Goal: Task Accomplishment & Management: Use online tool/utility

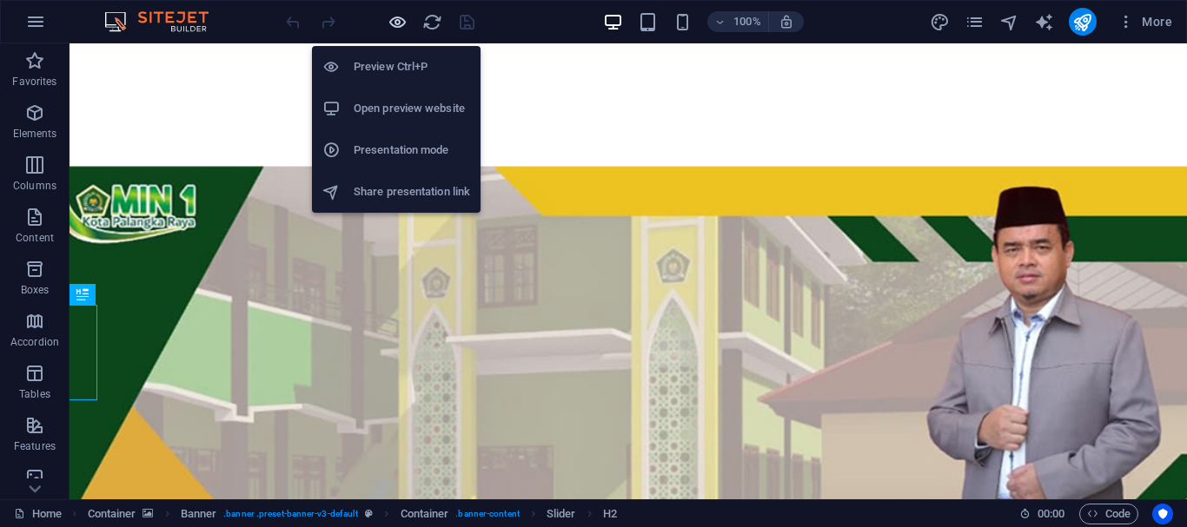
click at [391, 21] on icon "button" at bounding box center [397, 22] width 20 height 20
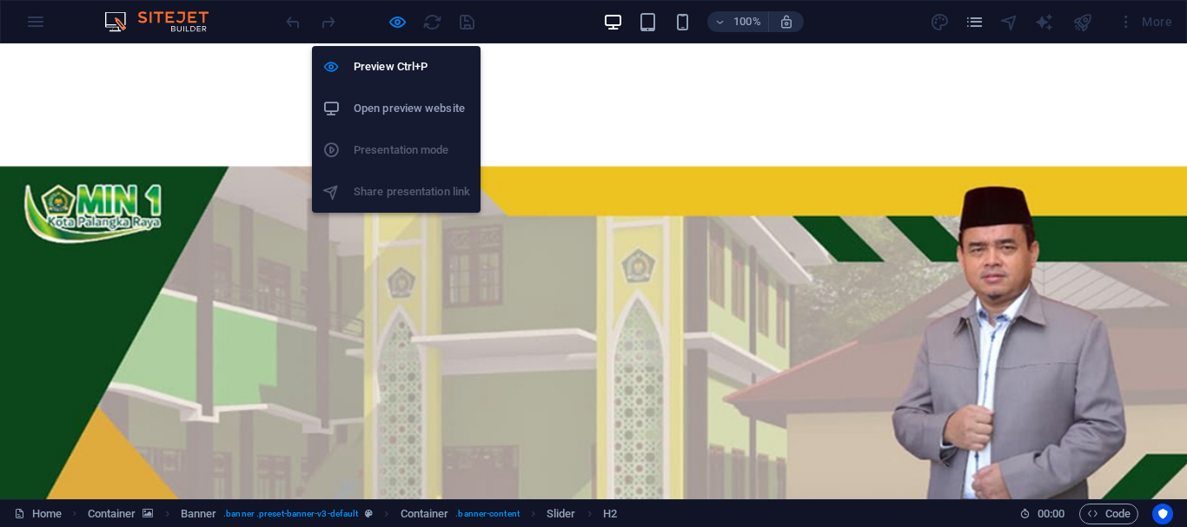
click at [403, 101] on h6 "Open preview website" at bounding box center [412, 108] width 116 height 21
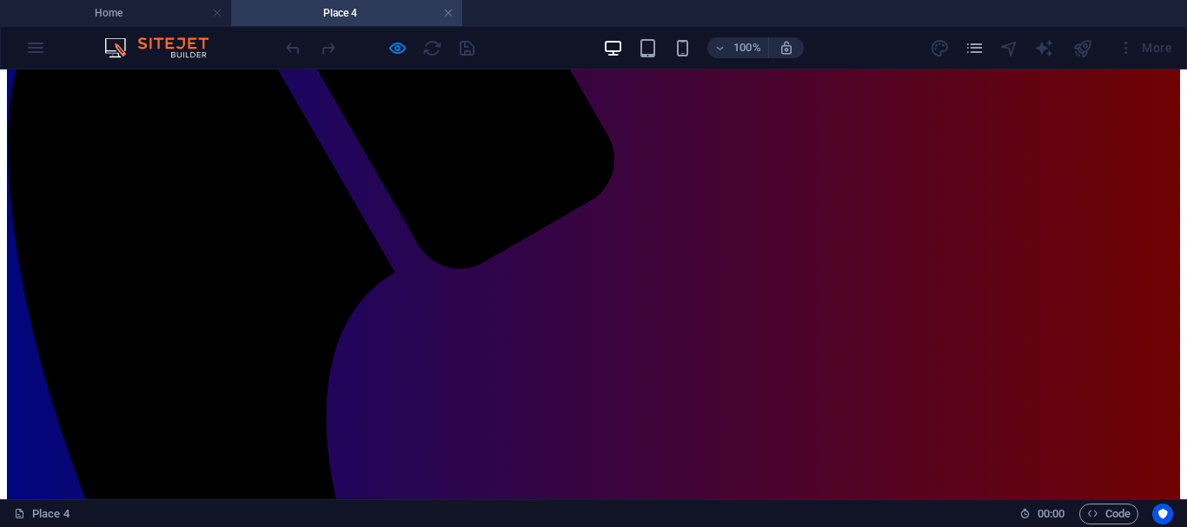
scroll to position [437, 0]
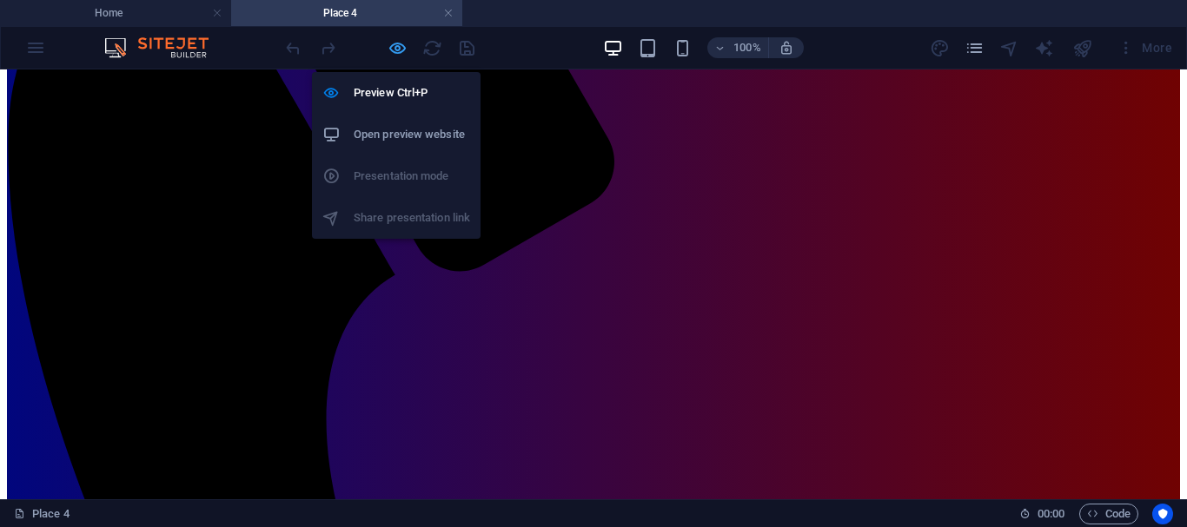
click at [395, 53] on icon "button" at bounding box center [397, 48] width 20 height 20
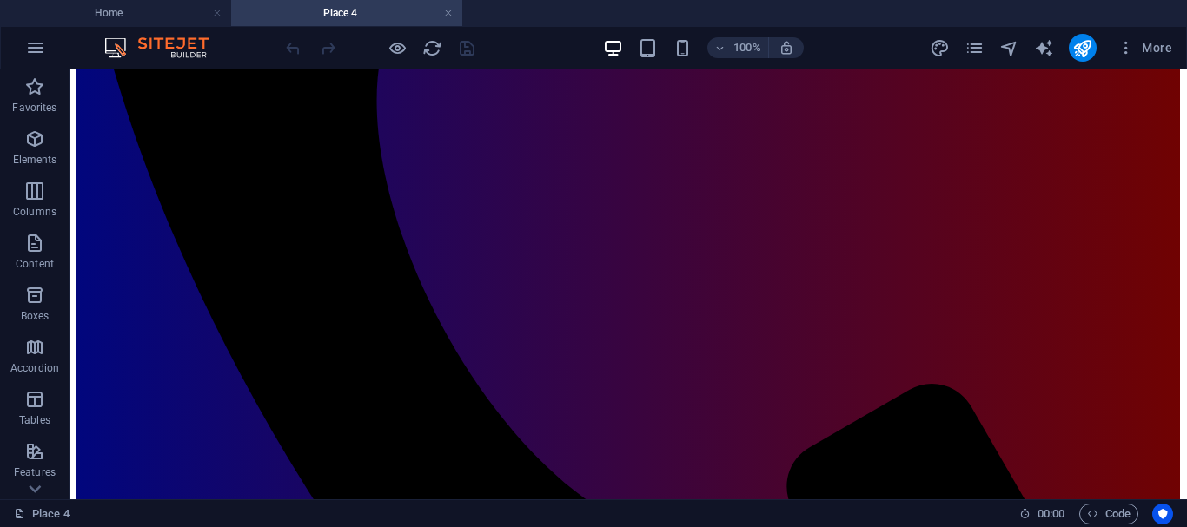
scroll to position [732, 0]
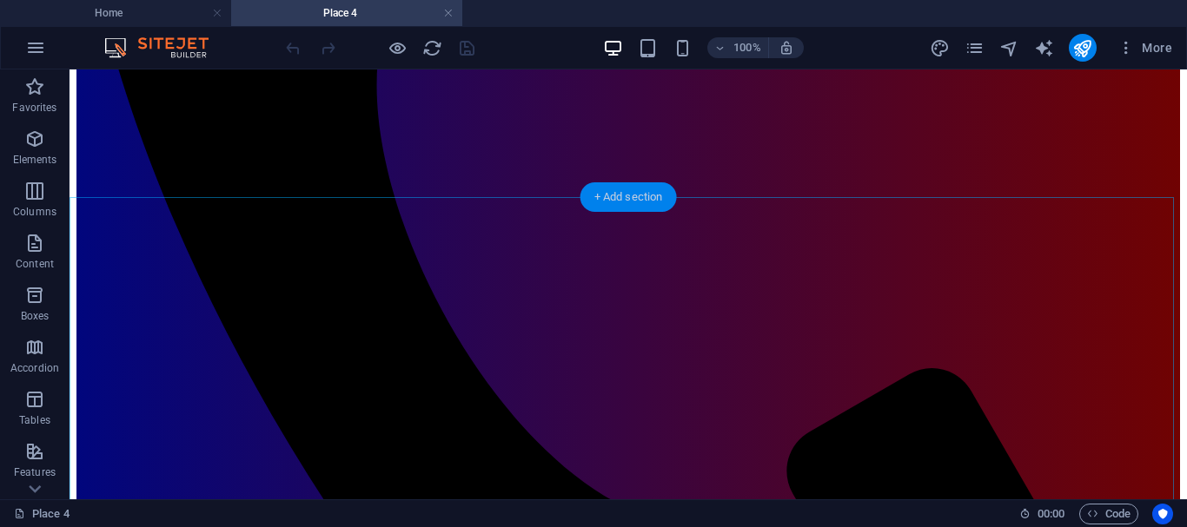
click at [609, 193] on div "+ Add section" at bounding box center [628, 197] width 96 height 30
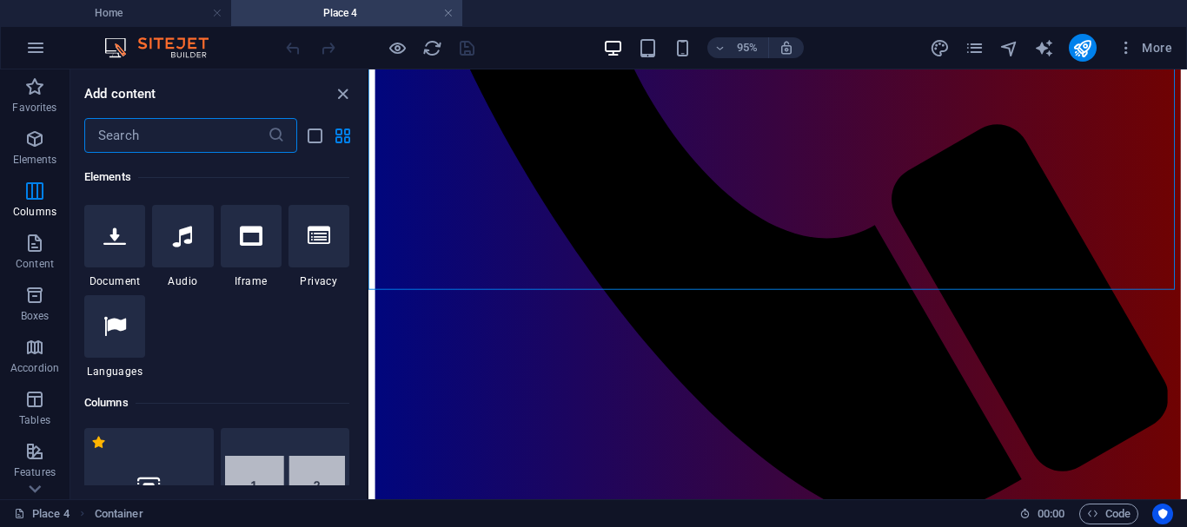
scroll to position [0, 0]
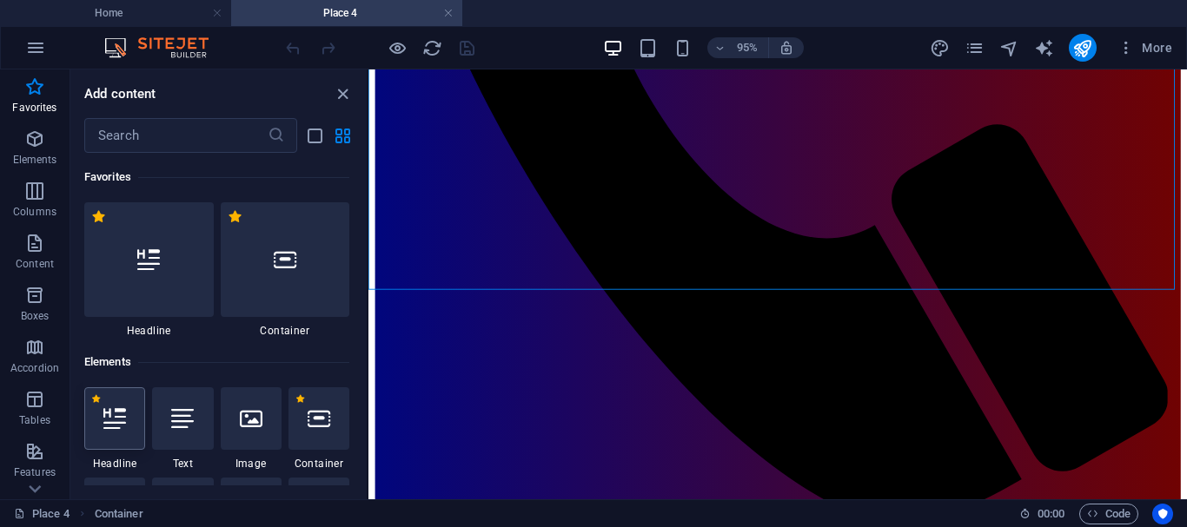
click at [118, 418] on icon at bounding box center [114, 418] width 23 height 23
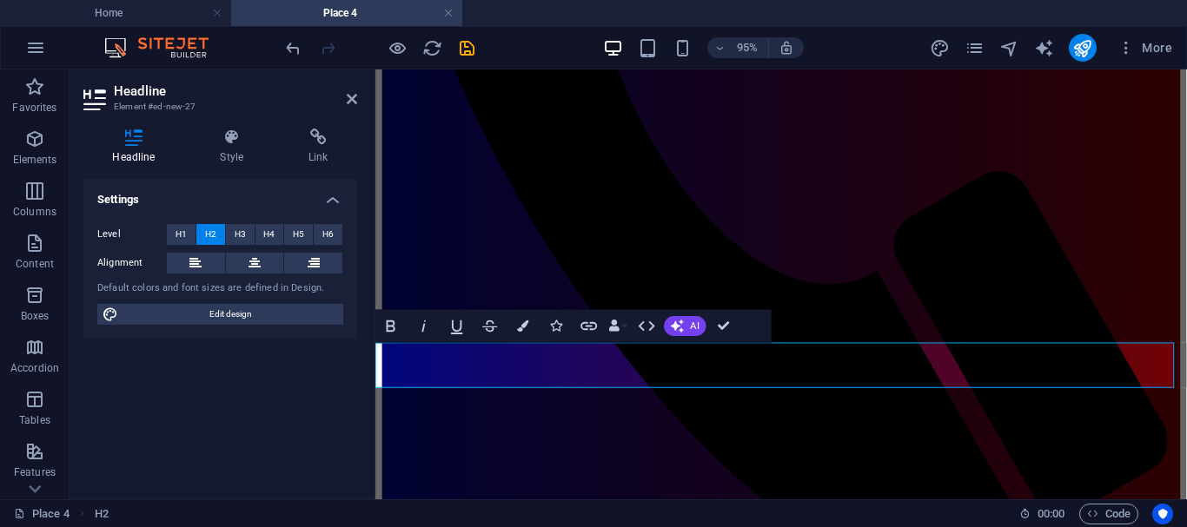
scroll to position [771, 0]
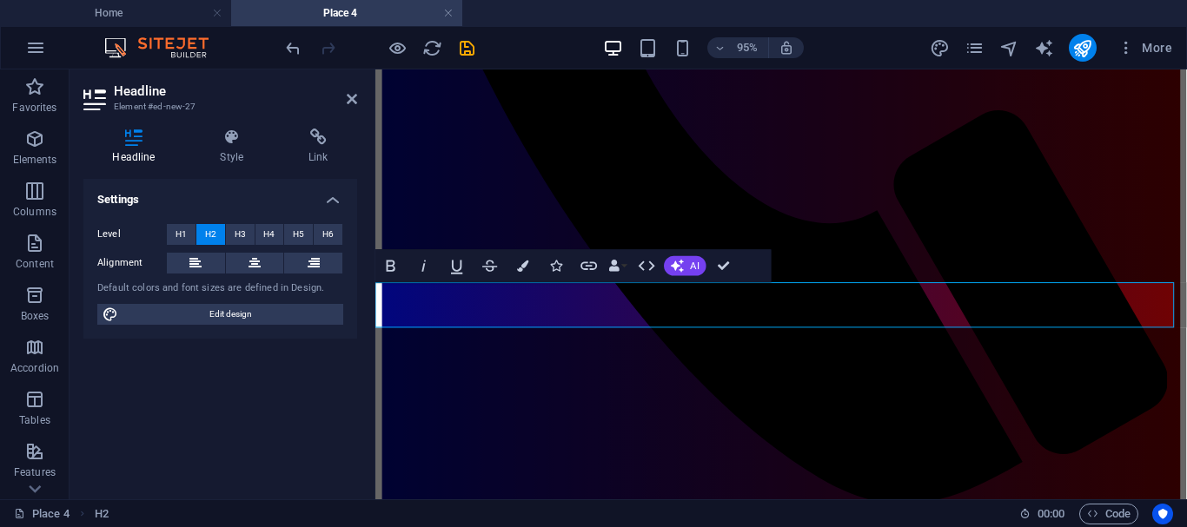
drag, startPoint x: 383, startPoint y: 321, endPoint x: 994, endPoint y: 314, distance: 610.8
click at [241, 228] on span "H3" at bounding box center [240, 234] width 11 height 21
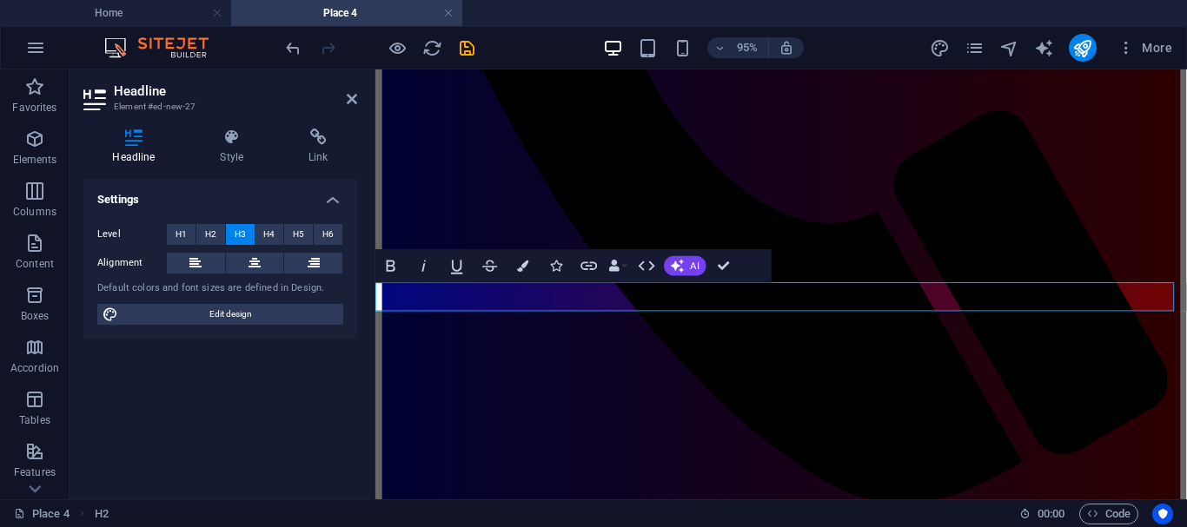
drag, startPoint x: 698, startPoint y: 308, endPoint x: 380, endPoint y: 299, distance: 319.0
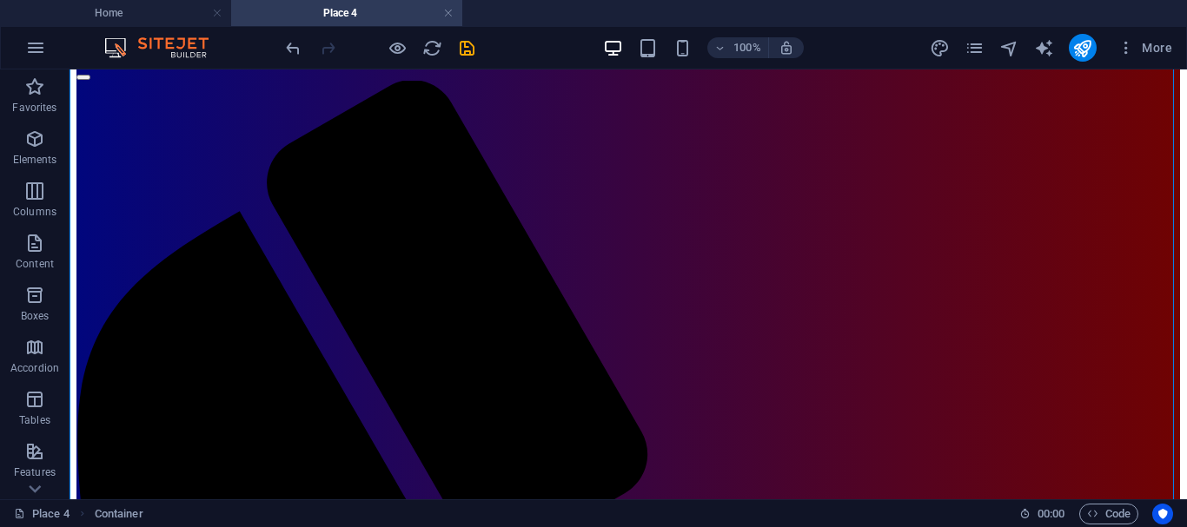
scroll to position [0, 0]
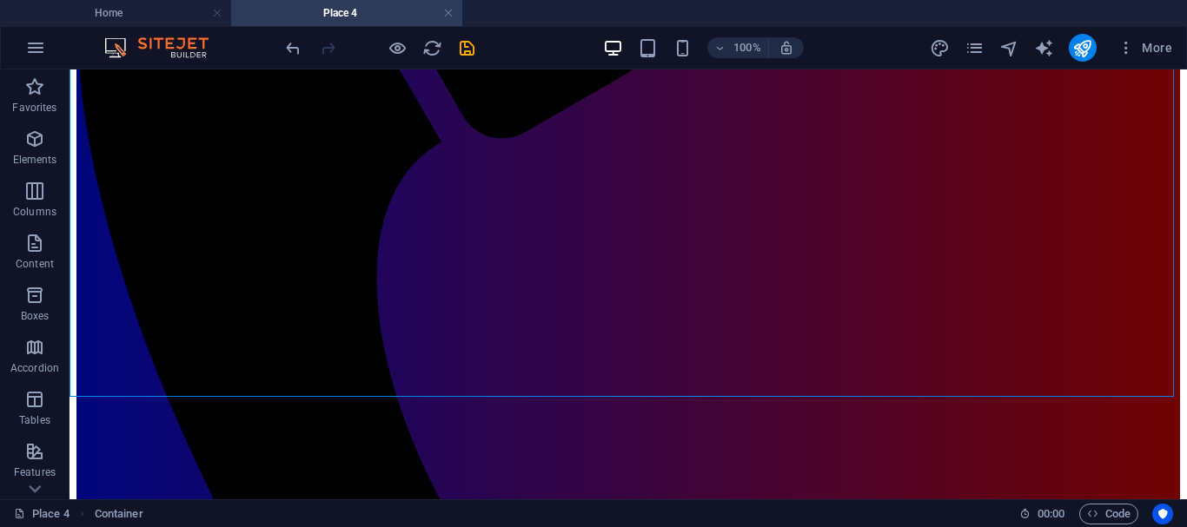
scroll to position [587, 0]
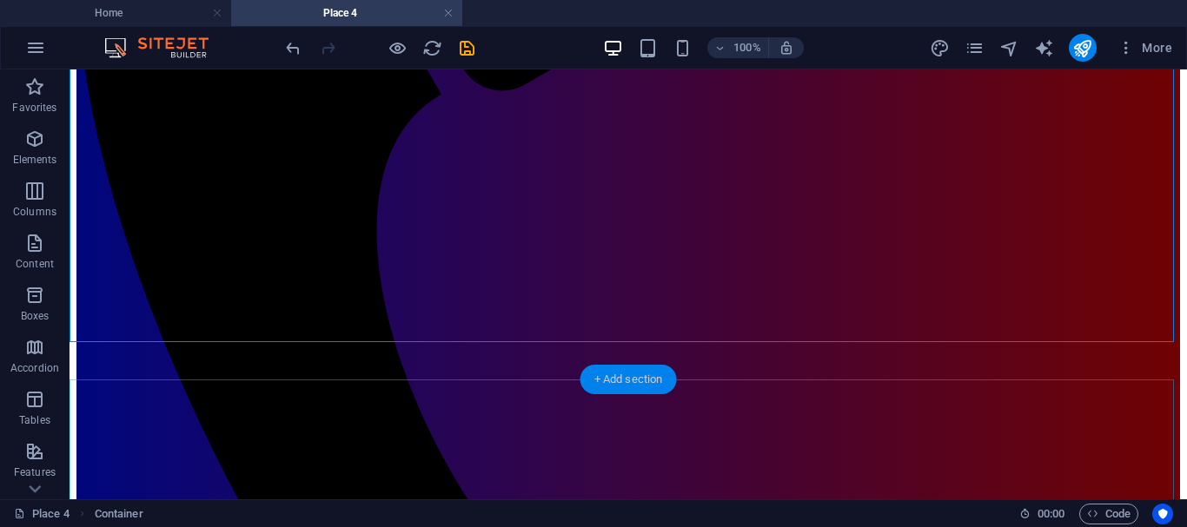
click at [601, 378] on div "+ Add section" at bounding box center [628, 380] width 96 height 30
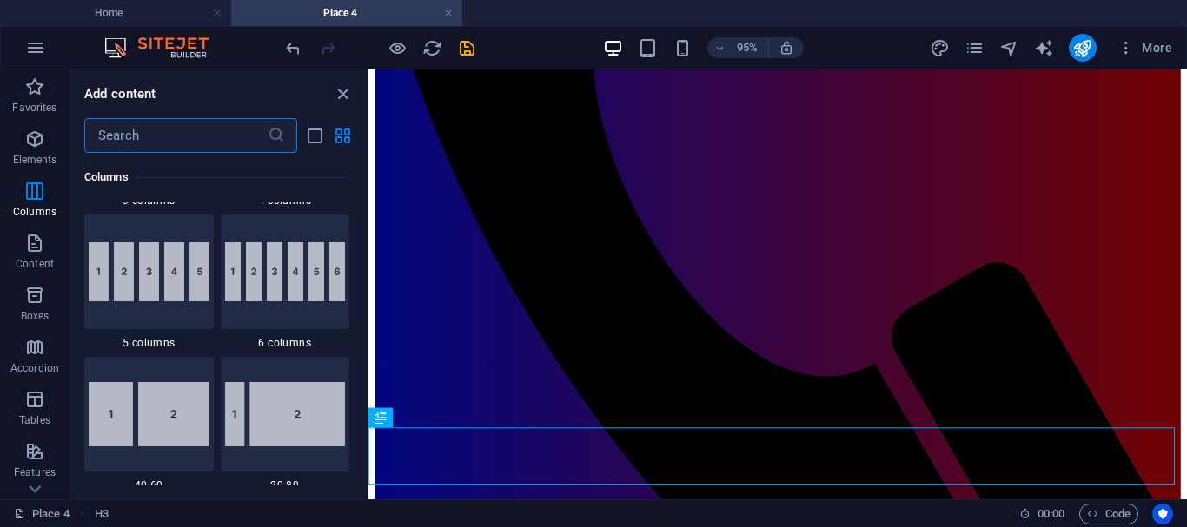
scroll to position [1178, 0]
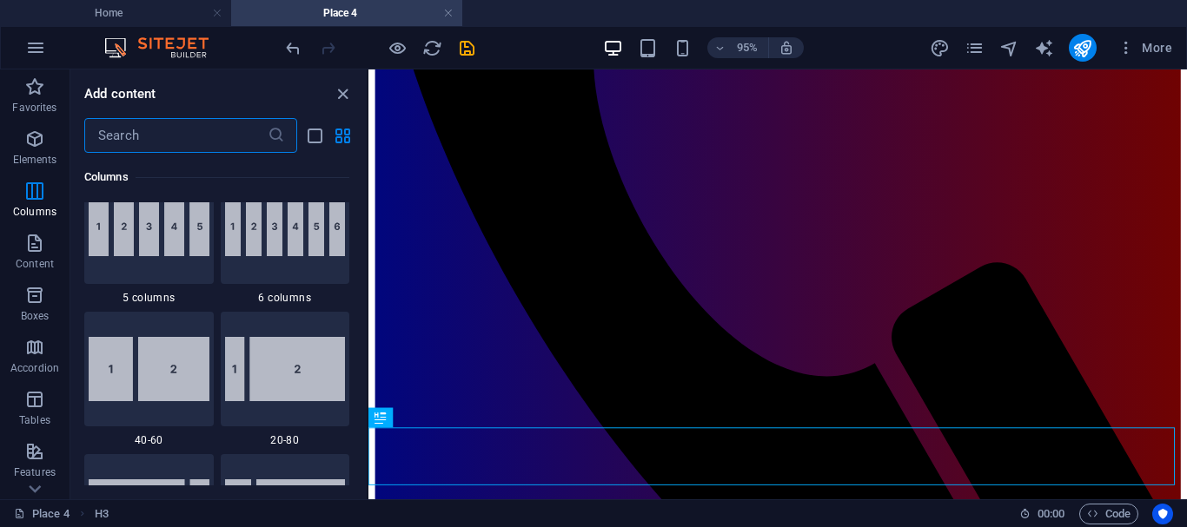
drag, startPoint x: 365, startPoint y: 220, endPoint x: -1, endPoint y: 120, distance: 379.1
click at [173, 379] on img at bounding box center [149, 369] width 121 height 64
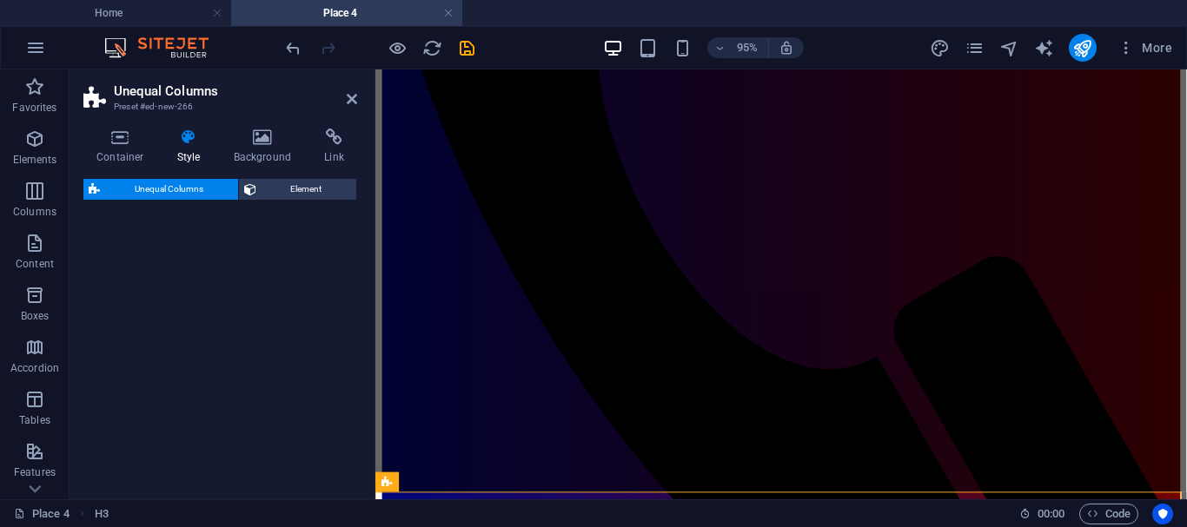
select select "%"
select select "rem"
select select "preset-unequal-columns-v2-1-40-60"
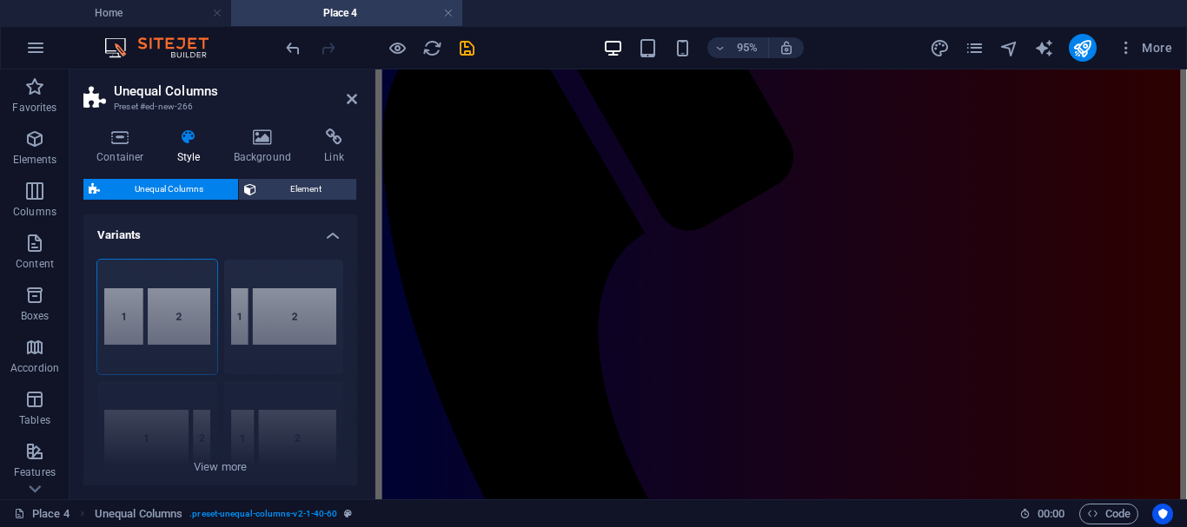
scroll to position [136, 0]
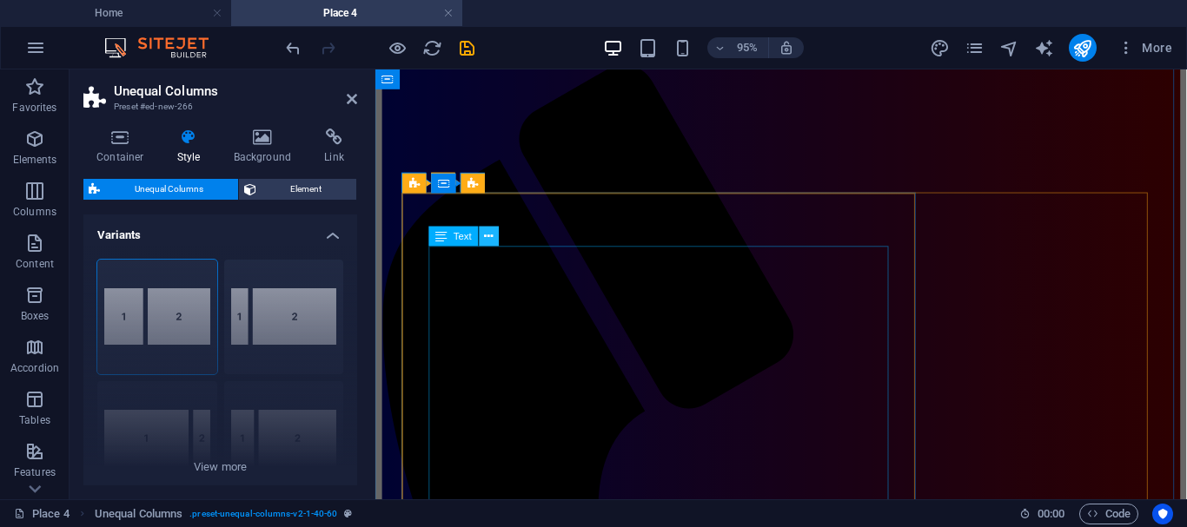
click at [490, 232] on icon at bounding box center [489, 236] width 9 height 17
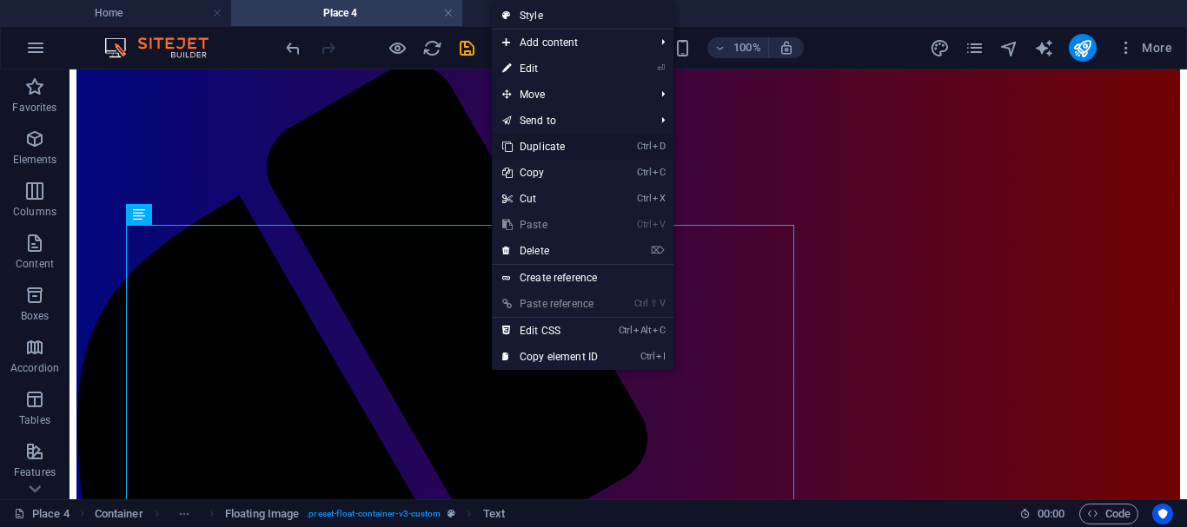
click at [534, 149] on link "Ctrl D Duplicate" at bounding box center [550, 147] width 116 height 26
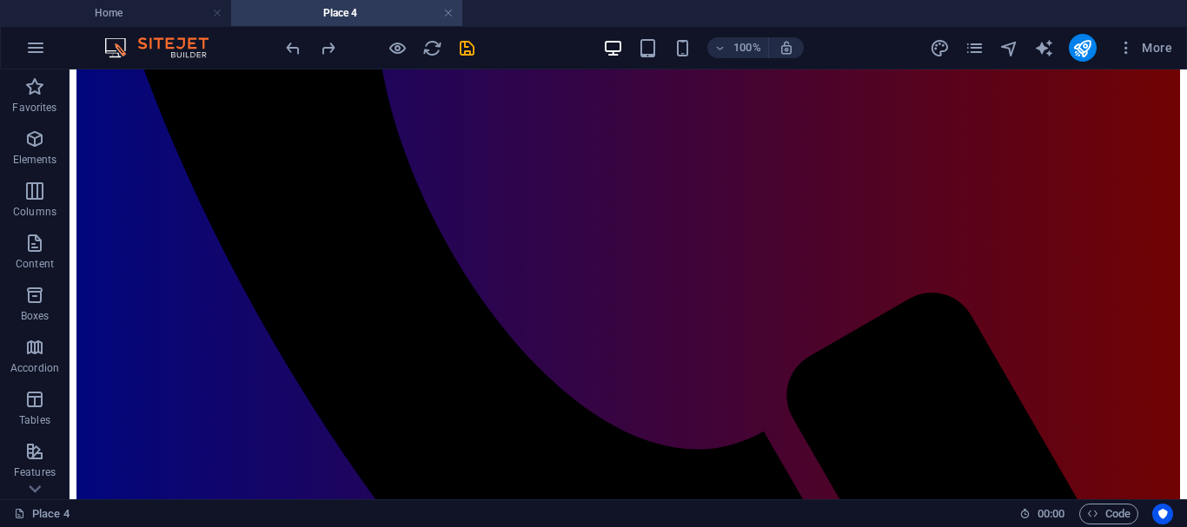
scroll to position [845, 0]
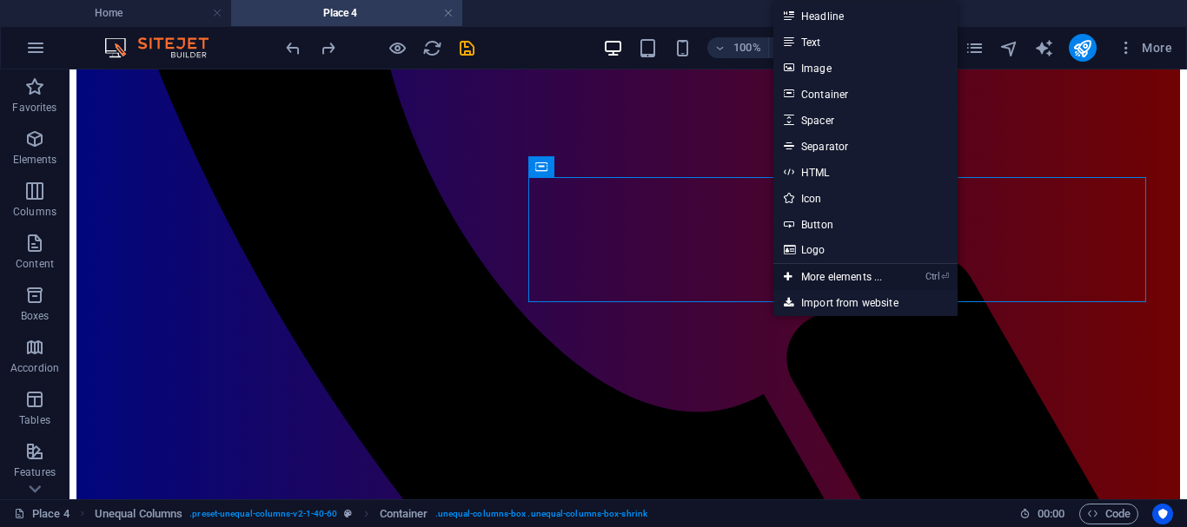
click at [817, 273] on link "Ctrl ⏎ More elements ..." at bounding box center [832, 277] width 119 height 26
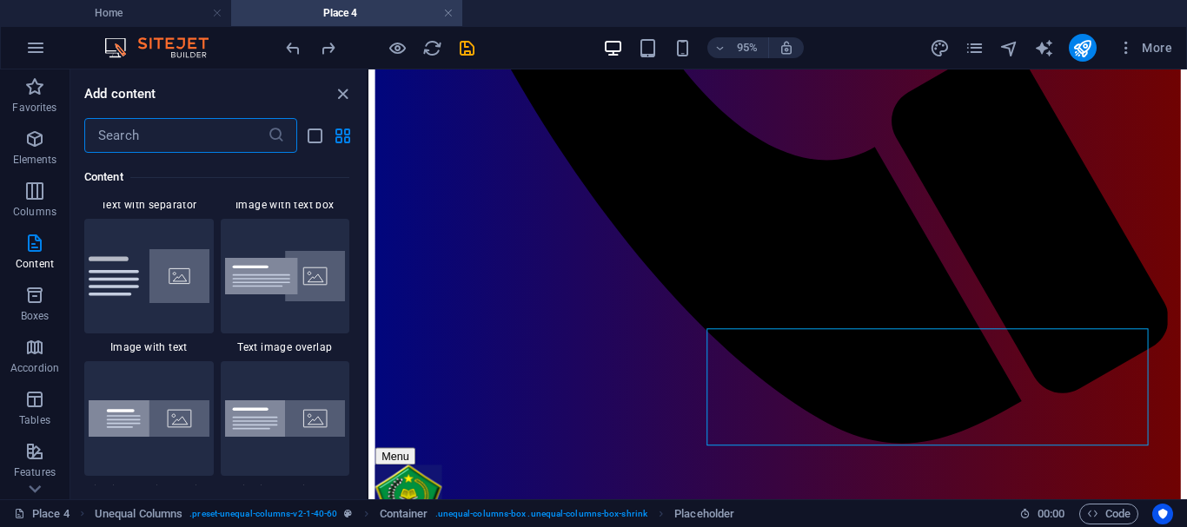
scroll to position [3217, 0]
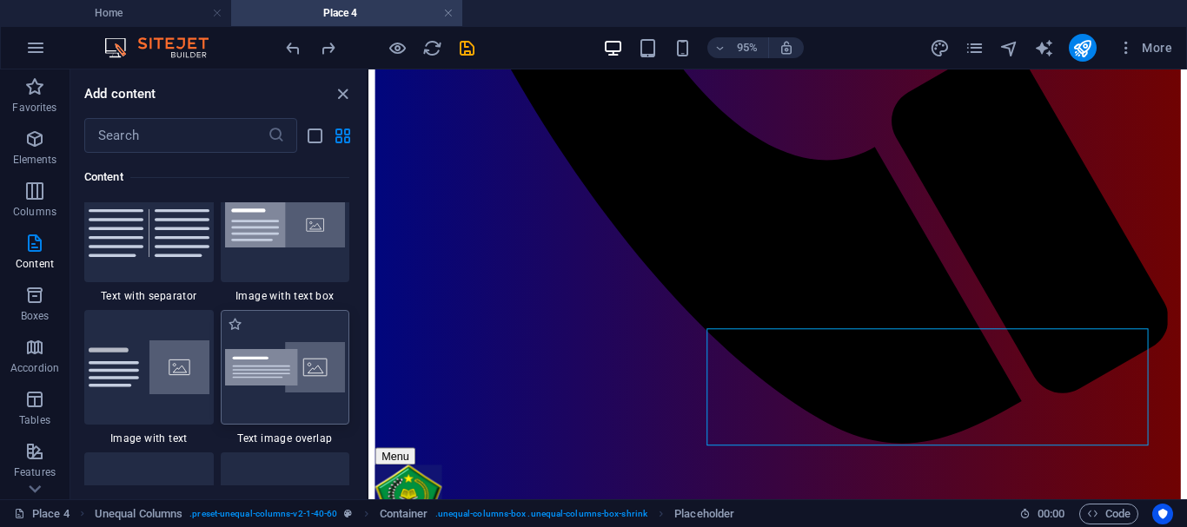
click at [314, 369] on img at bounding box center [285, 367] width 121 height 51
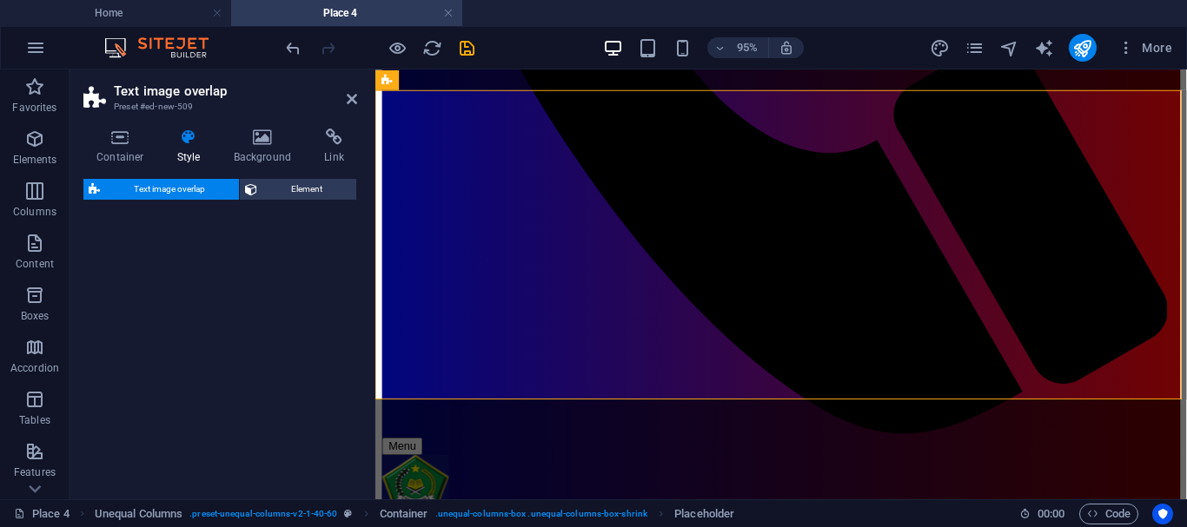
select select "rem"
select select "px"
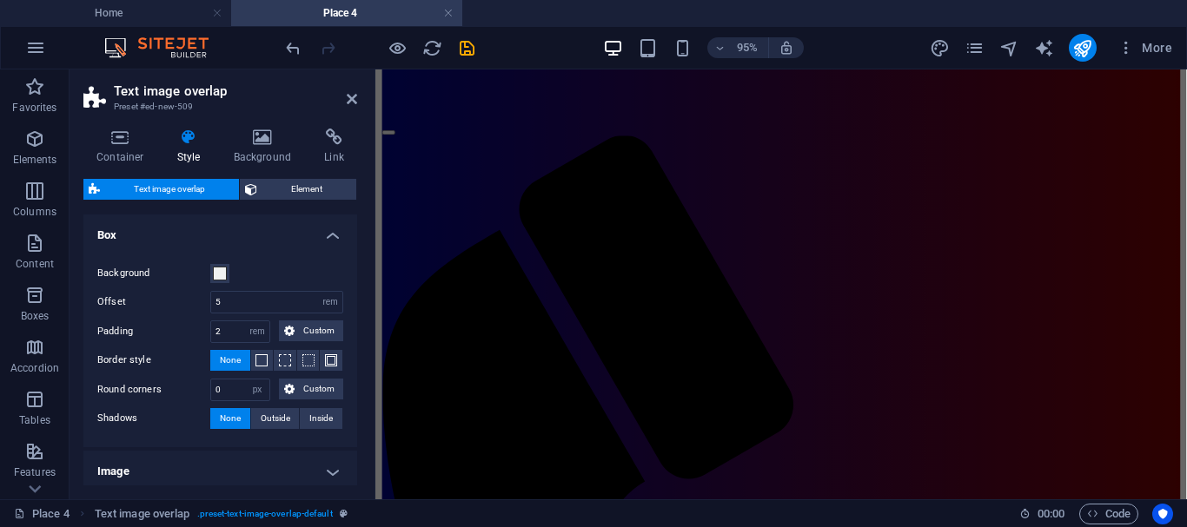
scroll to position [52, 0]
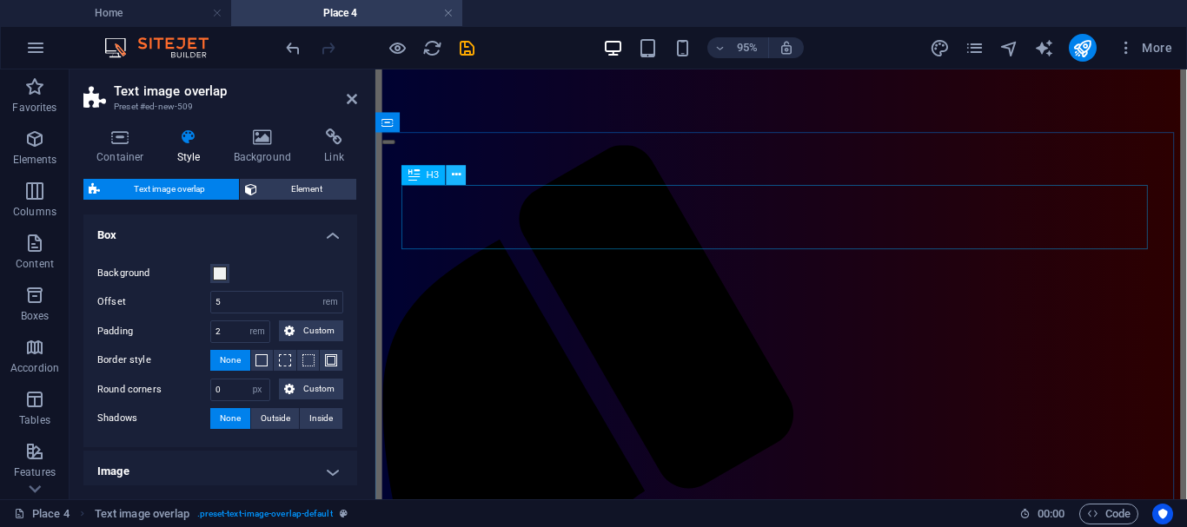
click at [457, 177] on icon at bounding box center [456, 175] width 9 height 17
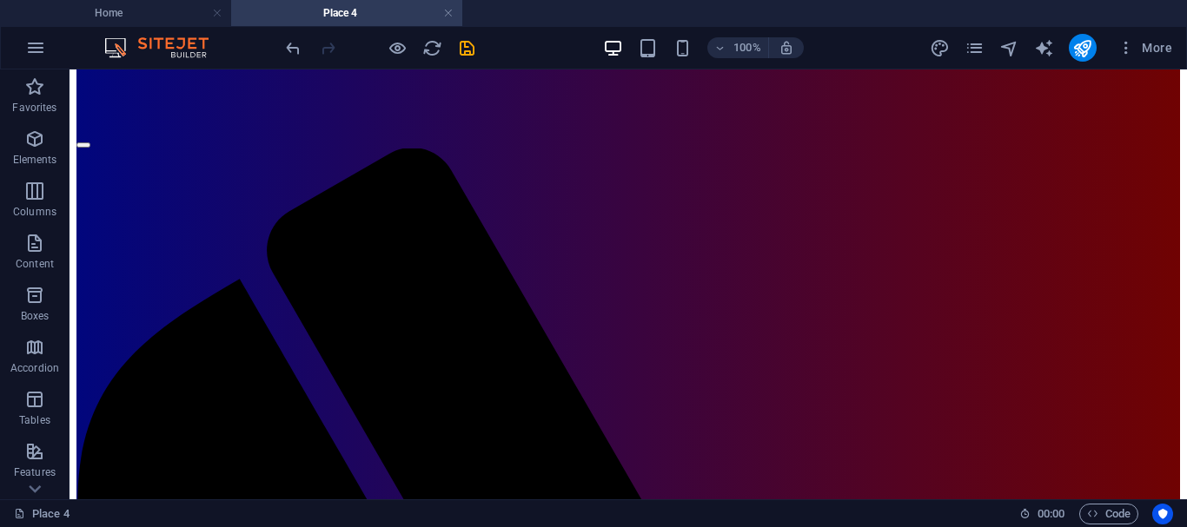
scroll to position [0, 0]
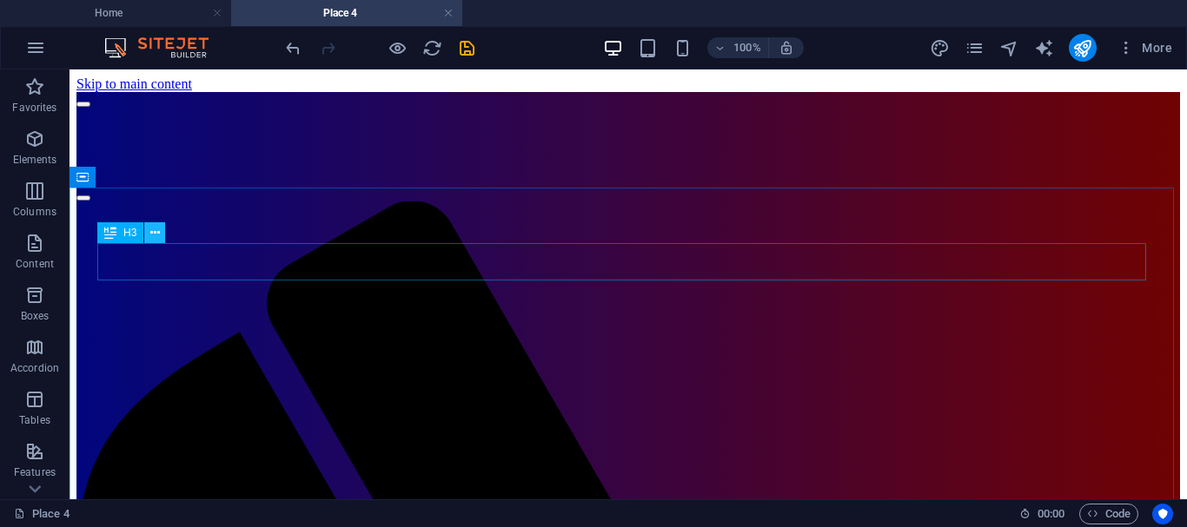
click at [156, 235] on icon at bounding box center [155, 233] width 10 height 18
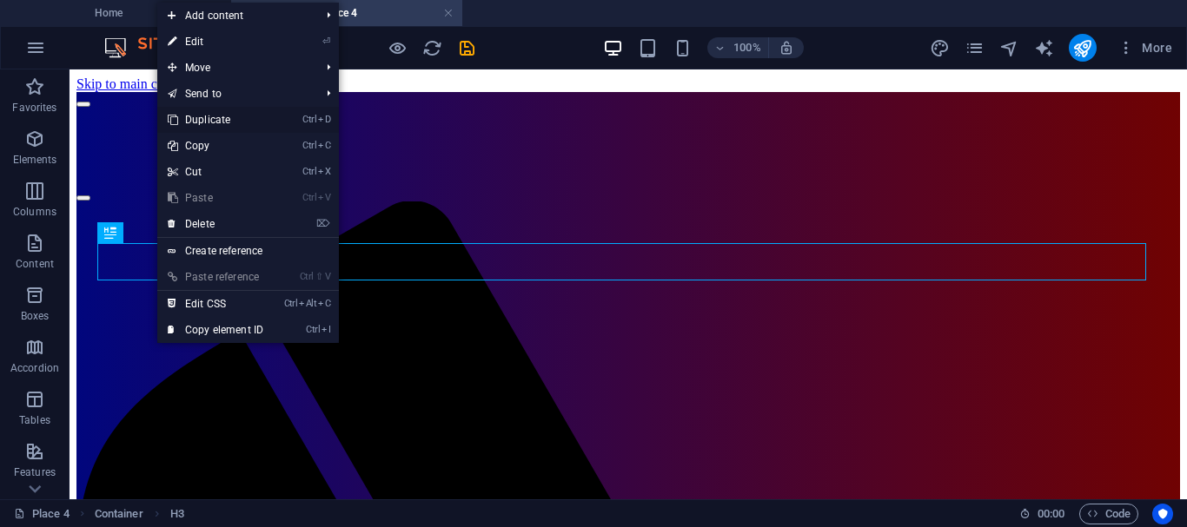
click at [204, 119] on link "Ctrl D Duplicate" at bounding box center [215, 120] width 116 height 26
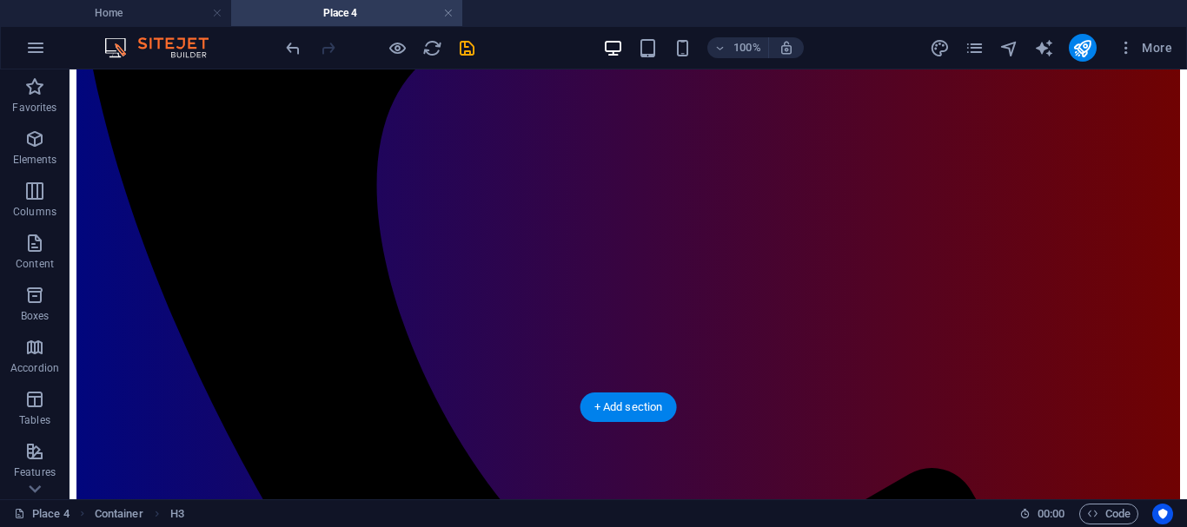
scroll to position [639, 0]
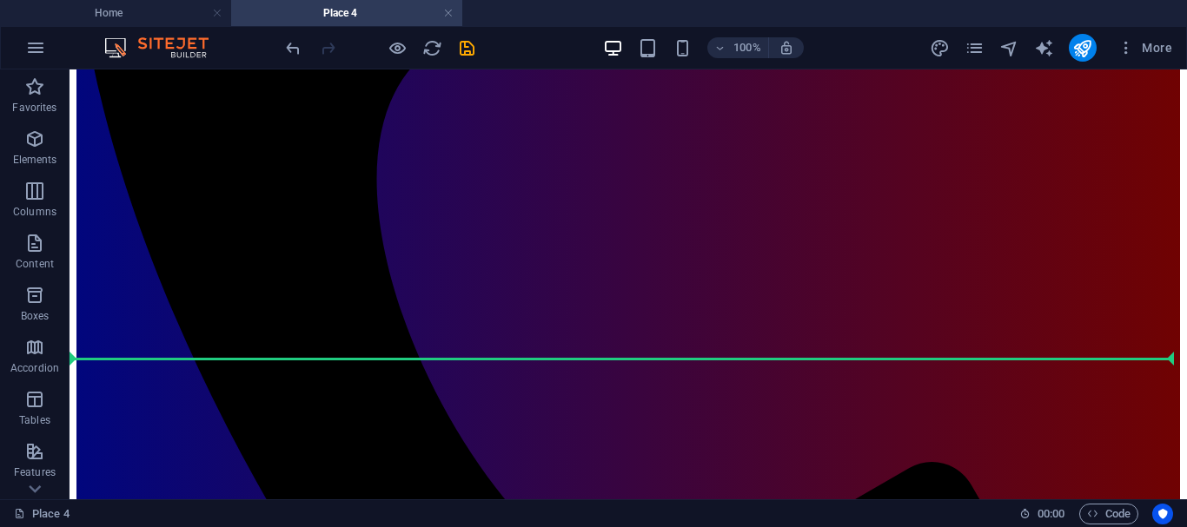
drag, startPoint x: 198, startPoint y: 214, endPoint x: 116, endPoint y: 358, distance: 165.7
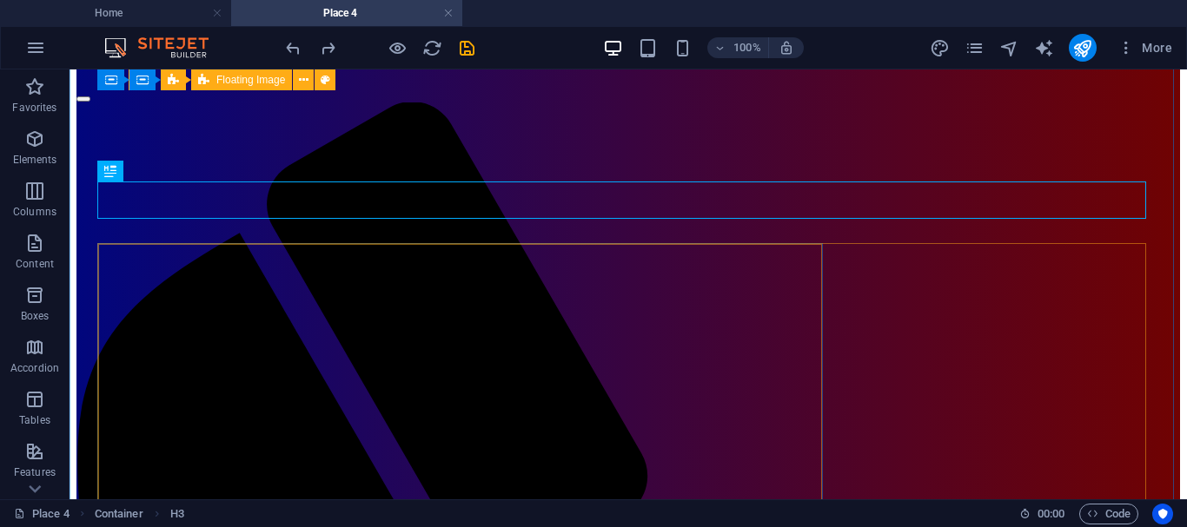
scroll to position [22, 0]
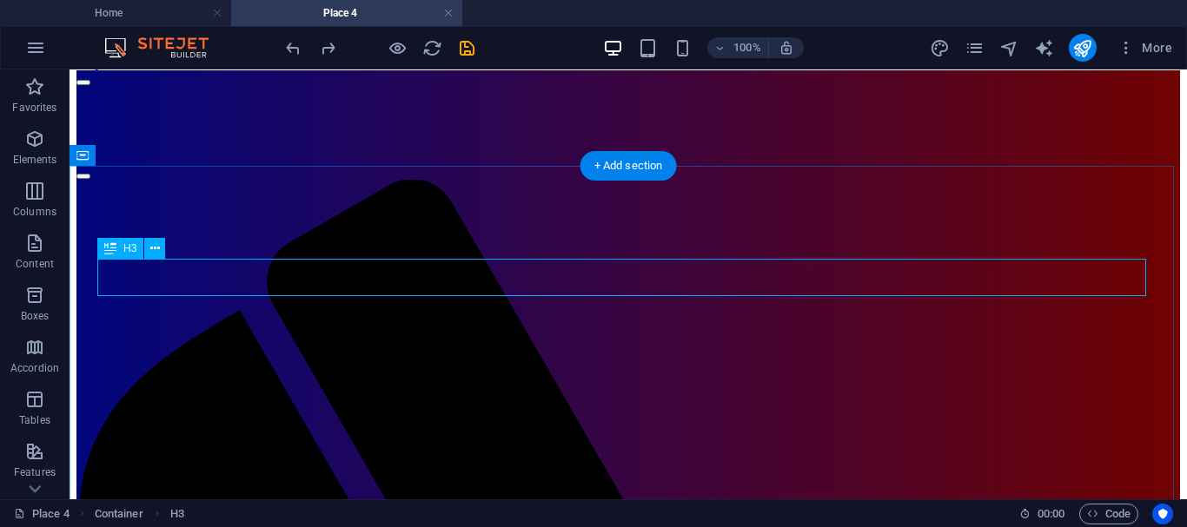
drag, startPoint x: 197, startPoint y: 322, endPoint x: 122, endPoint y: 264, distance: 95.4
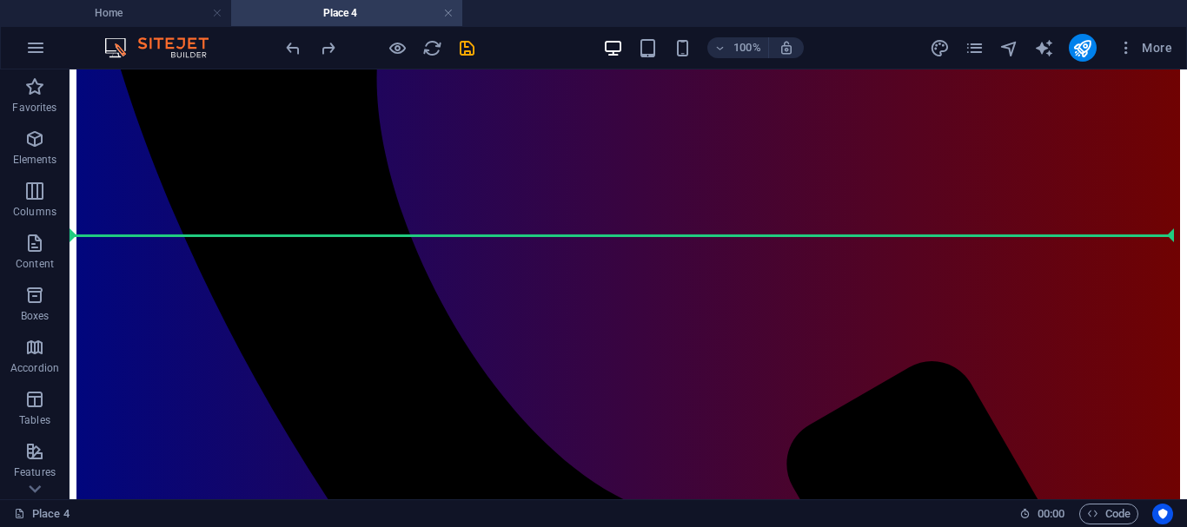
scroll to position [724, 0]
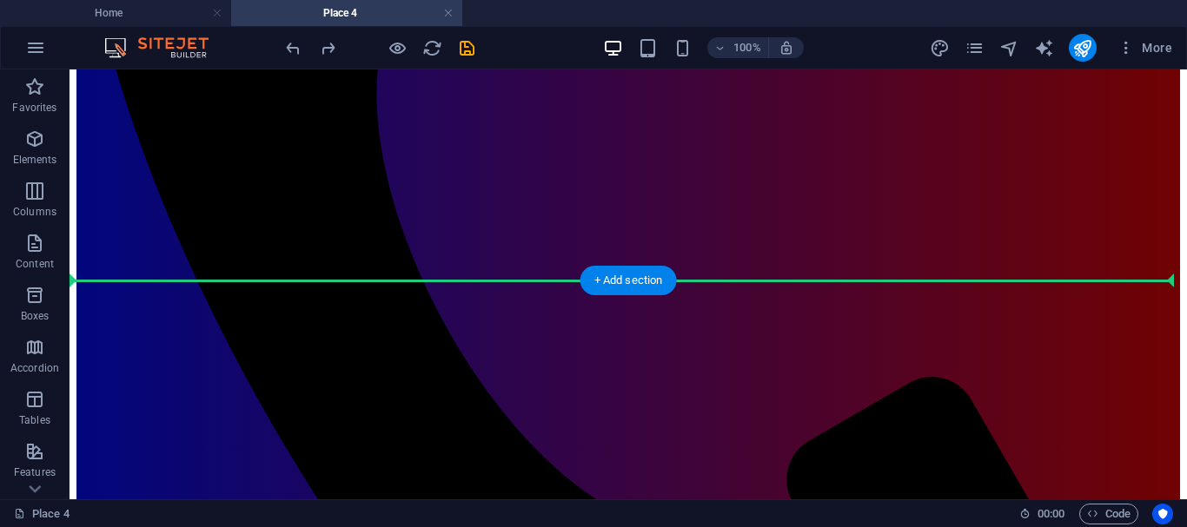
drag, startPoint x: 195, startPoint y: 317, endPoint x: 379, endPoint y: 297, distance: 184.4
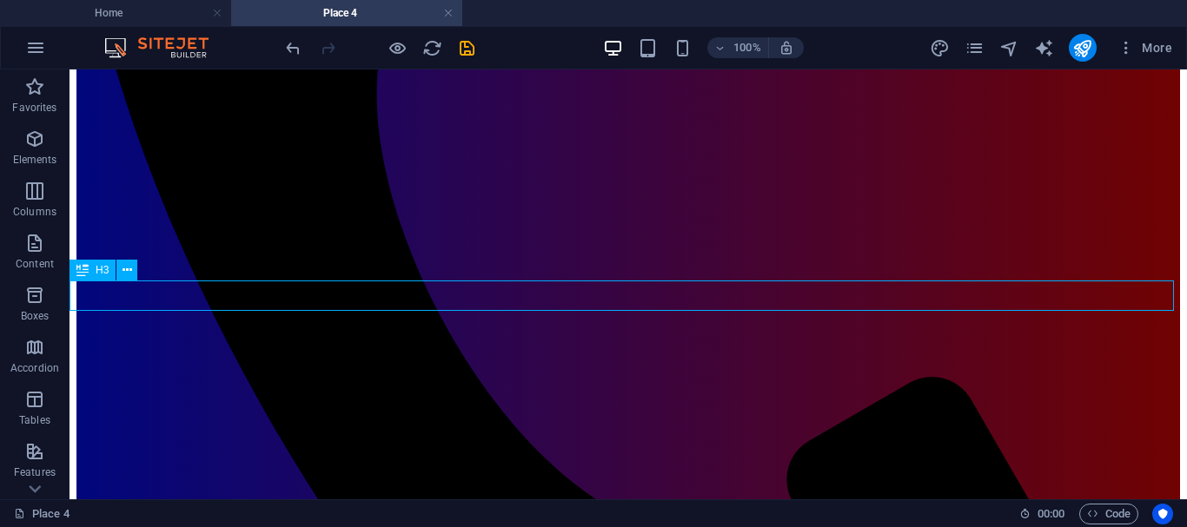
scroll to position [686, 0]
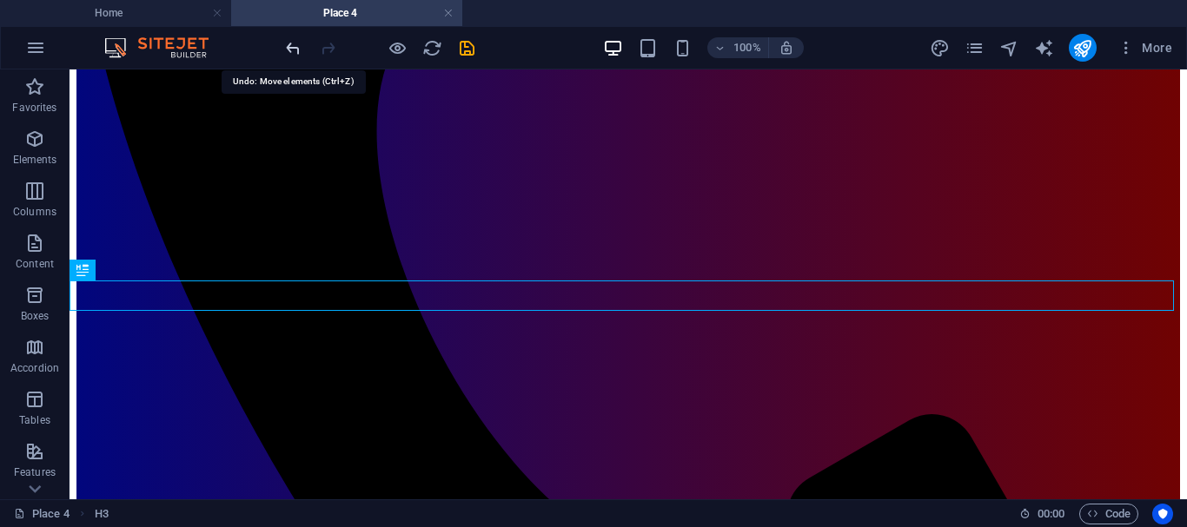
click at [295, 44] on icon "undo" at bounding box center [293, 48] width 20 height 20
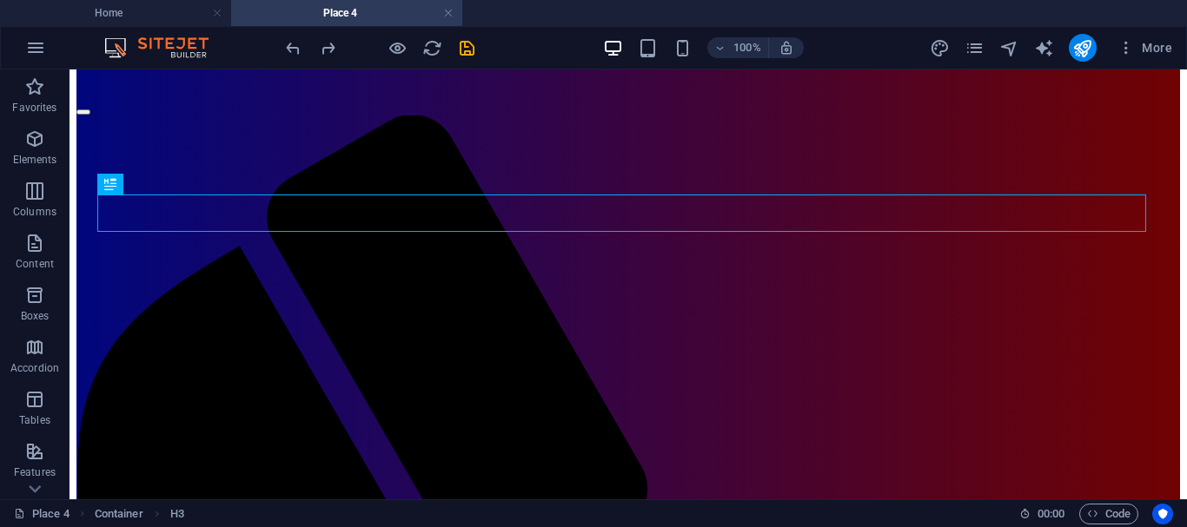
scroll to position [0, 0]
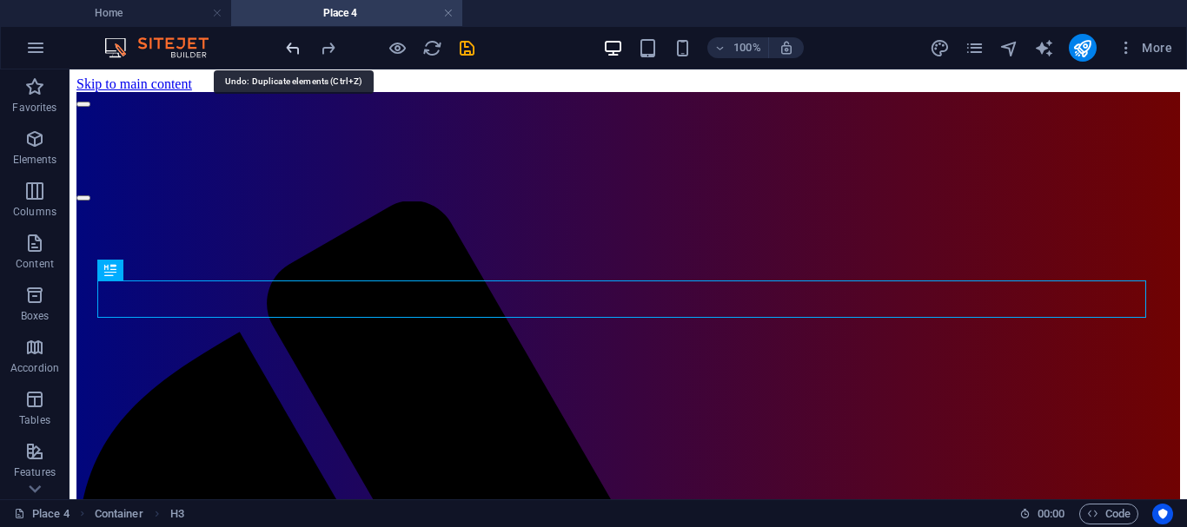
click at [291, 43] on icon "undo" at bounding box center [293, 48] width 20 height 20
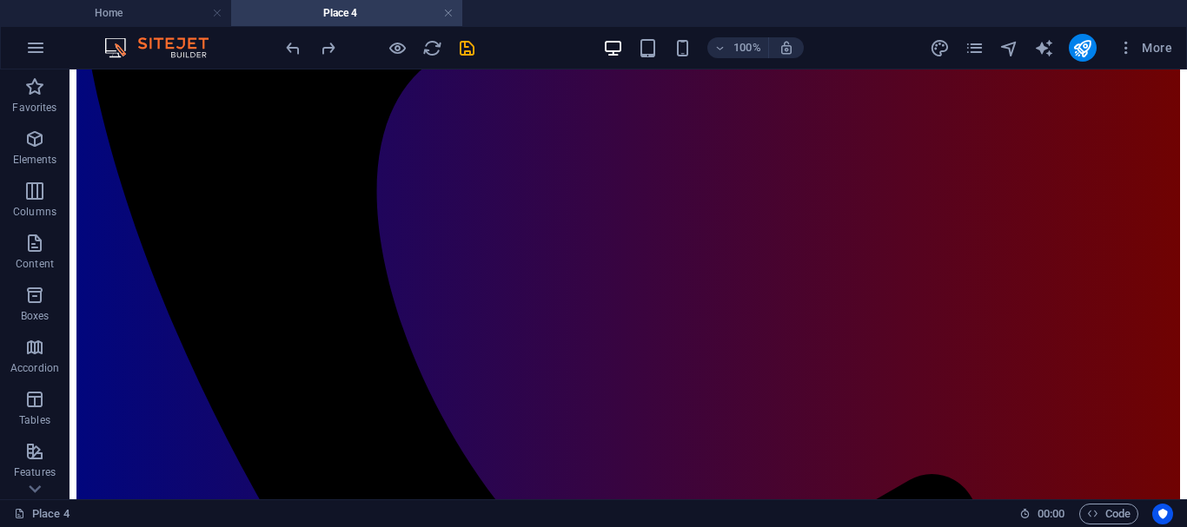
scroll to position [641, 0]
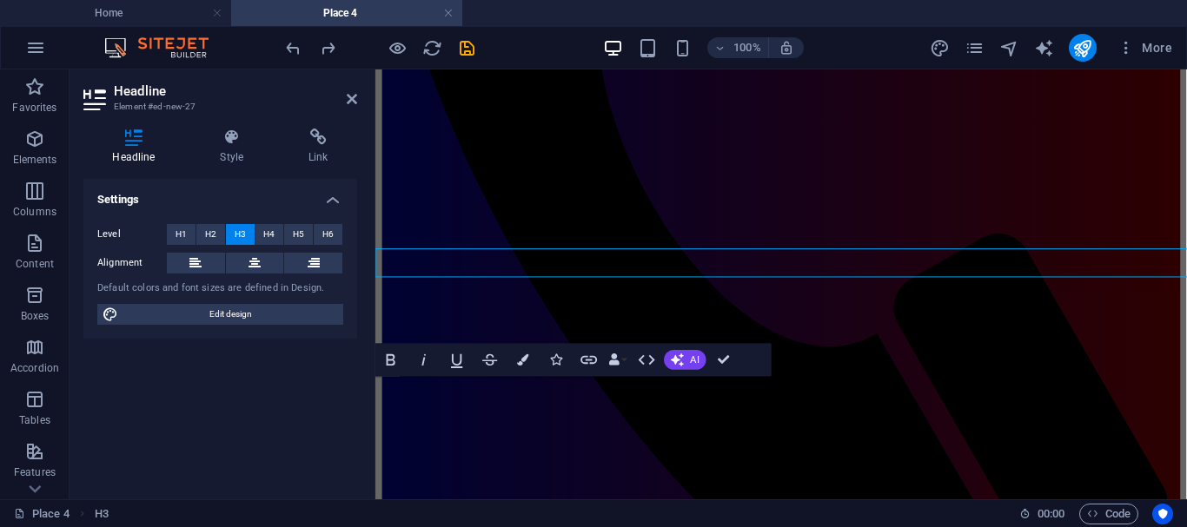
scroll to position [672, 0]
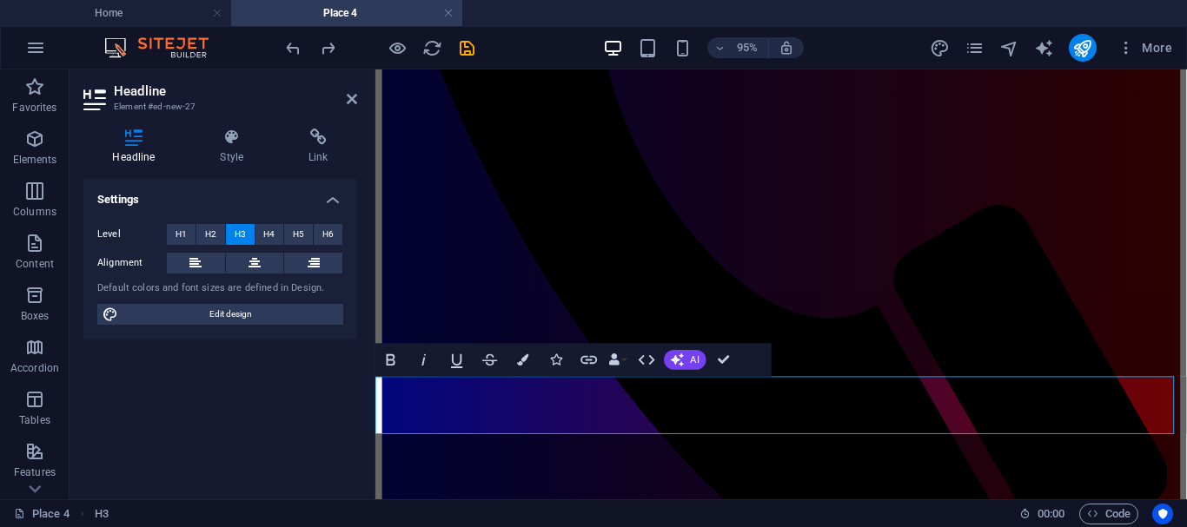
click at [231, 137] on icon at bounding box center [232, 137] width 82 height 17
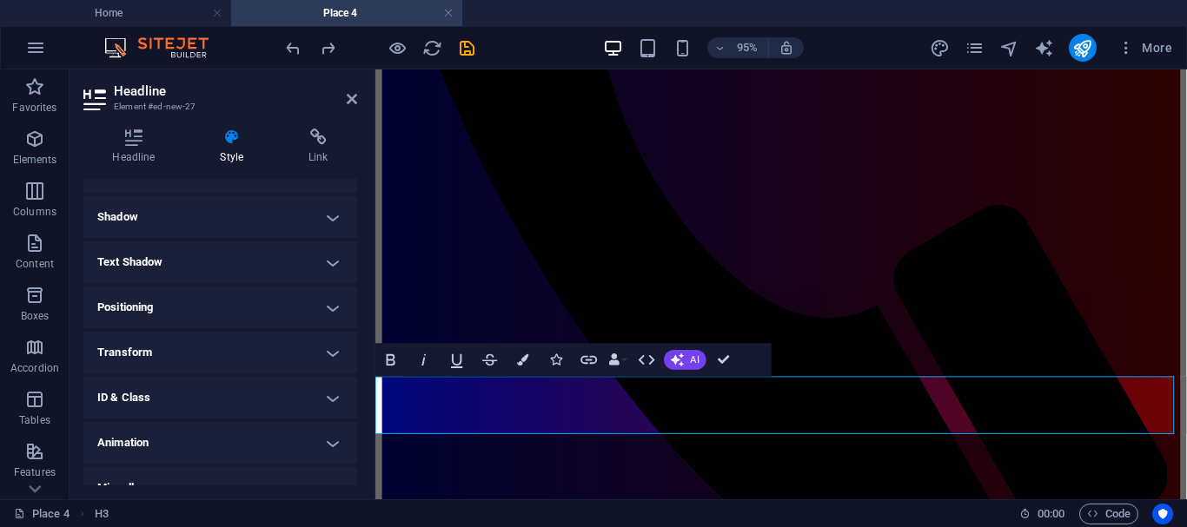
scroll to position [224, 0]
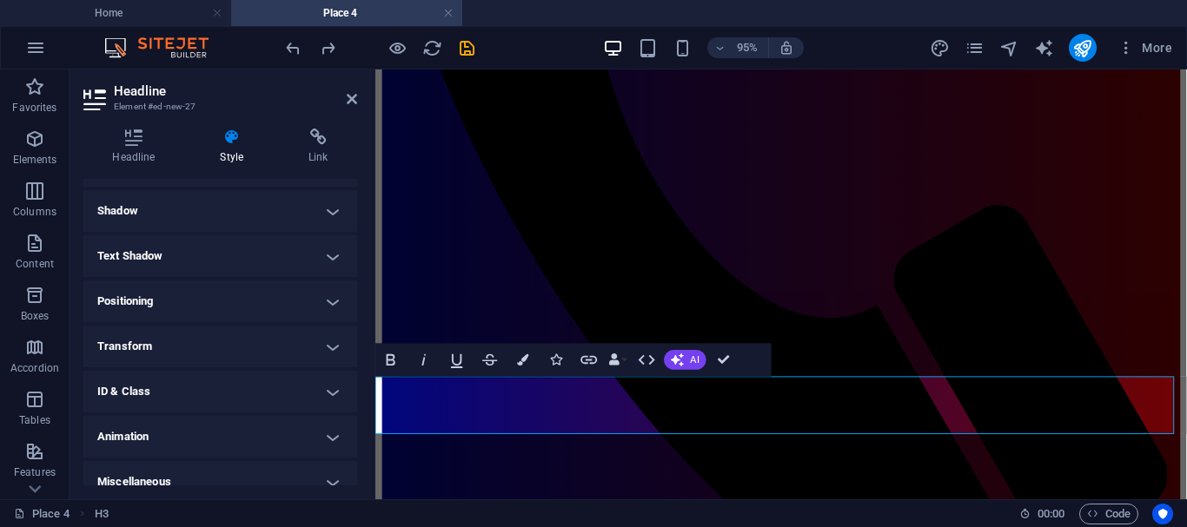
click at [328, 295] on h4 "Positioning" at bounding box center [220, 302] width 274 height 42
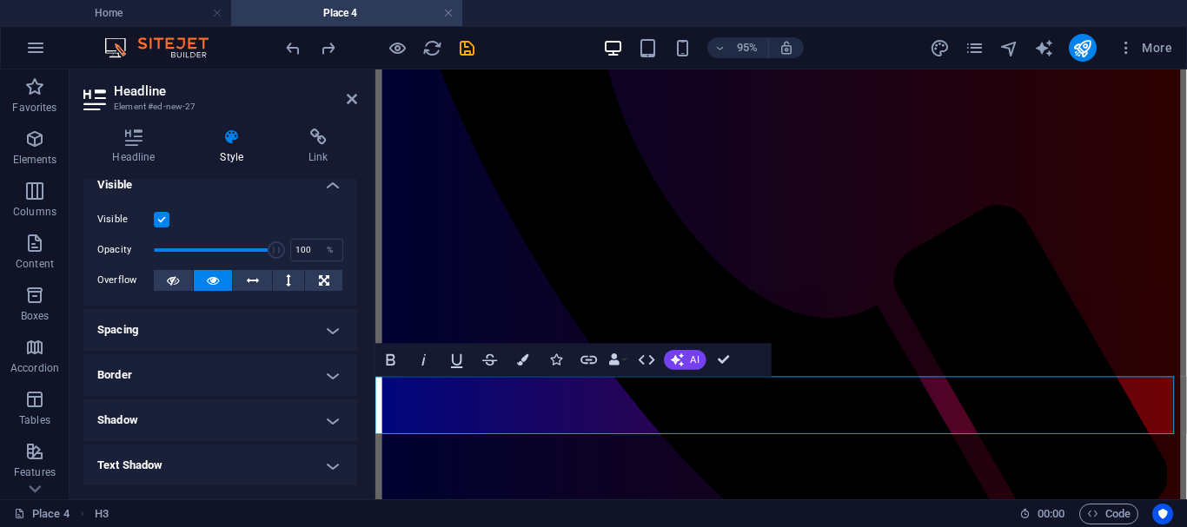
scroll to position [10, 0]
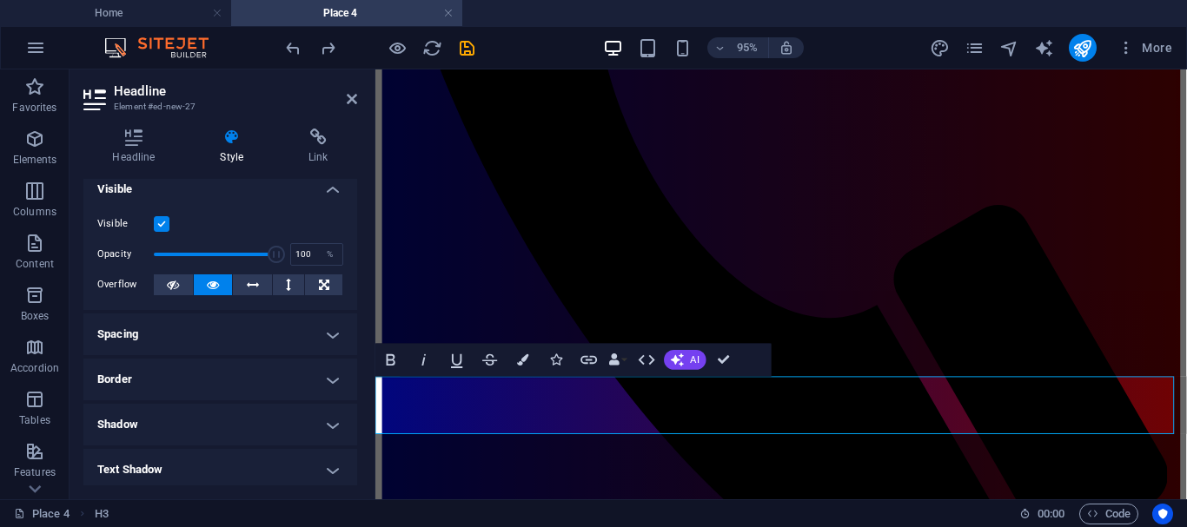
click at [333, 372] on h4 "Border" at bounding box center [220, 380] width 274 height 42
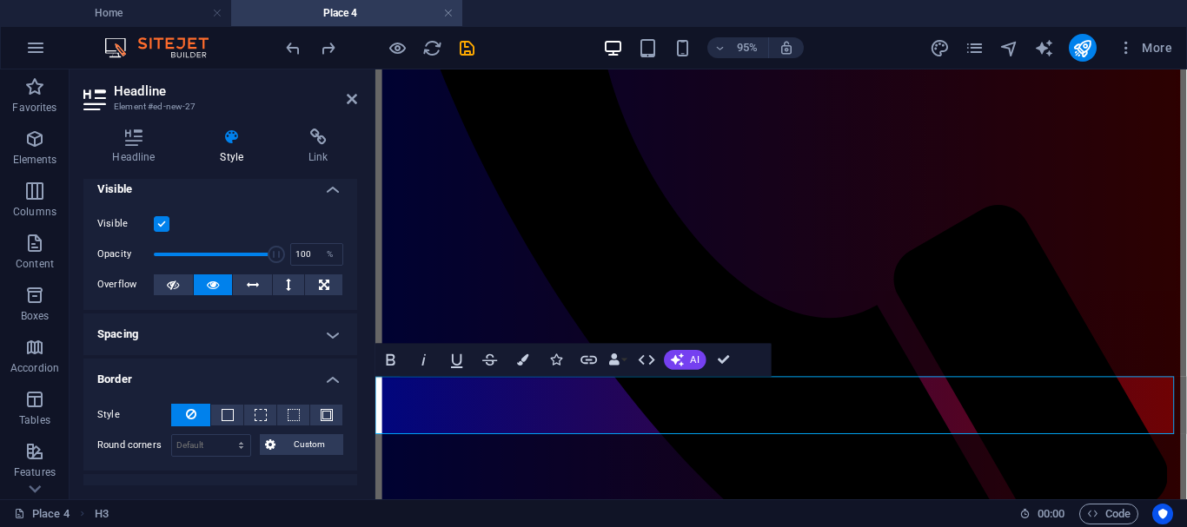
click at [330, 378] on h4 "Border" at bounding box center [220, 374] width 274 height 31
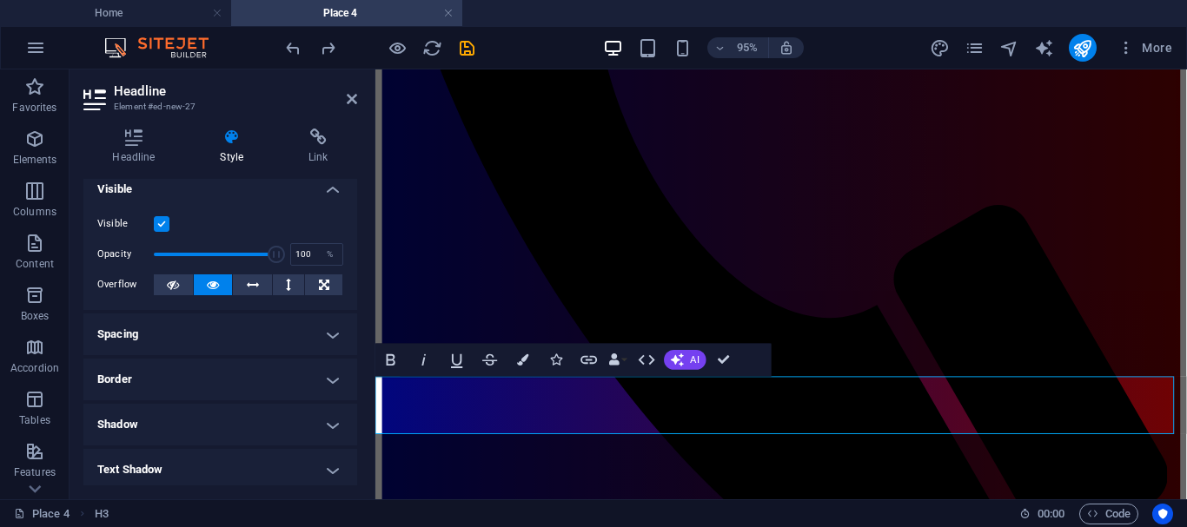
scroll to position [0, 0]
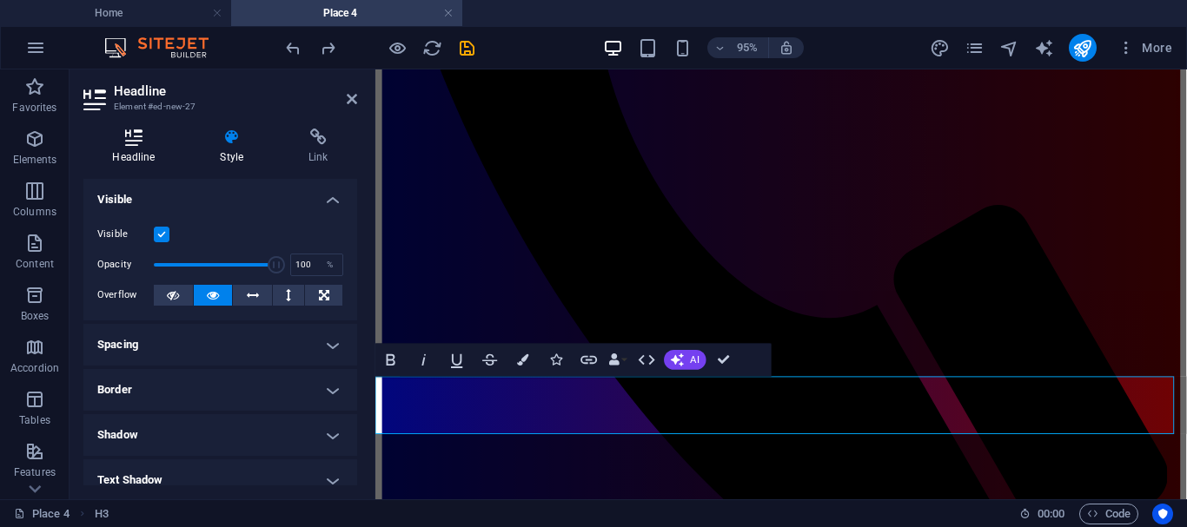
click at [135, 133] on icon at bounding box center [133, 137] width 101 height 17
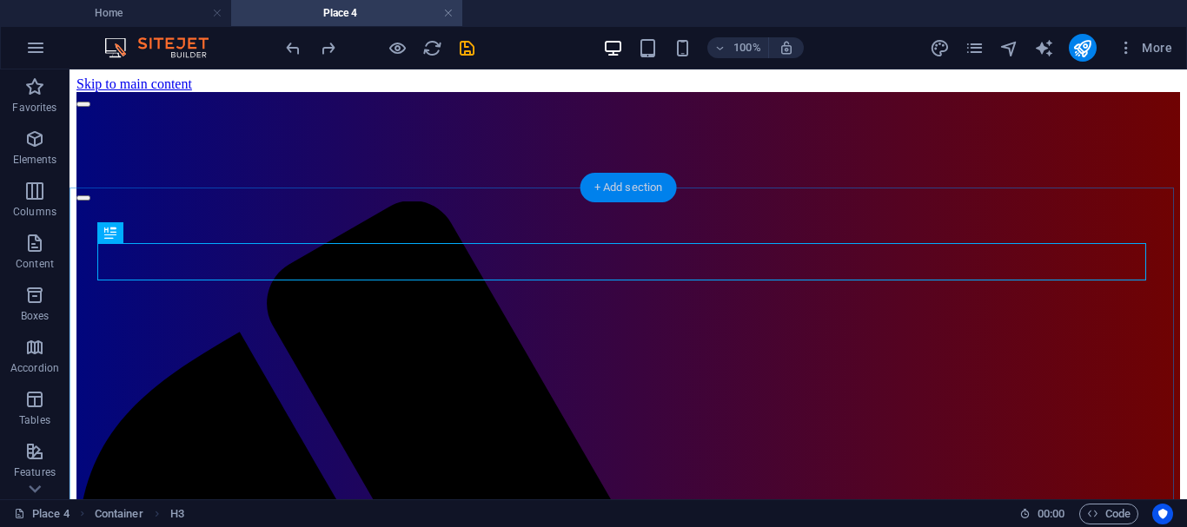
drag, startPoint x: 612, startPoint y: 183, endPoint x: 713, endPoint y: 182, distance: 100.8
click at [612, 183] on div "+ Add section" at bounding box center [628, 188] width 96 height 30
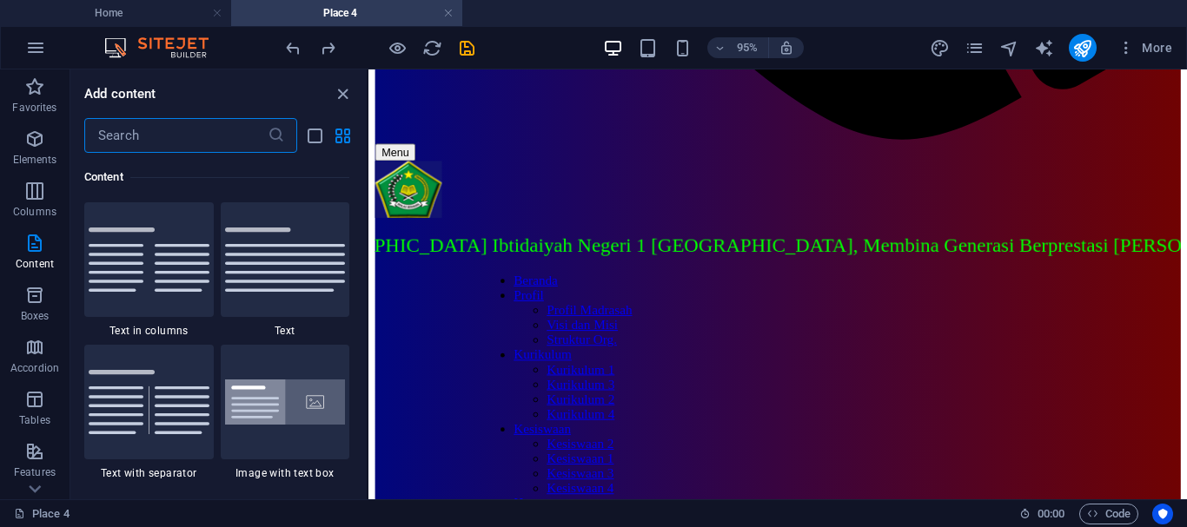
scroll to position [1185, 0]
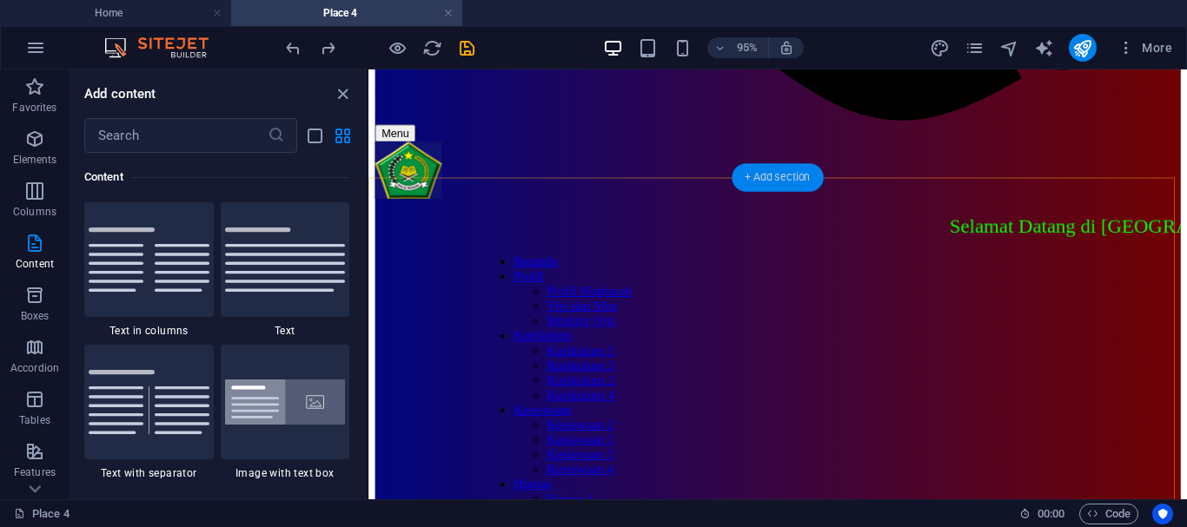
click at [788, 182] on div "+ Add section" at bounding box center [776, 177] width 91 height 28
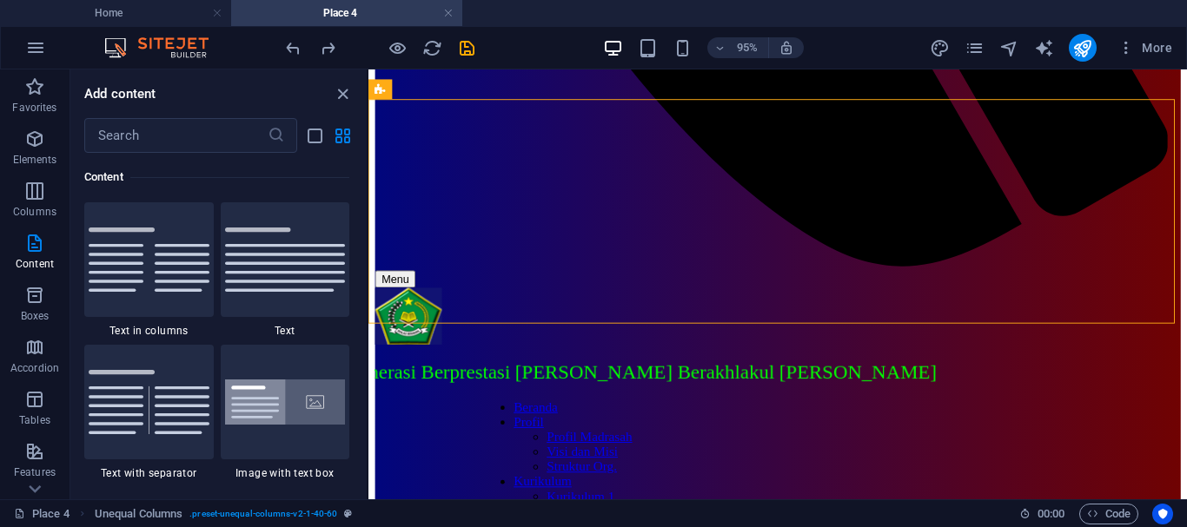
scroll to position [1042, 0]
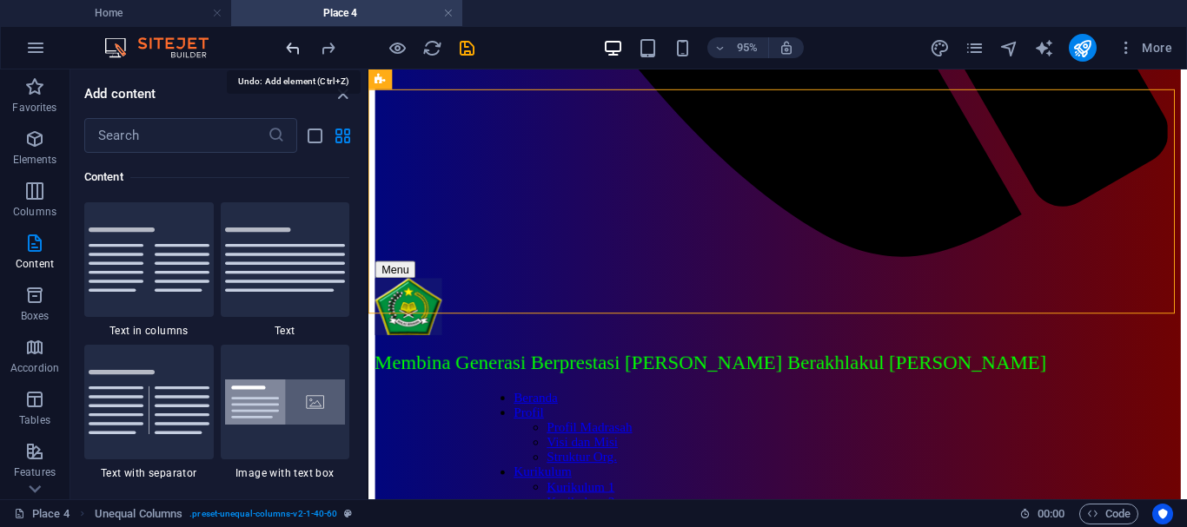
click at [297, 48] on icon "undo" at bounding box center [293, 48] width 20 height 20
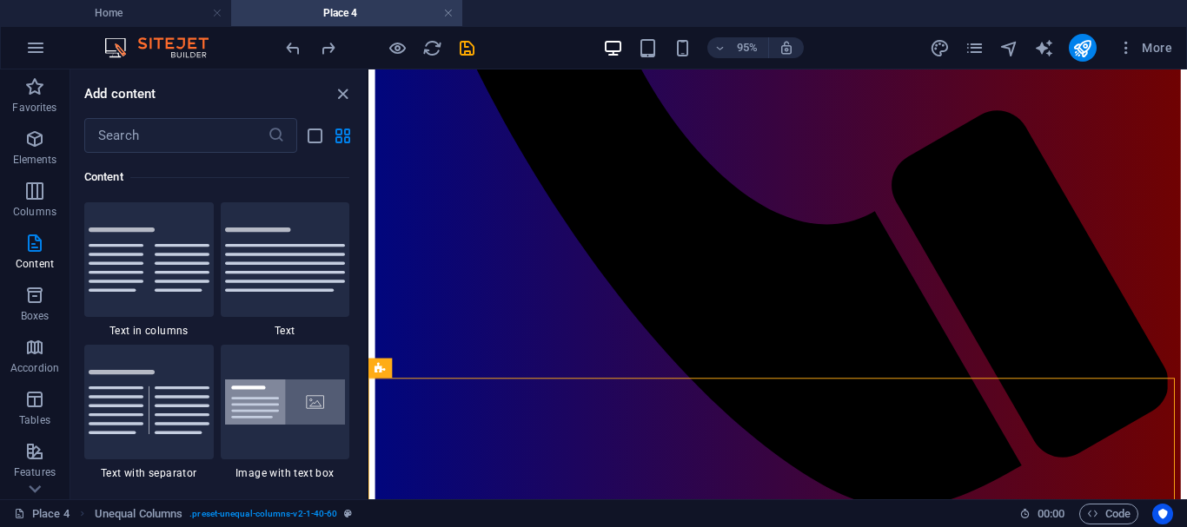
scroll to position [785, 0]
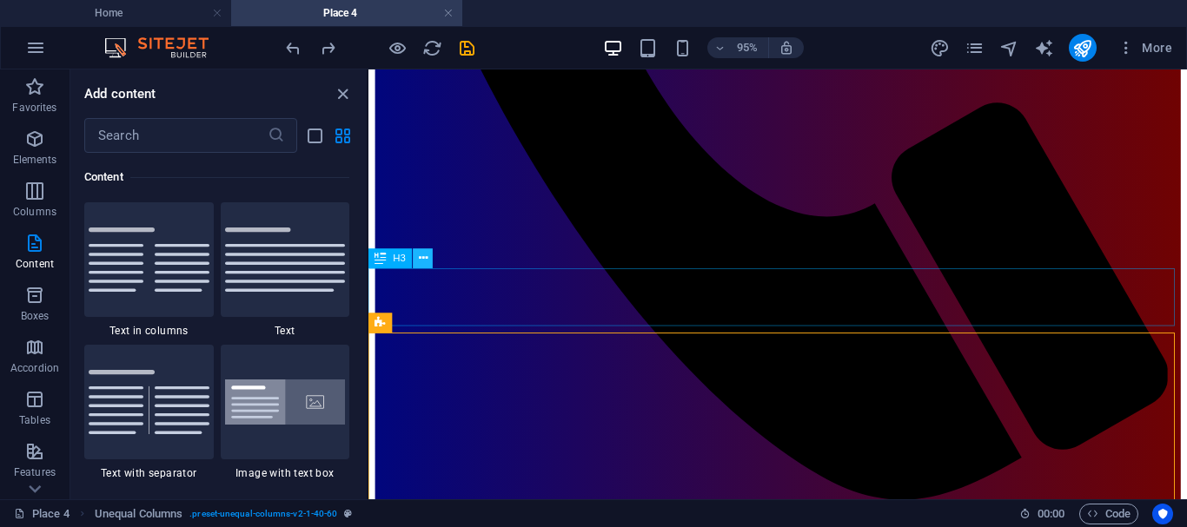
click at [426, 258] on icon at bounding box center [423, 258] width 9 height 17
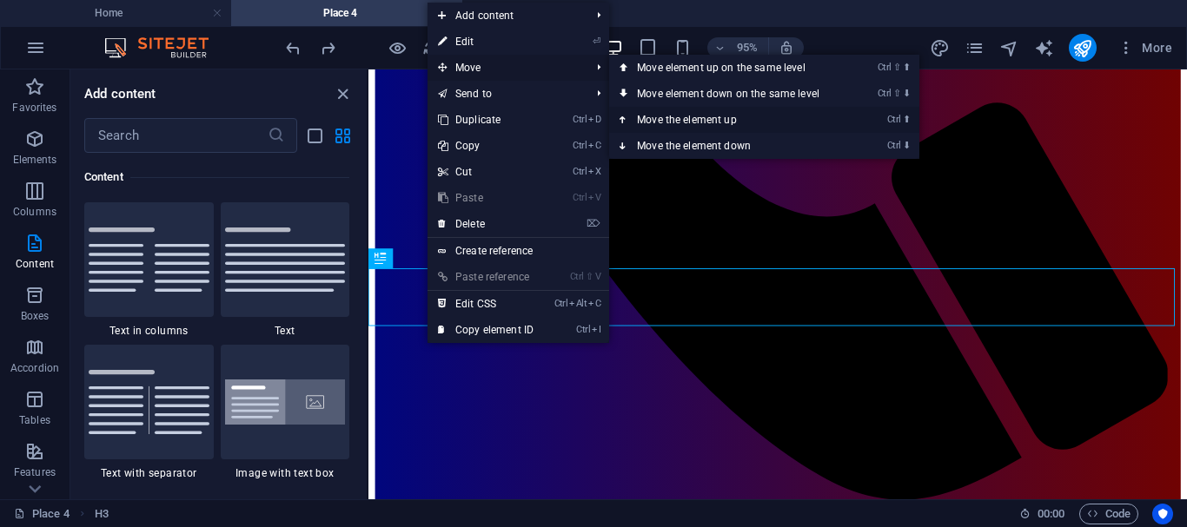
click at [624, 119] on icon at bounding box center [623, 120] width 9 height 26
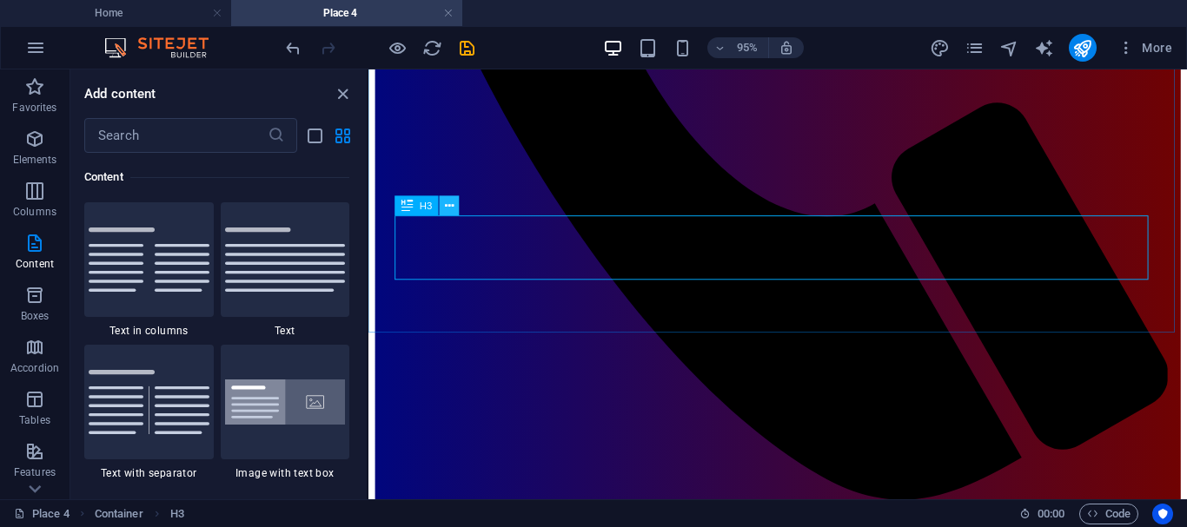
click at [448, 203] on icon at bounding box center [449, 205] width 9 height 17
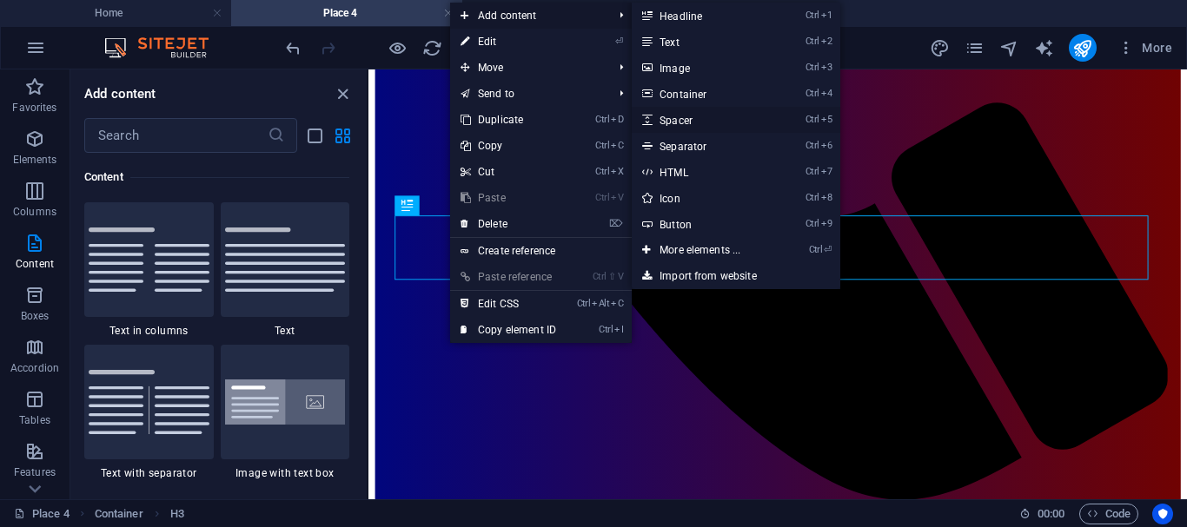
click at [686, 118] on link "Ctrl 5 Spacer" at bounding box center [703, 120] width 143 height 26
select select "px"
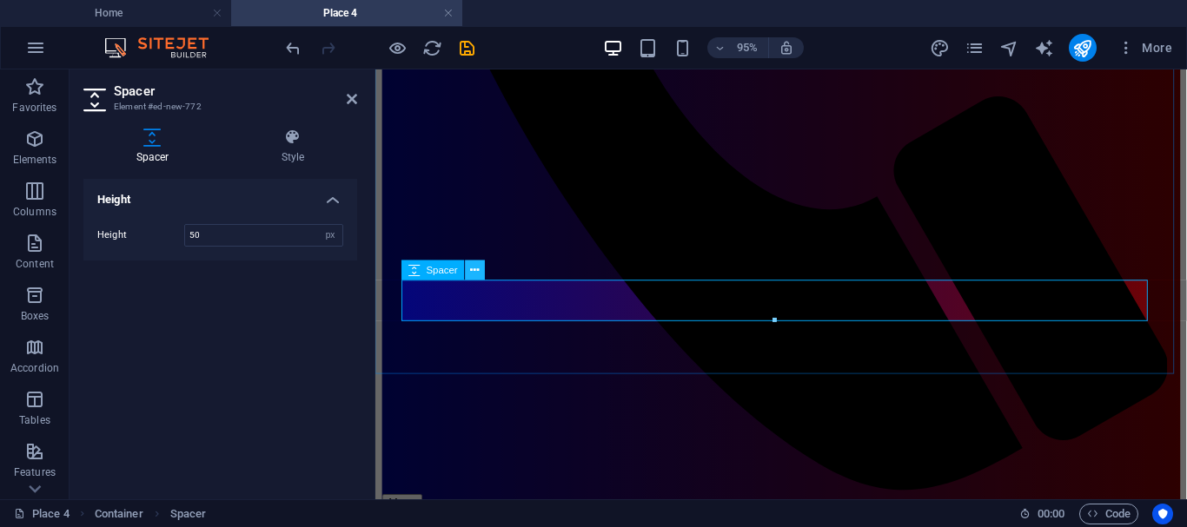
click at [473, 268] on icon at bounding box center [475, 269] width 9 height 17
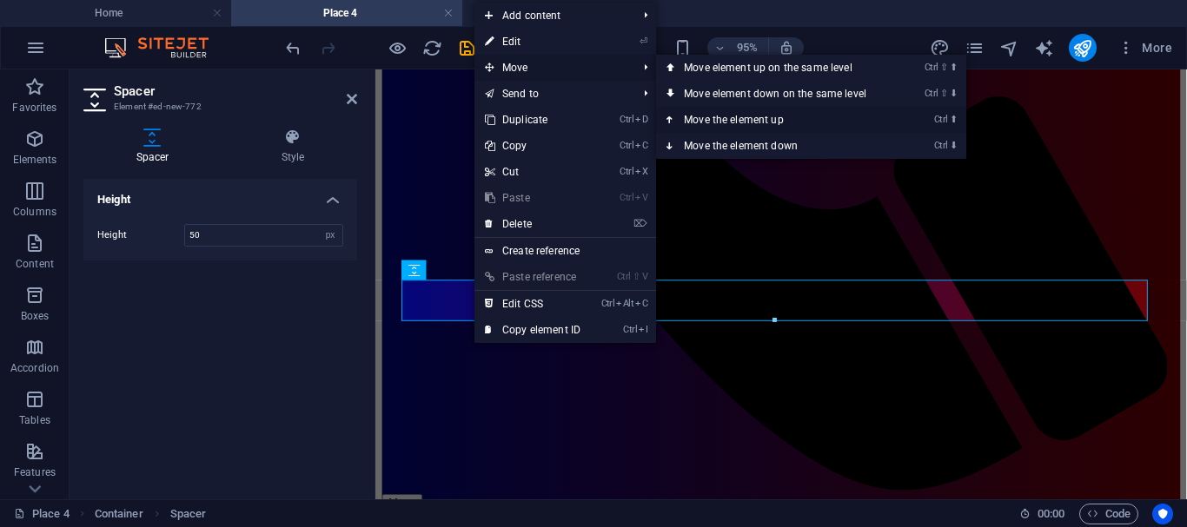
click at [672, 117] on icon at bounding box center [670, 120] width 9 height 26
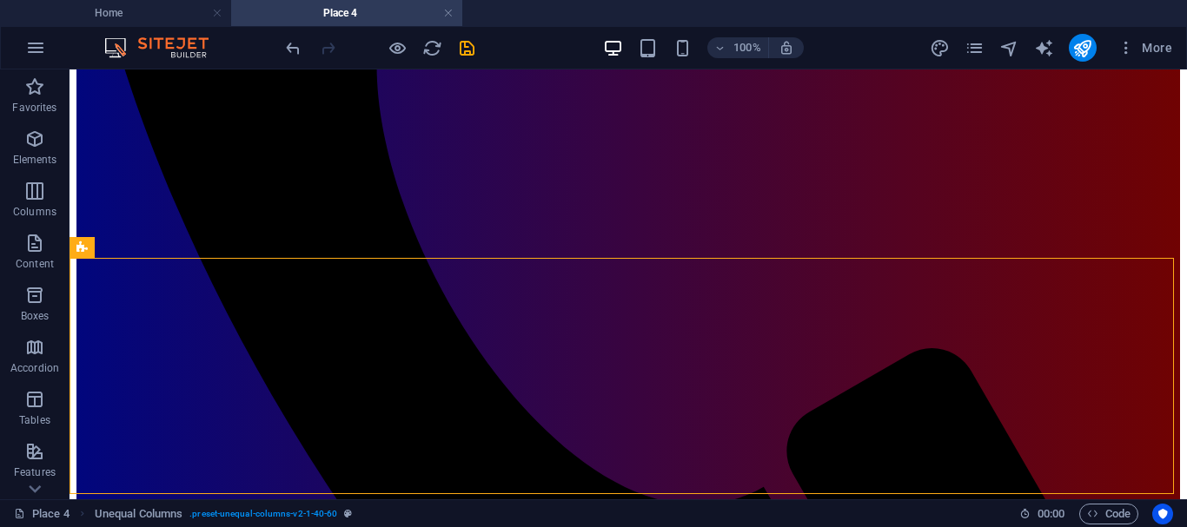
scroll to position [759, 0]
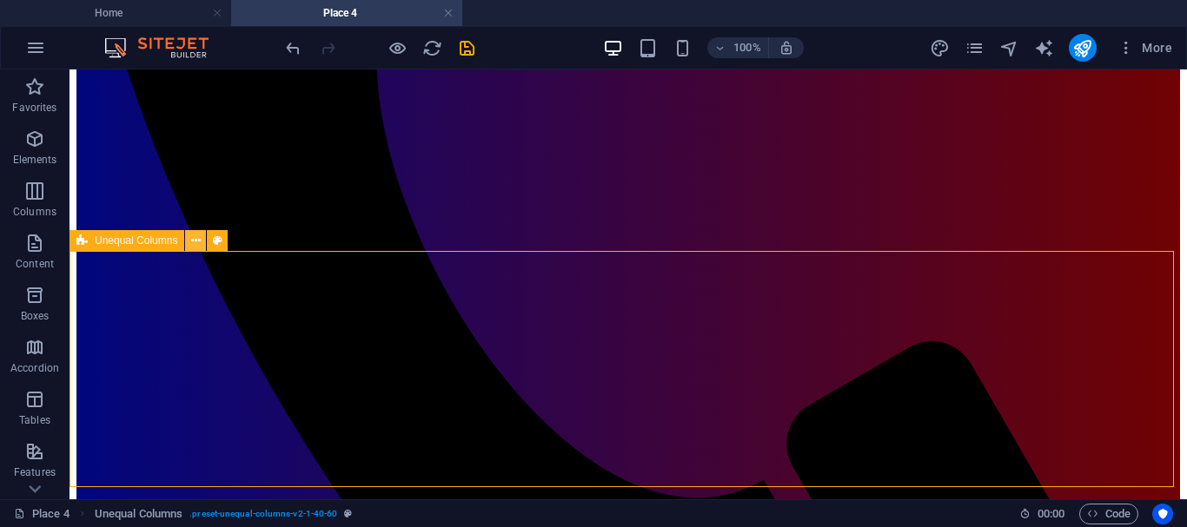
click at [196, 242] on icon at bounding box center [196, 241] width 10 height 18
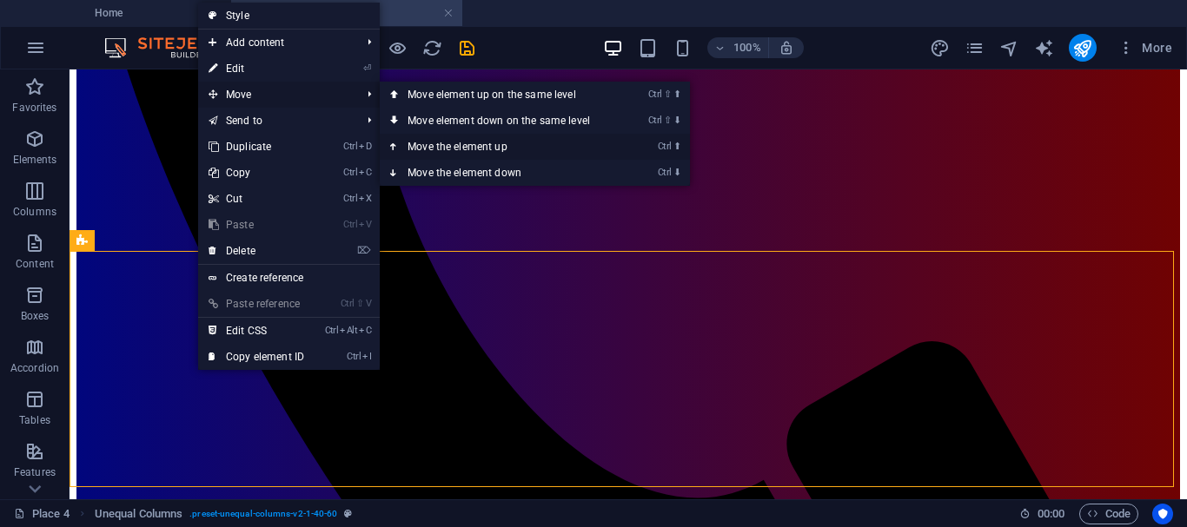
click at [394, 143] on icon at bounding box center [394, 147] width 9 height 26
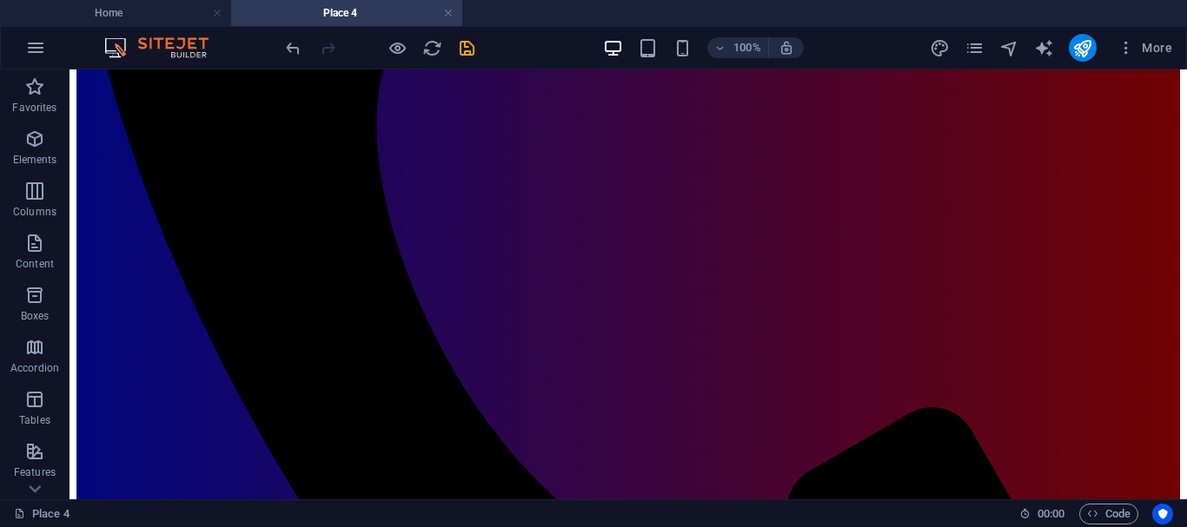
scroll to position [697, 0]
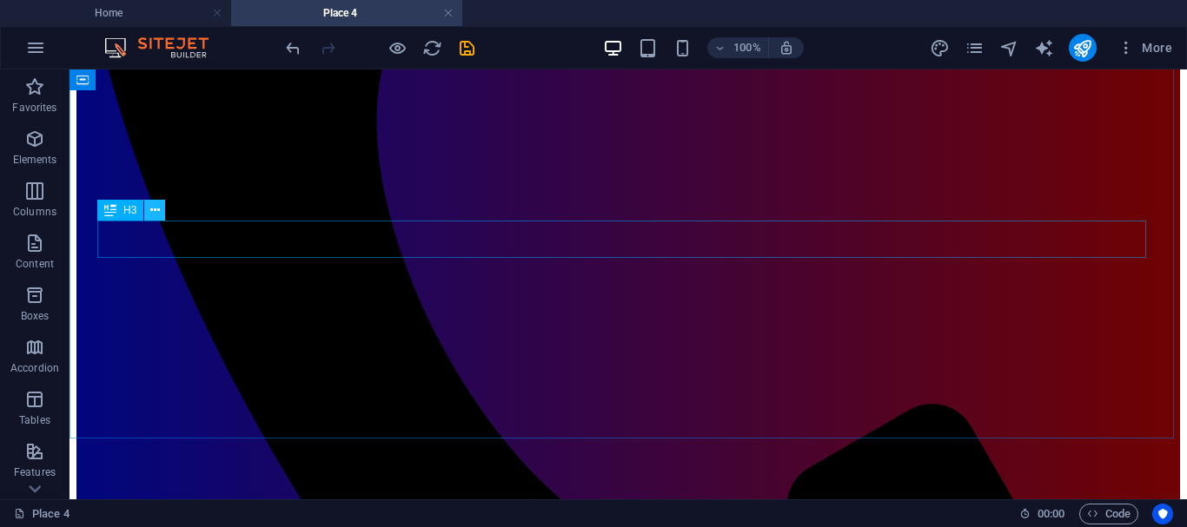
click at [156, 209] on icon at bounding box center [155, 211] width 10 height 18
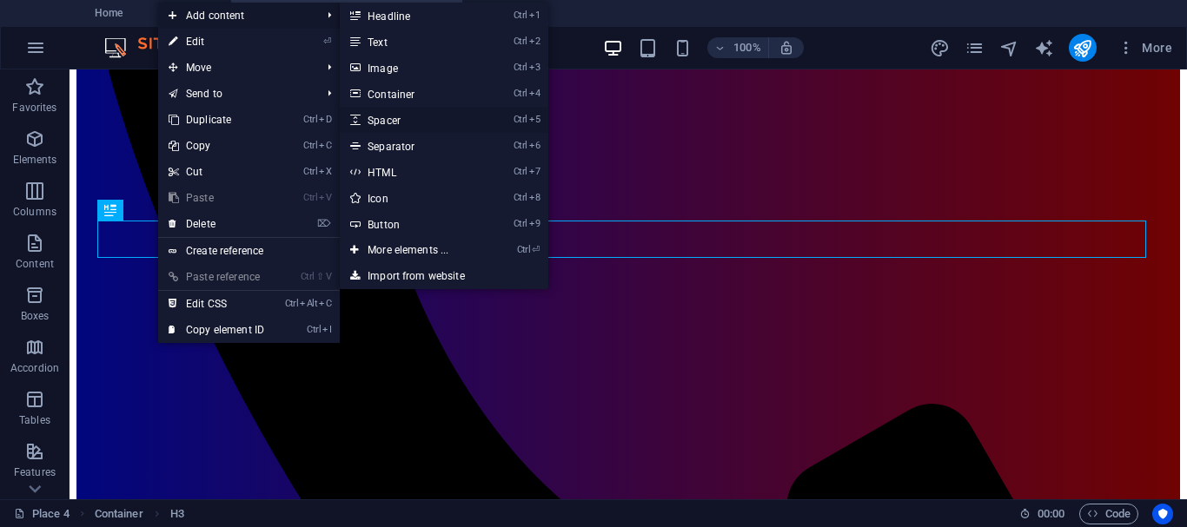
click at [392, 120] on link "Ctrl 5 Spacer" at bounding box center [411, 120] width 143 height 26
select select "px"
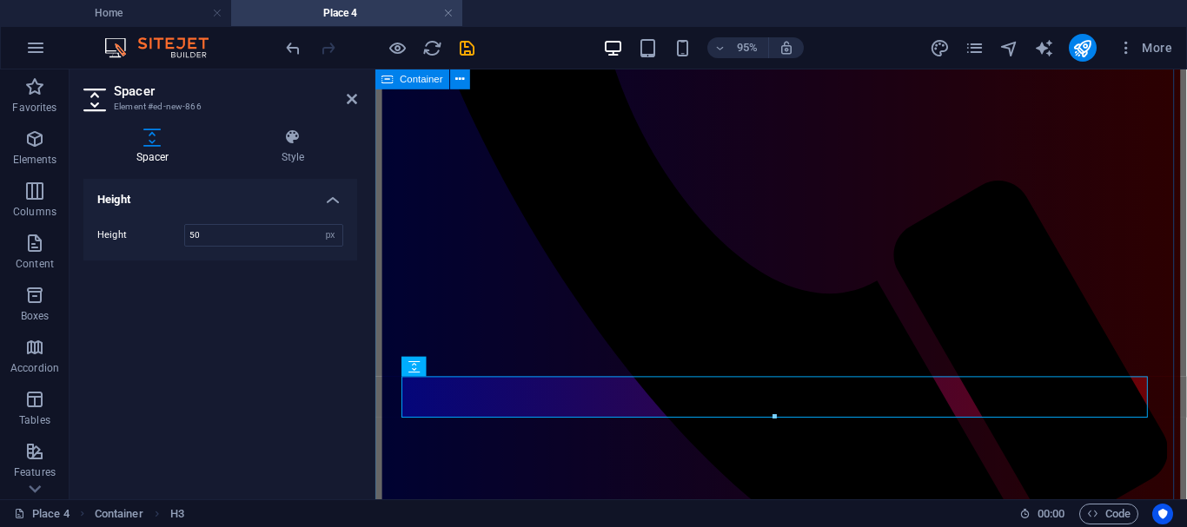
scroll to position [727, 0]
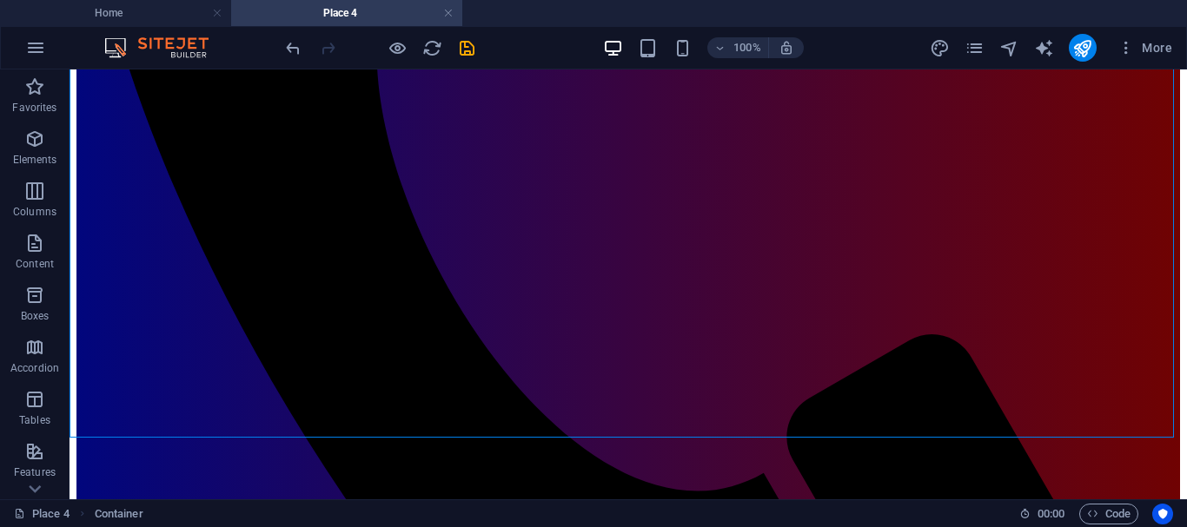
scroll to position [774, 0]
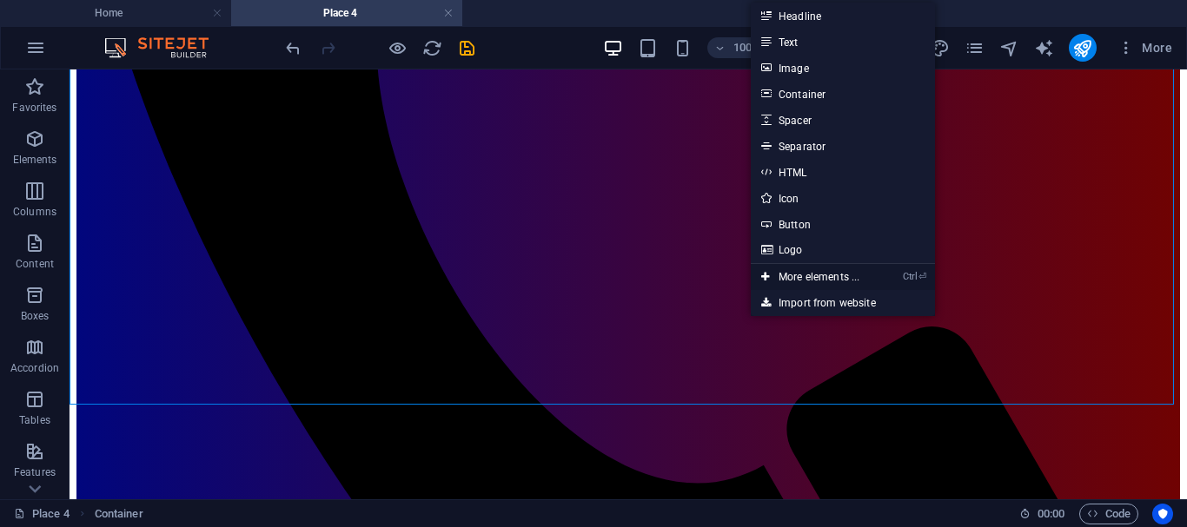
click at [828, 273] on link "Ctrl ⏎ More elements ..." at bounding box center [810, 277] width 119 height 26
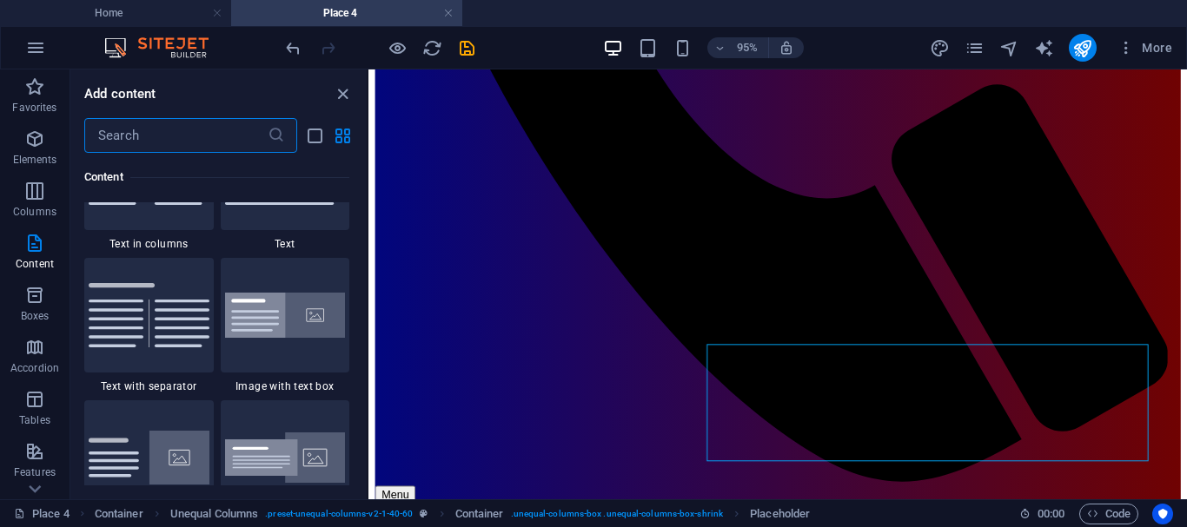
scroll to position [3218, 0]
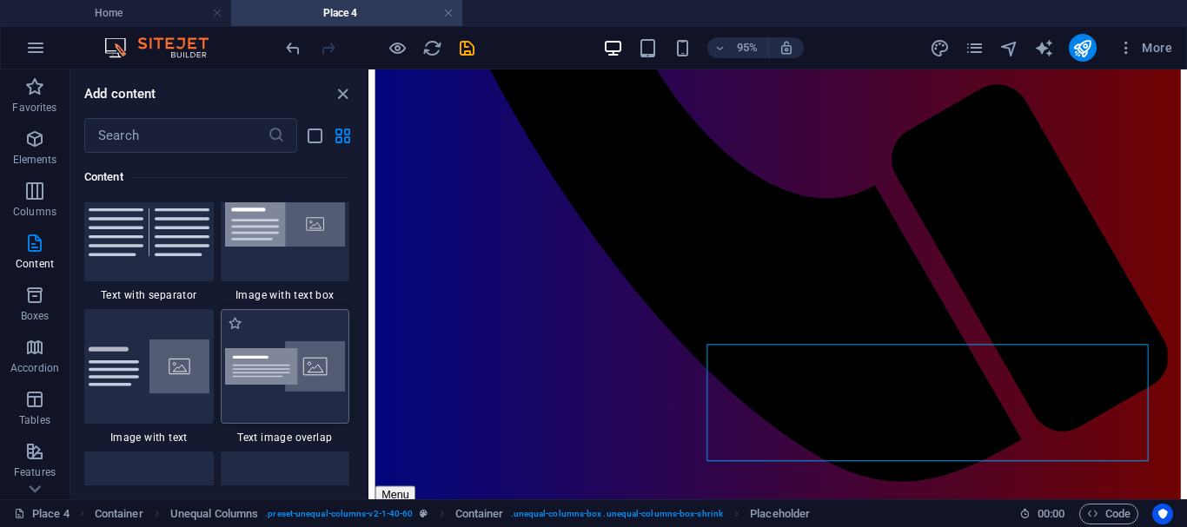
click at [277, 369] on img at bounding box center [285, 366] width 121 height 51
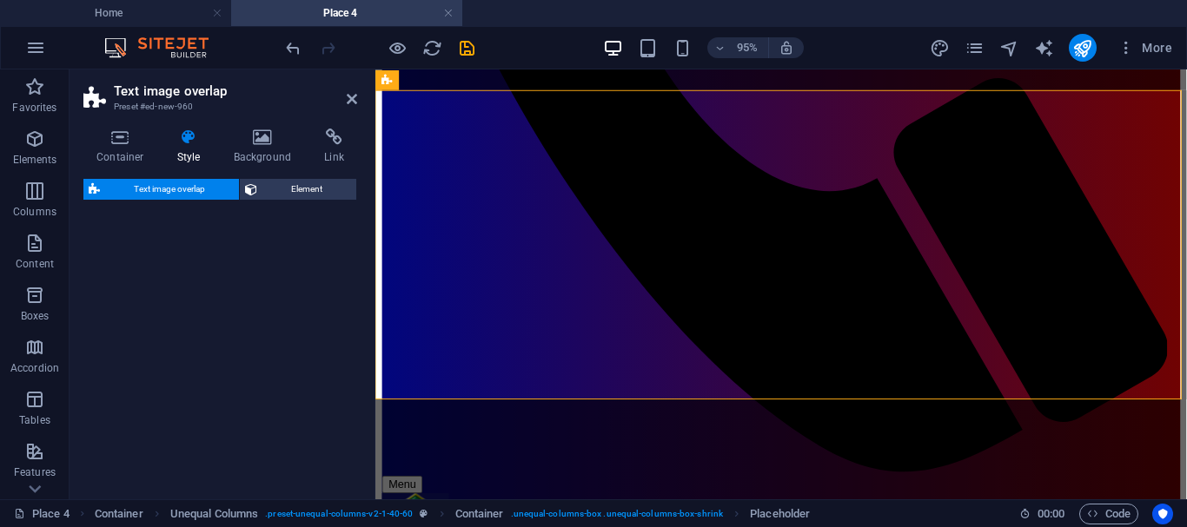
scroll to position [1253, 0]
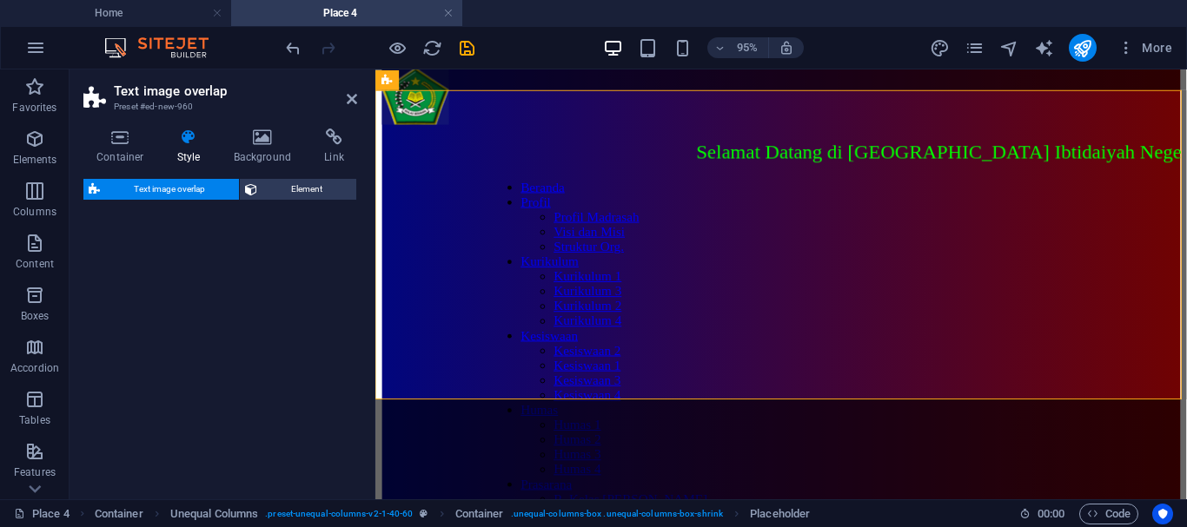
select select "rem"
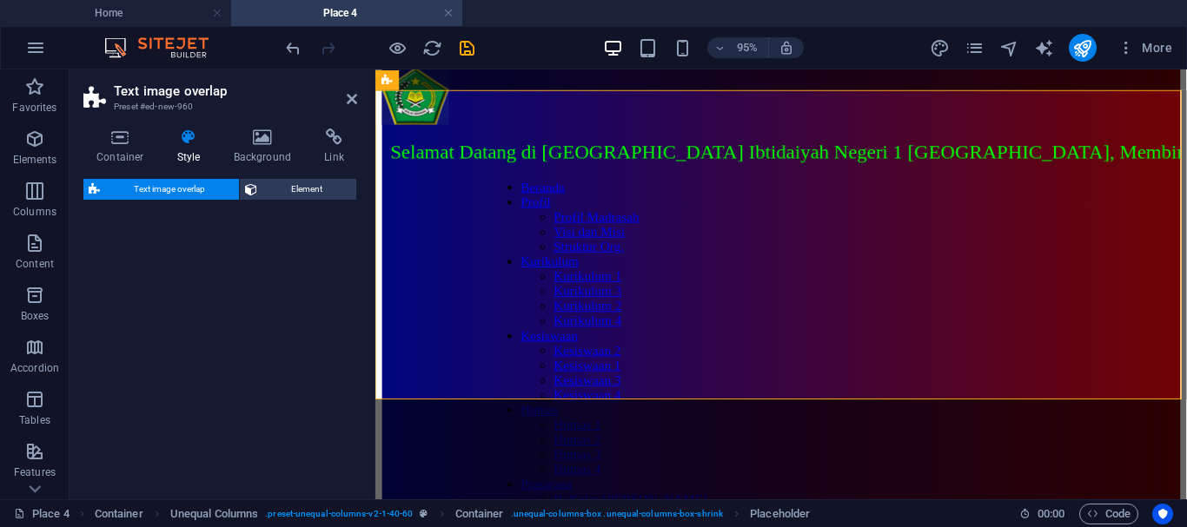
select select "rem"
select select "px"
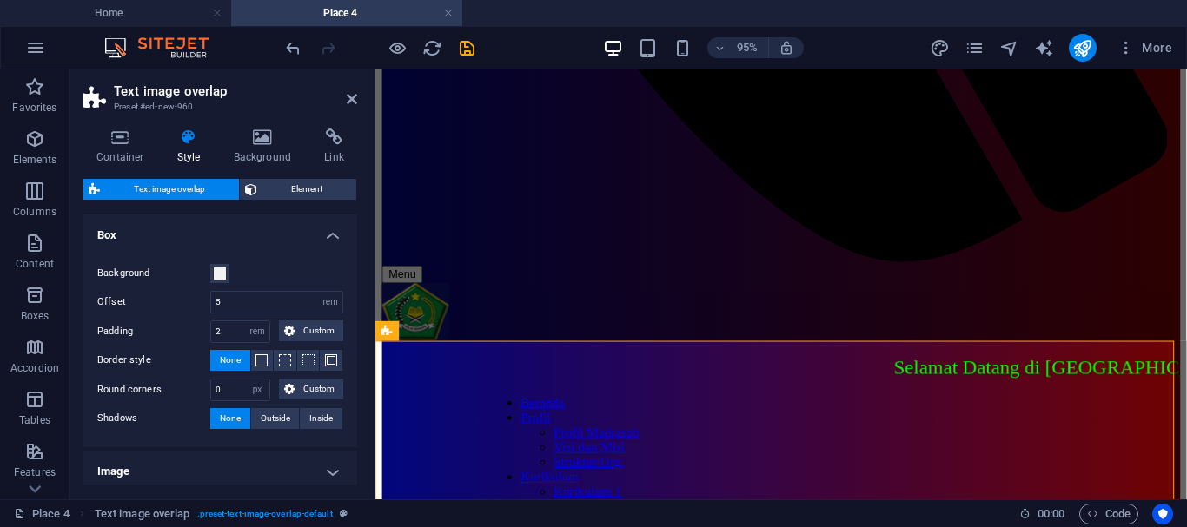
scroll to position [1036, 0]
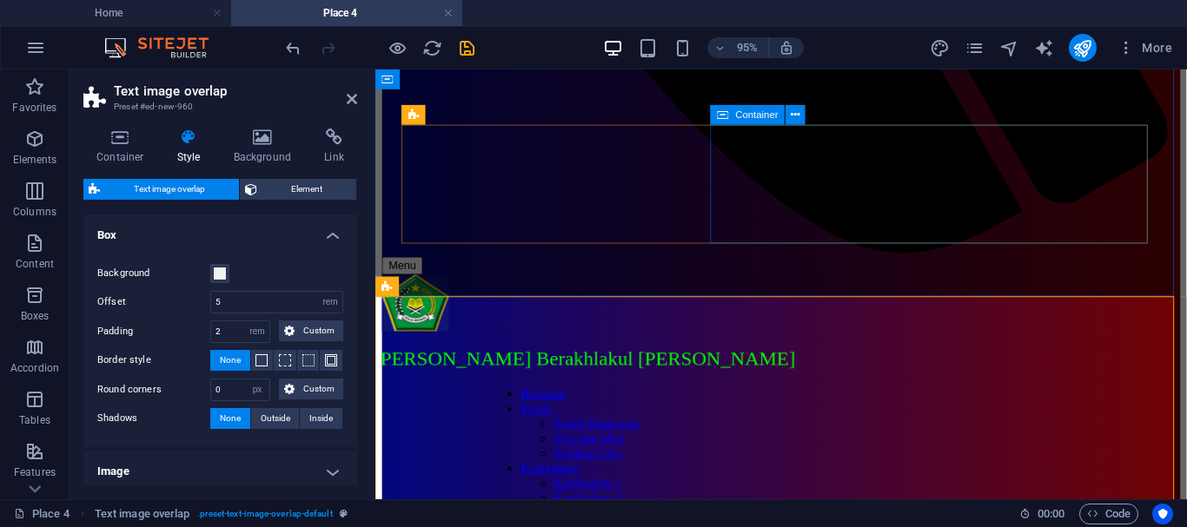
drag, startPoint x: 826, startPoint y: 355, endPoint x: 828, endPoint y: 159, distance: 196.3
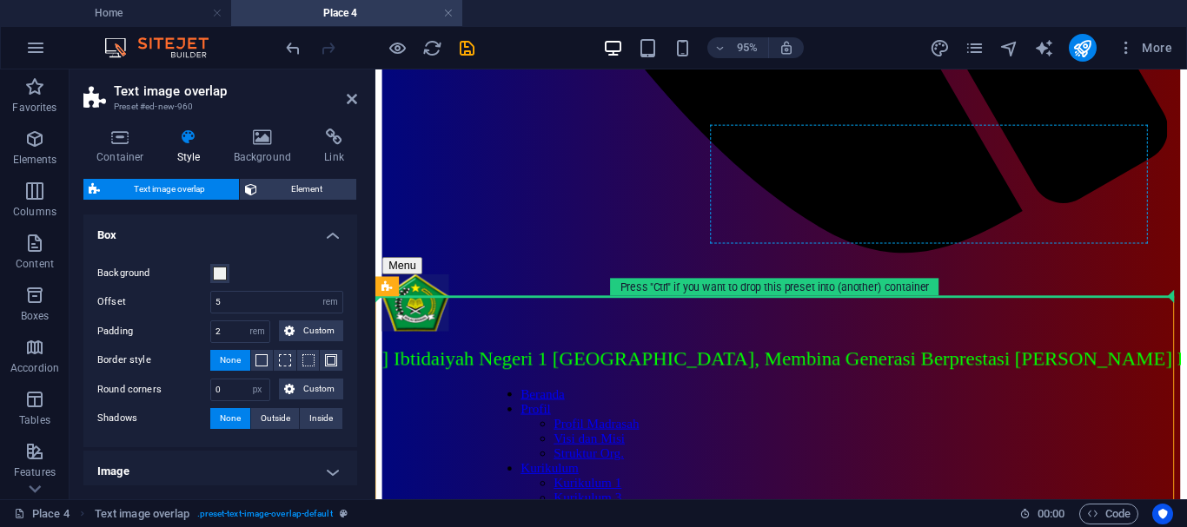
drag, startPoint x: 822, startPoint y: 357, endPoint x: 828, endPoint y: 179, distance: 178.2
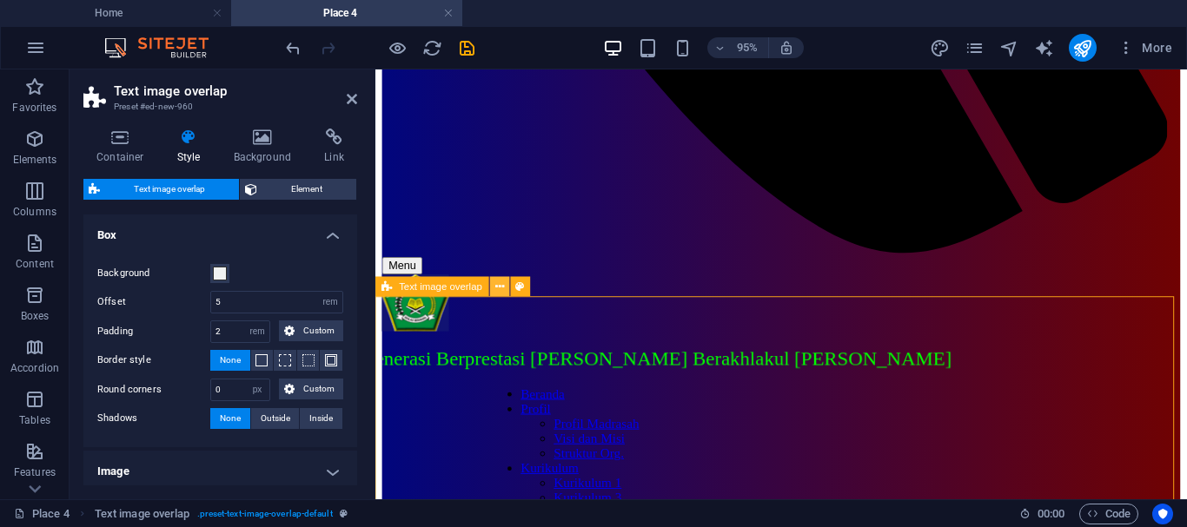
click at [500, 287] on icon at bounding box center [499, 286] width 9 height 17
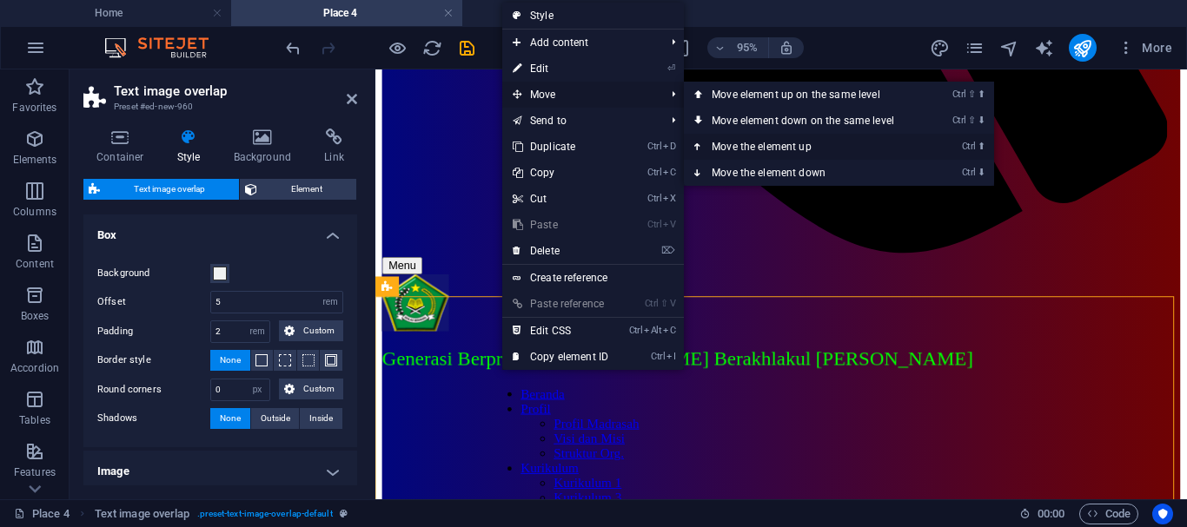
click at [700, 140] on icon at bounding box center [698, 147] width 9 height 26
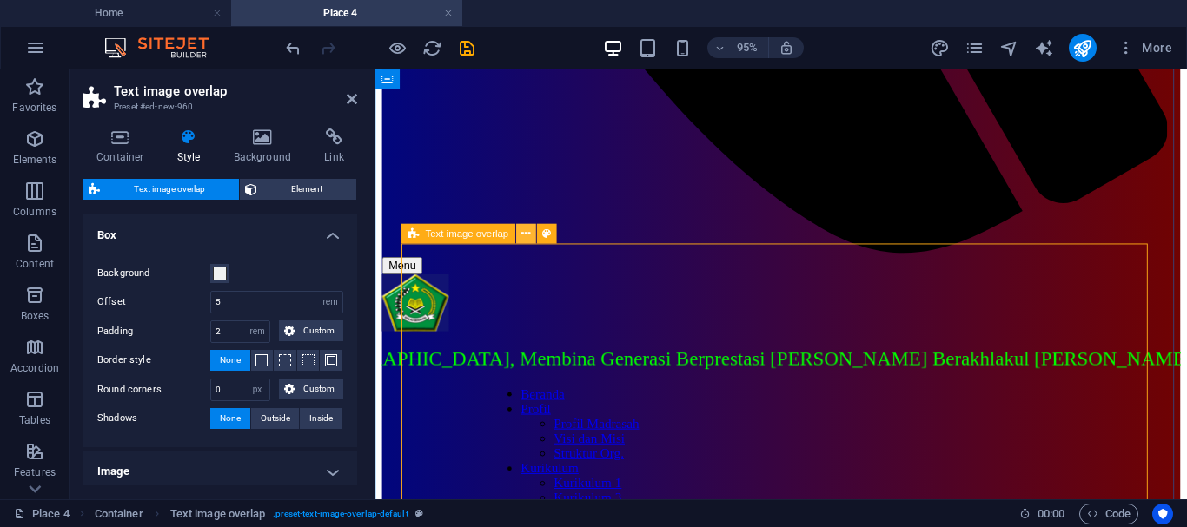
click at [527, 235] on icon at bounding box center [525, 233] width 9 height 17
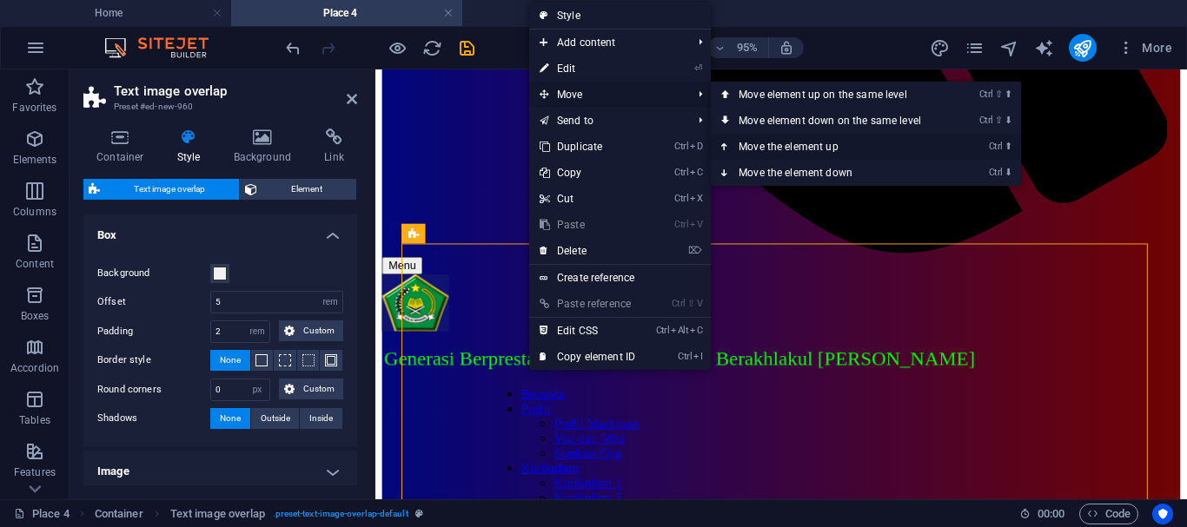
click at [725, 145] on icon at bounding box center [725, 147] width 9 height 26
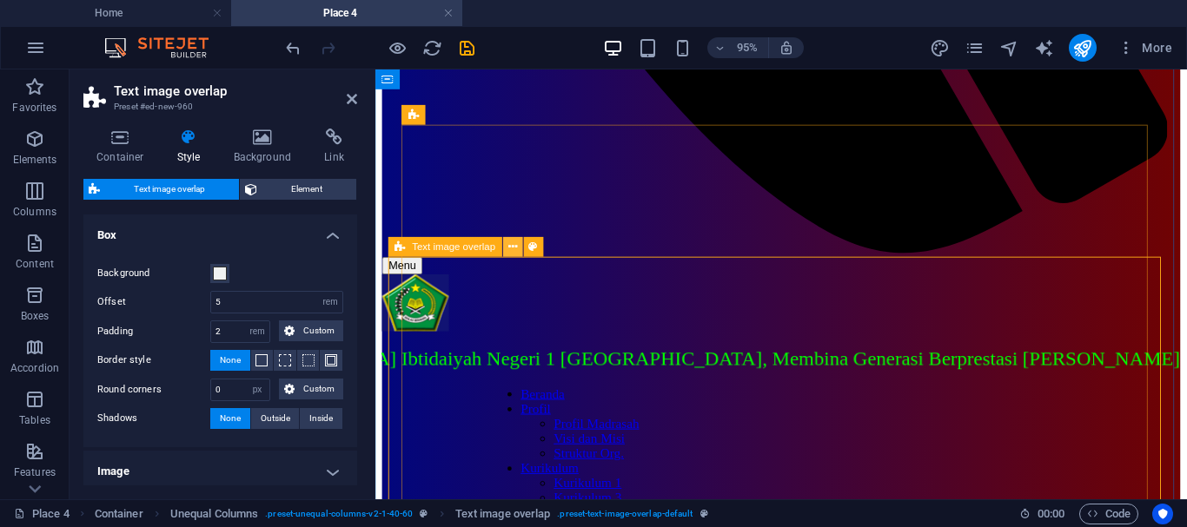
click at [506, 244] on button at bounding box center [513, 247] width 20 height 20
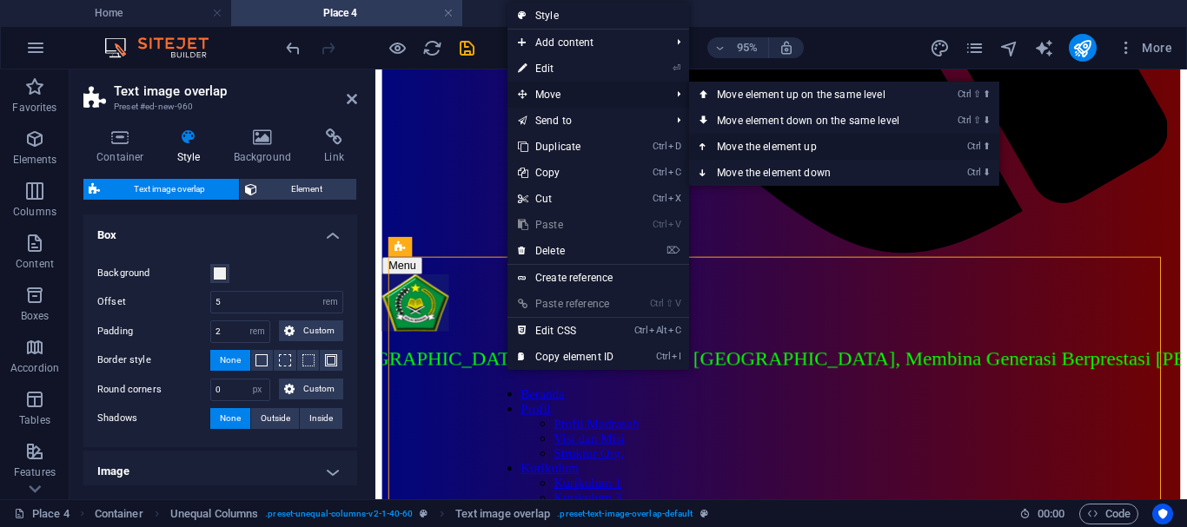
click at [705, 142] on icon at bounding box center [703, 147] width 9 height 26
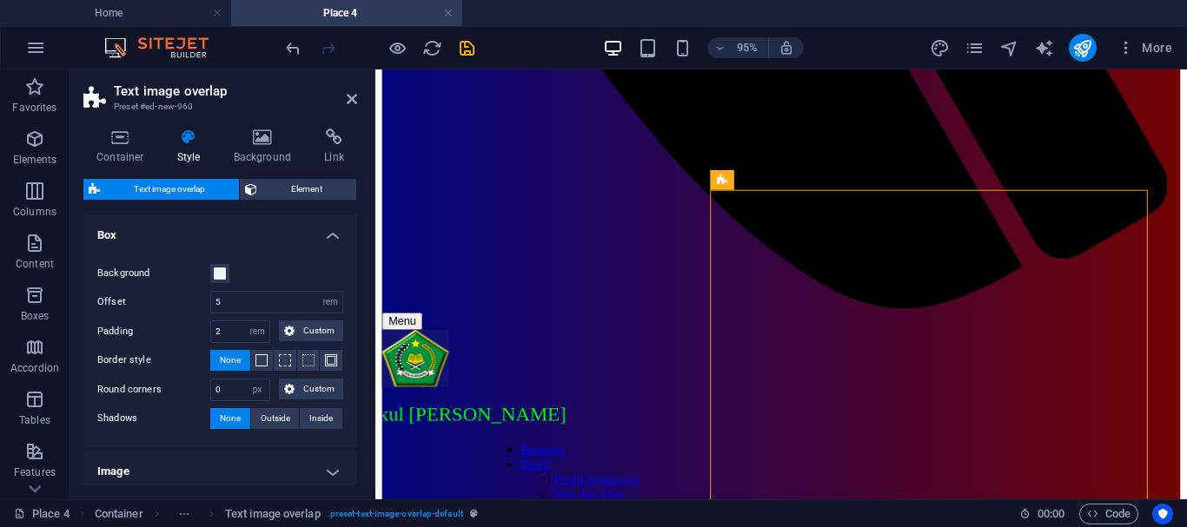
scroll to position [985, 0]
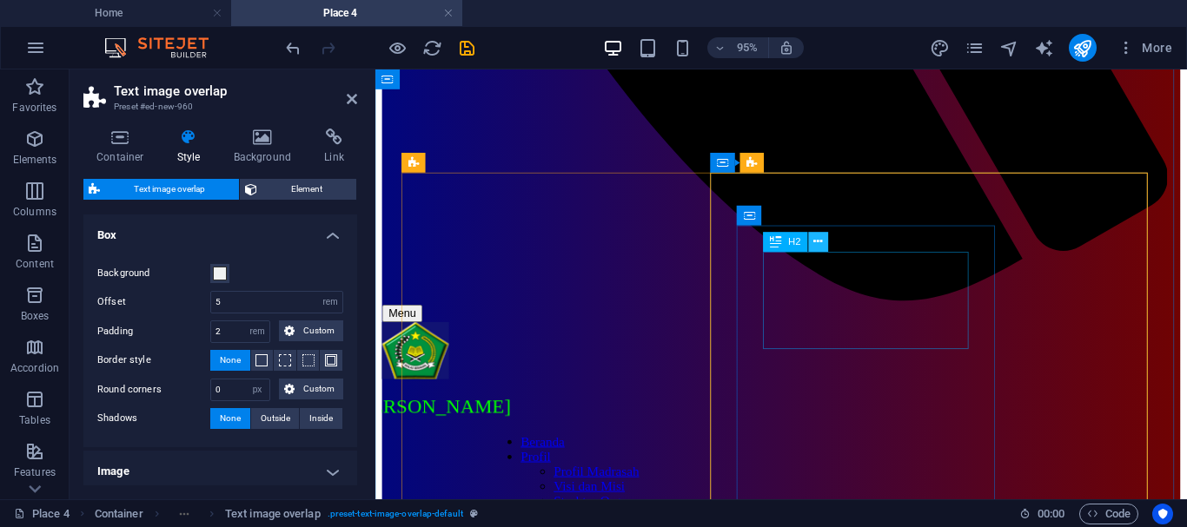
click at [814, 241] on icon at bounding box center [818, 242] width 9 height 17
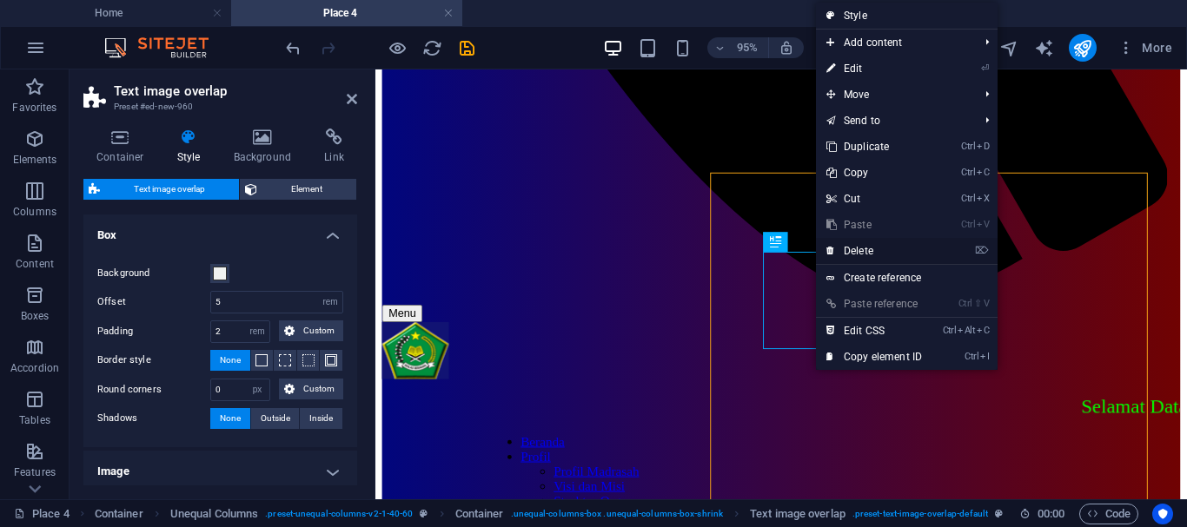
click at [865, 248] on link "⌦ Delete" at bounding box center [874, 251] width 116 height 26
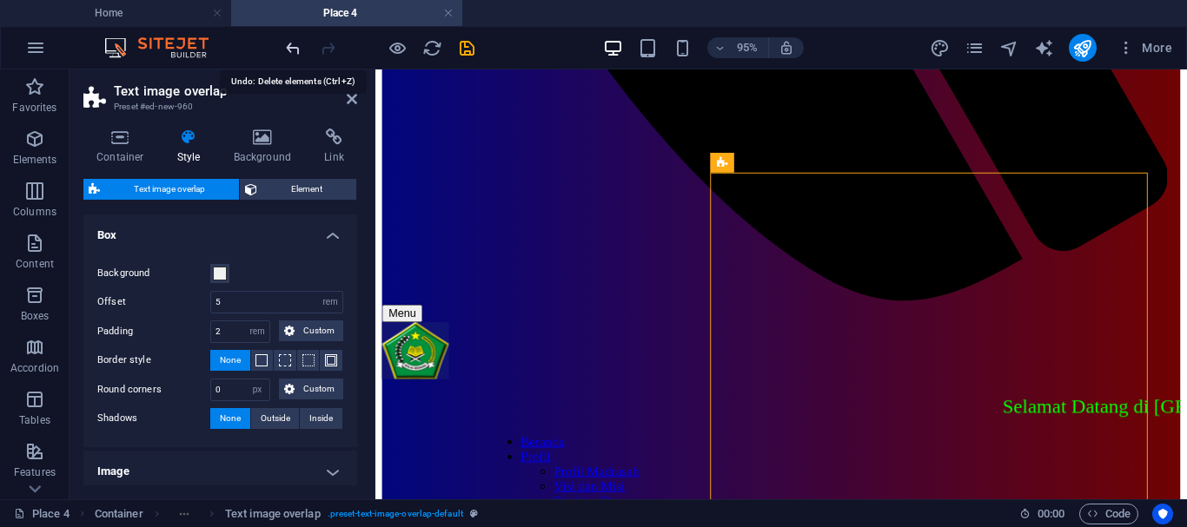
click at [291, 49] on icon "undo" at bounding box center [293, 48] width 20 height 20
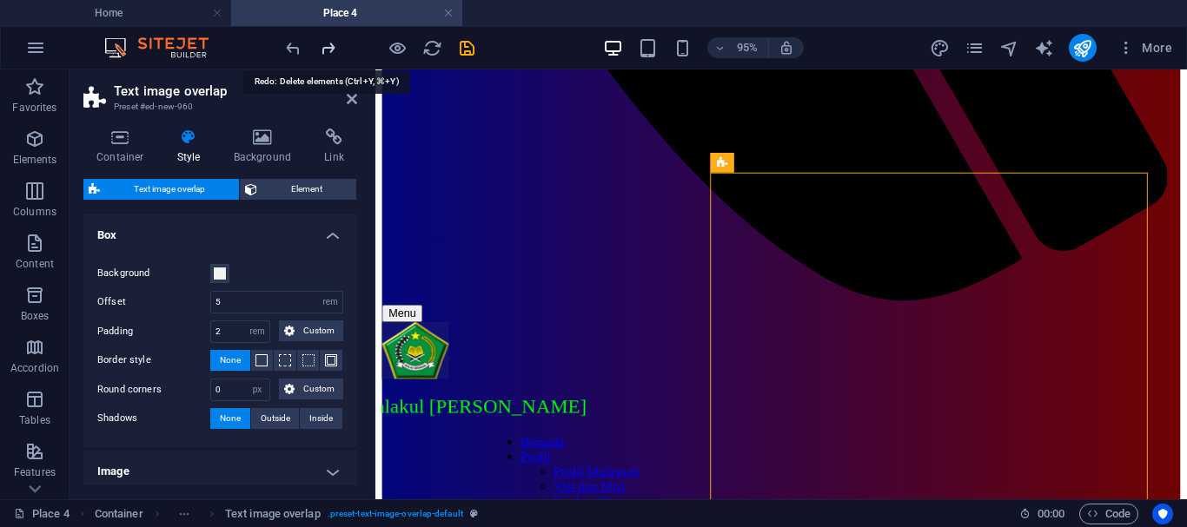
click at [324, 46] on icon "redo" at bounding box center [328, 48] width 20 height 20
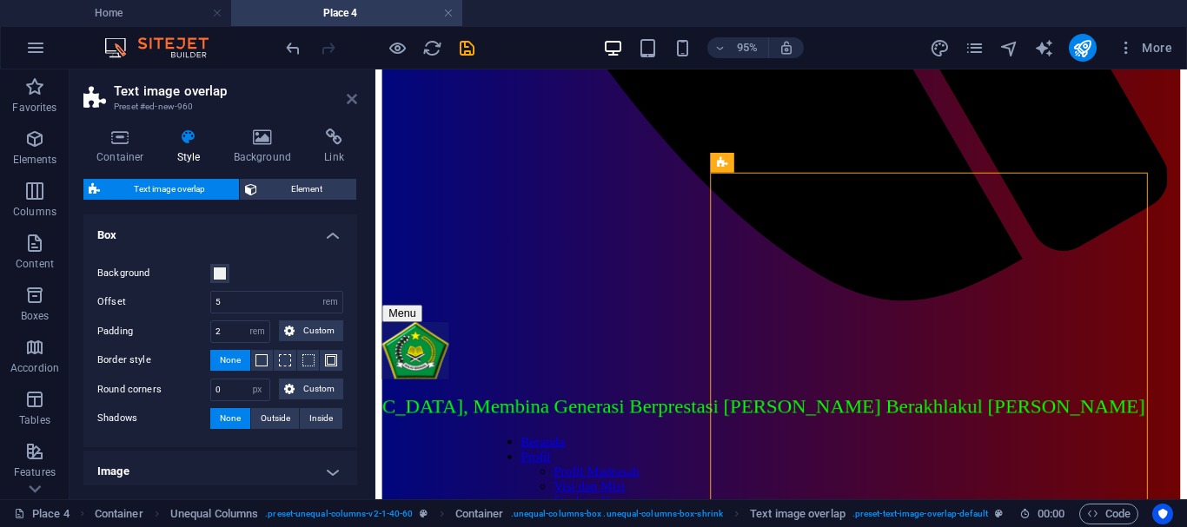
click at [353, 97] on icon at bounding box center [352, 99] width 10 height 14
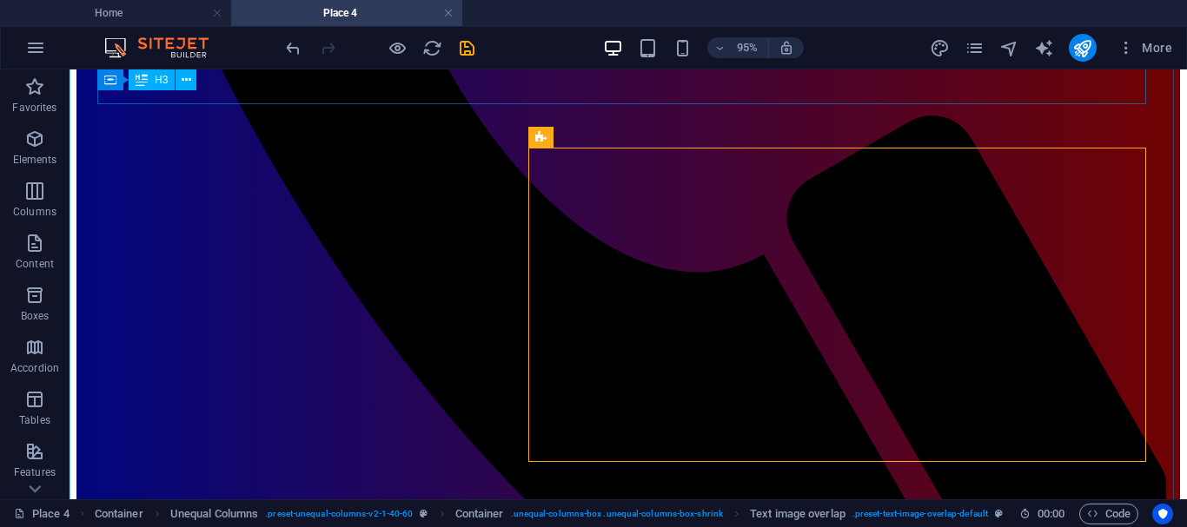
scroll to position [851, 0]
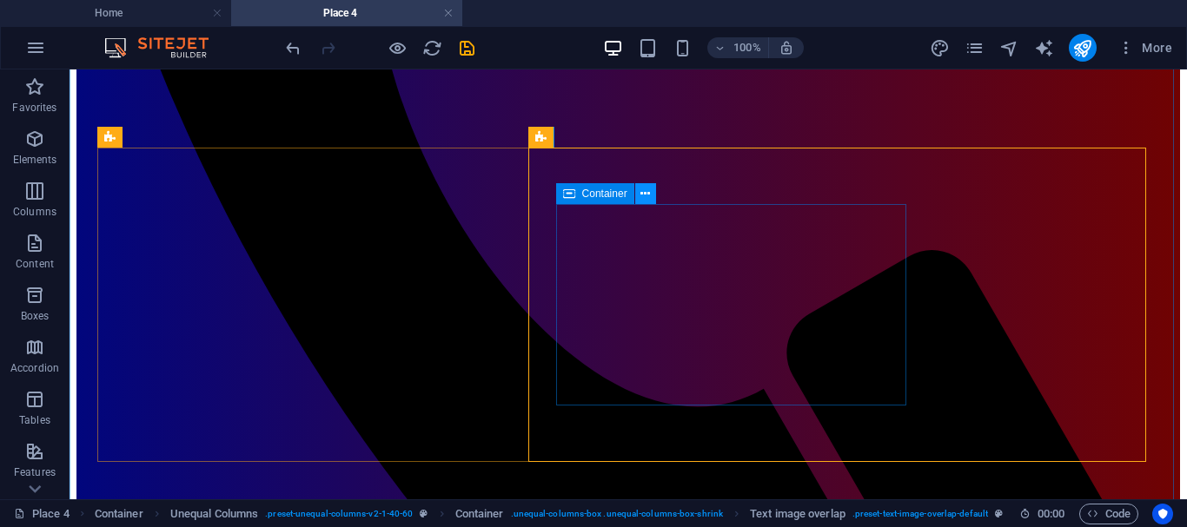
click at [651, 190] on button at bounding box center [645, 193] width 21 height 21
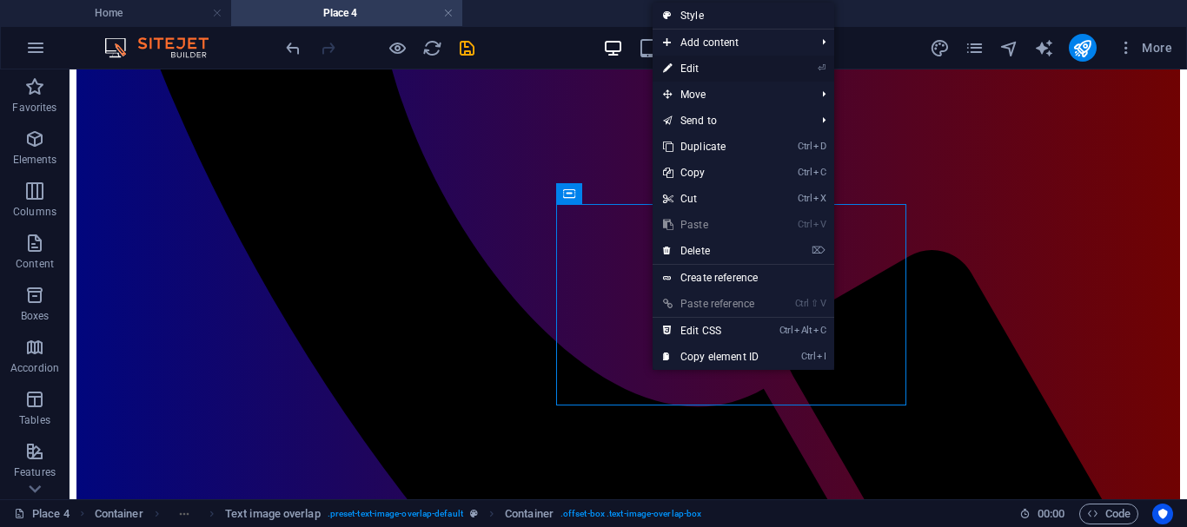
click at [700, 65] on link "⏎ Edit" at bounding box center [710, 69] width 116 height 26
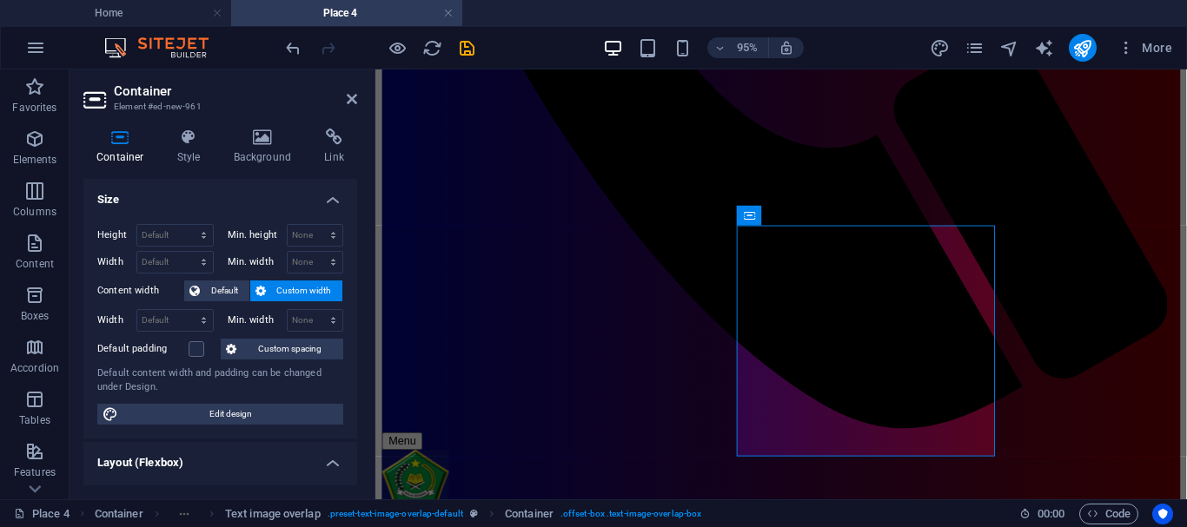
scroll to position [985, 0]
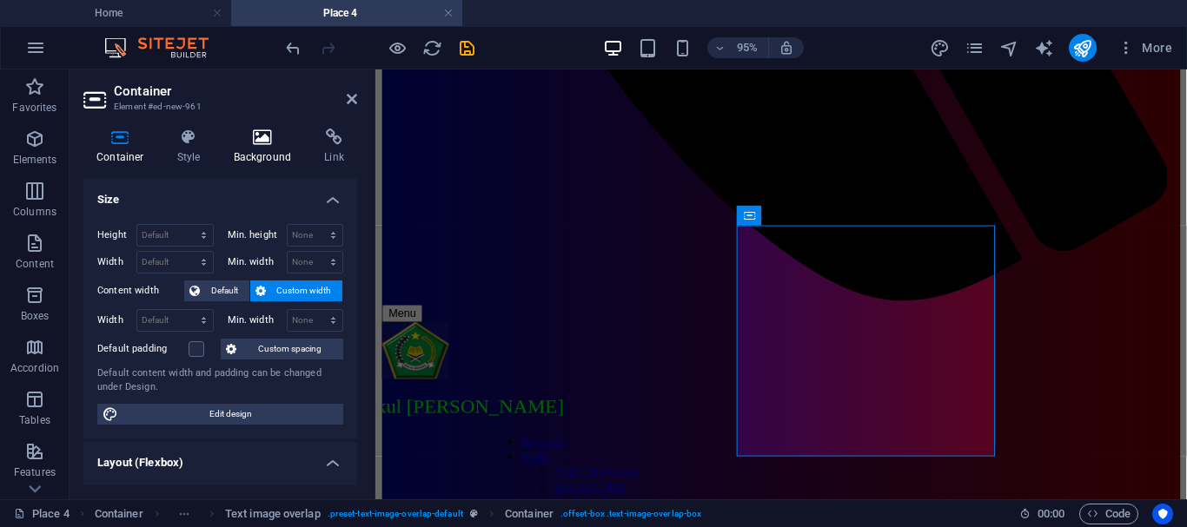
click at [252, 136] on icon at bounding box center [263, 137] width 84 height 17
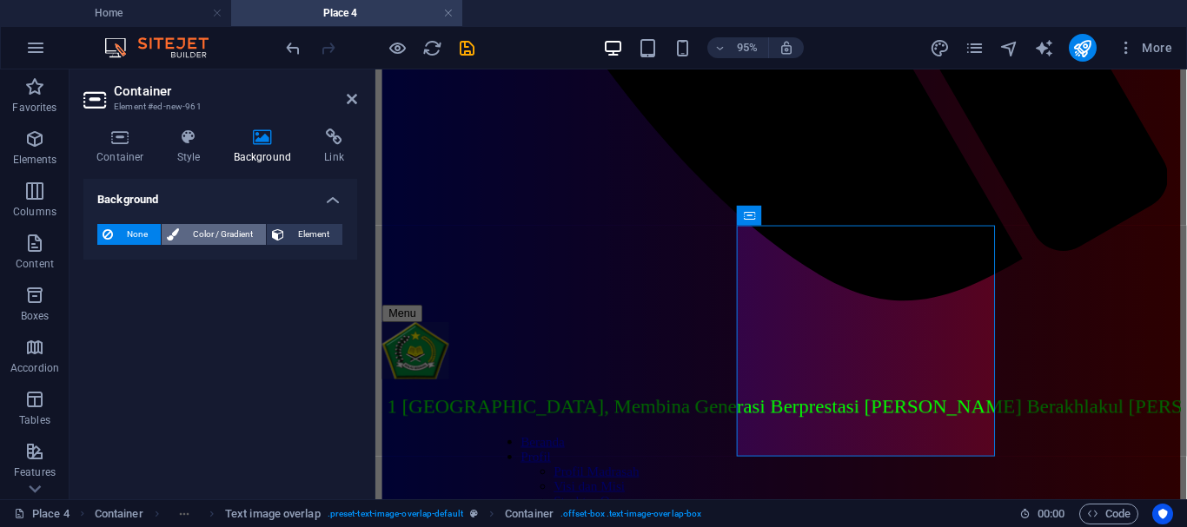
click at [237, 232] on span "Color / Gradient" at bounding box center [222, 234] width 76 height 21
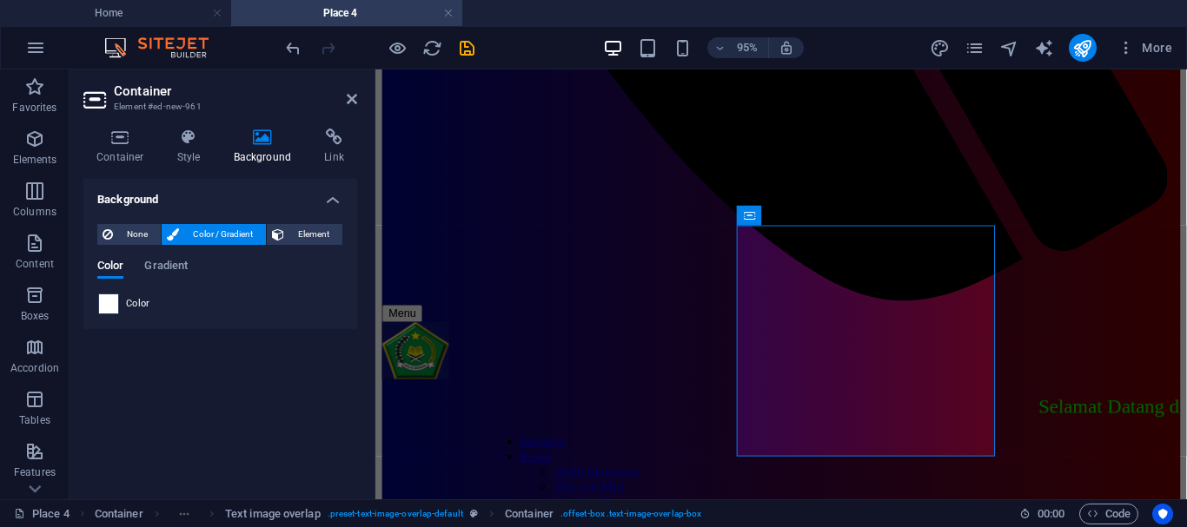
click at [112, 304] on span at bounding box center [108, 304] width 19 height 19
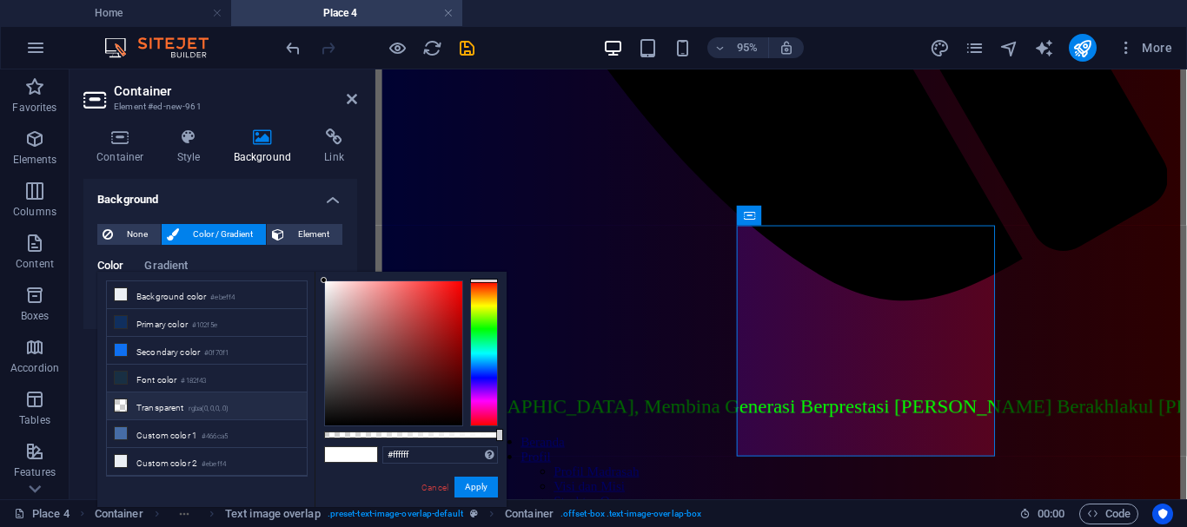
click at [163, 400] on li "Transparent rgba(0,0,0,.0)" at bounding box center [207, 407] width 200 height 28
type input "rgba(0, 0, 0, 0)"
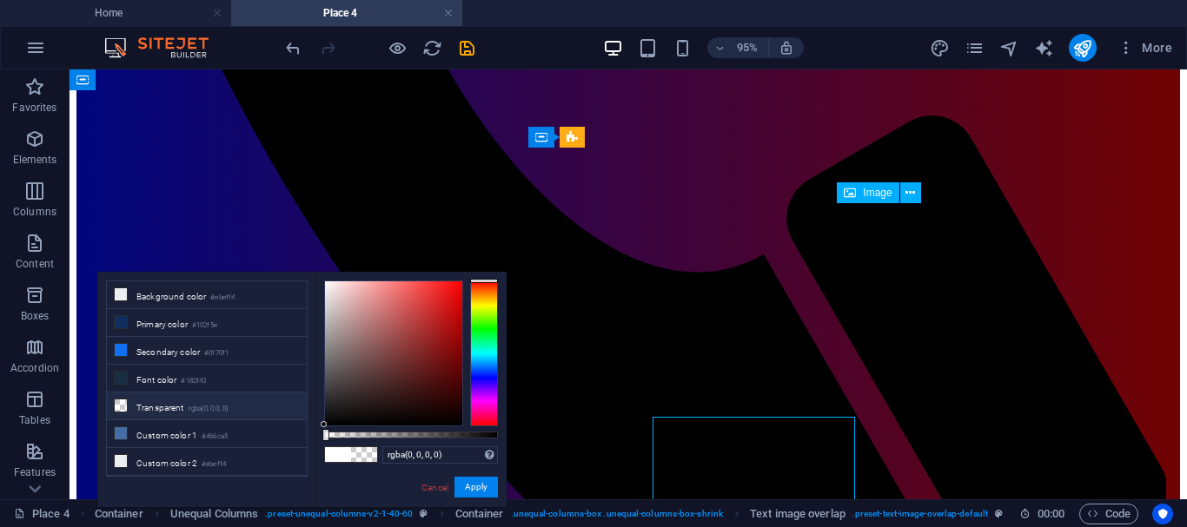
scroll to position [851, 0]
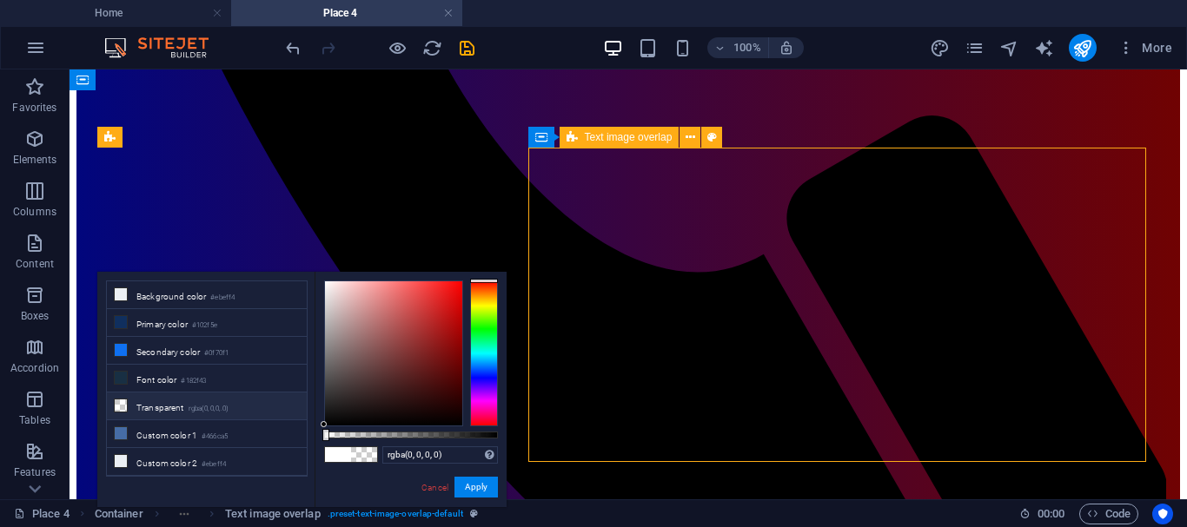
select select "rem"
select select "px"
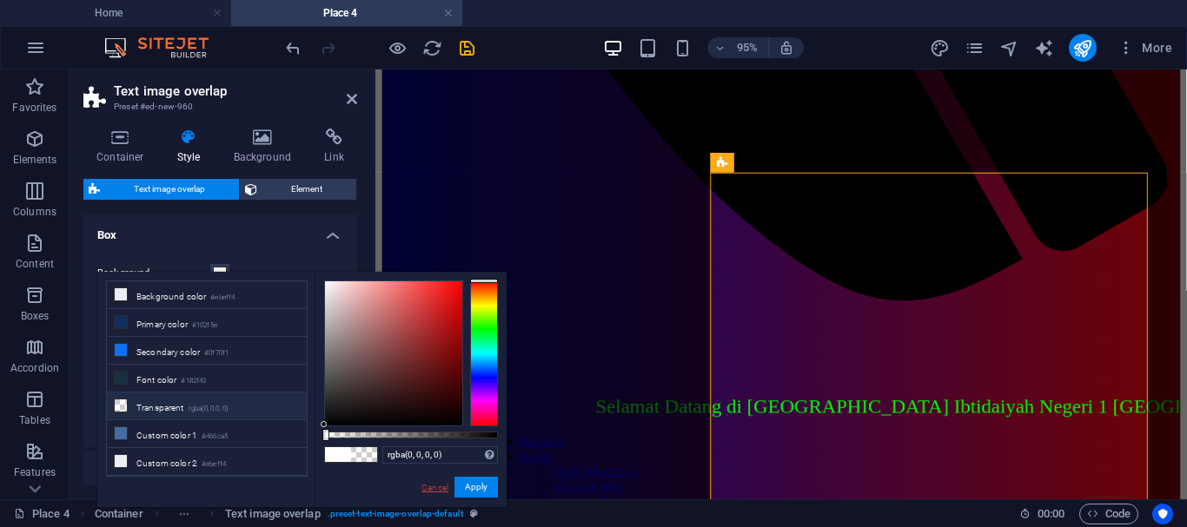
click at [436, 487] on link "Cancel" at bounding box center [435, 487] width 30 height 13
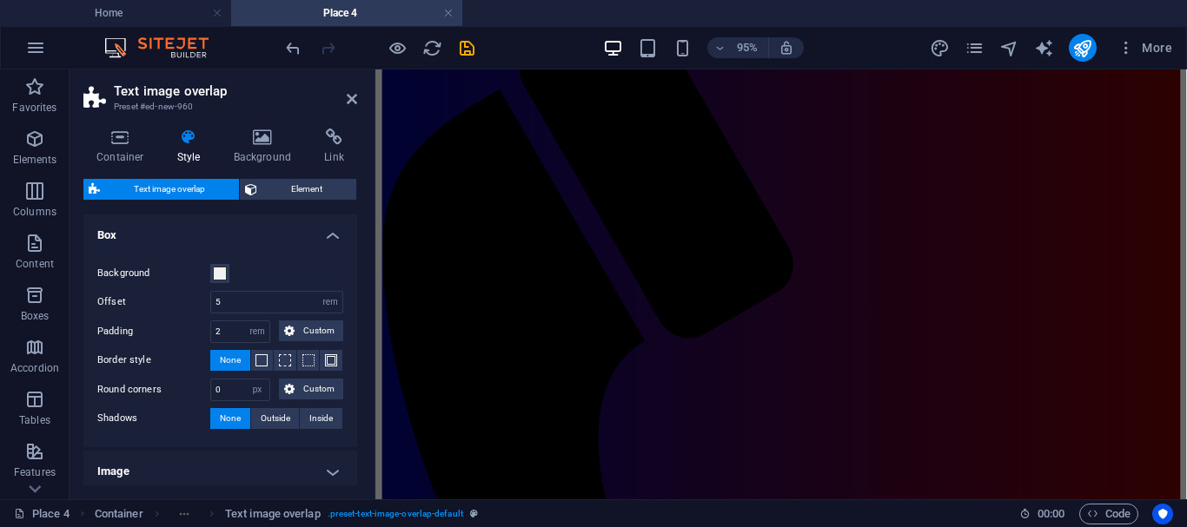
scroll to position [0, 0]
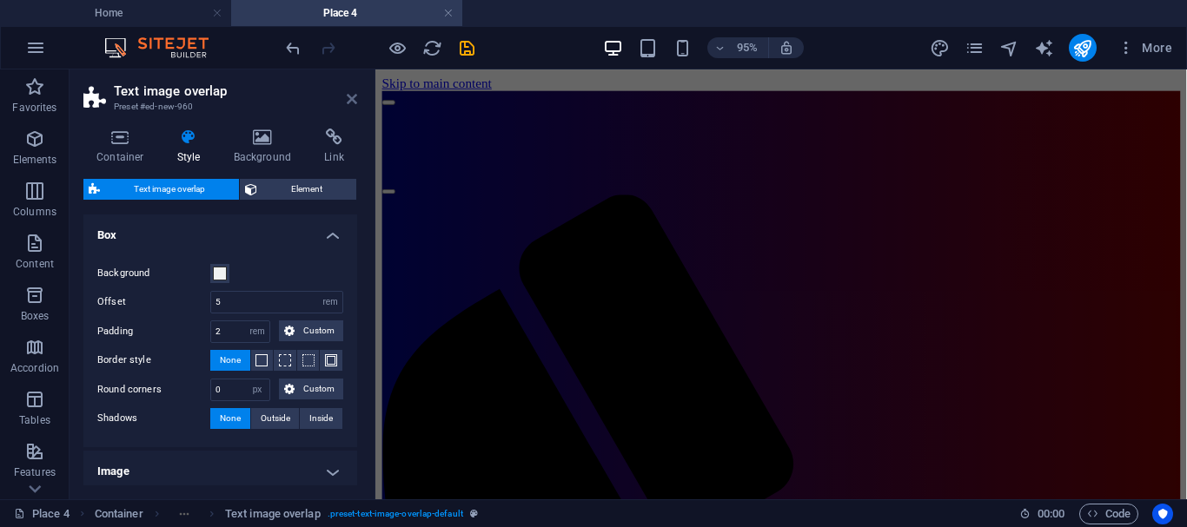
click at [348, 97] on icon at bounding box center [352, 99] width 10 height 14
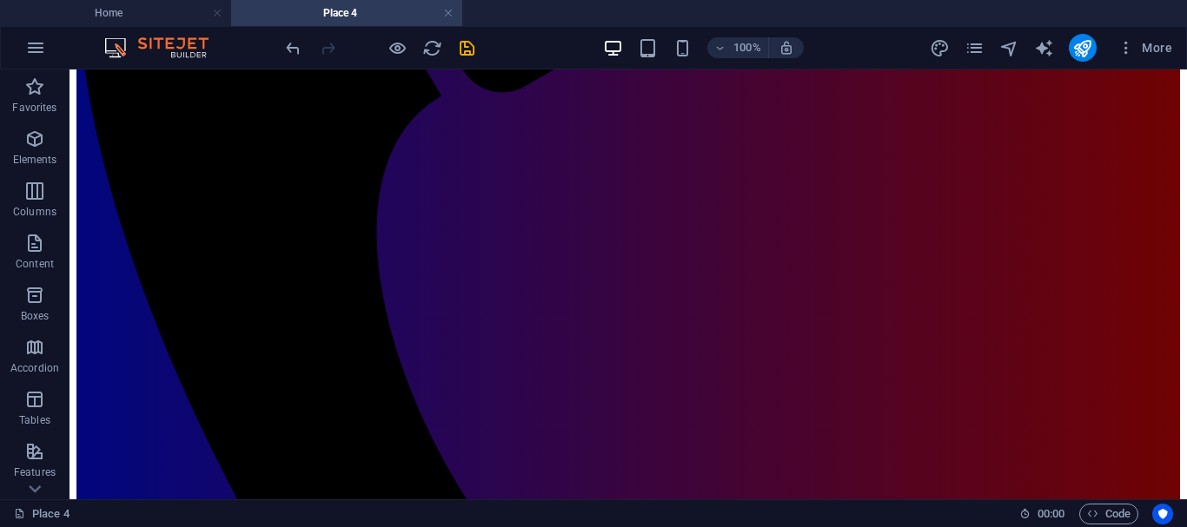
scroll to position [611, 0]
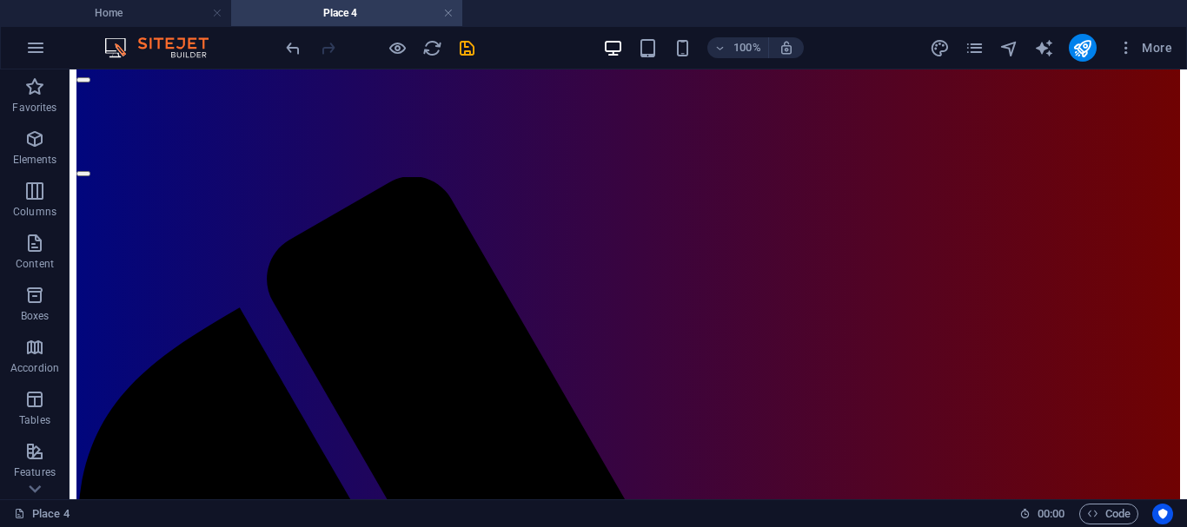
scroll to position [16, 0]
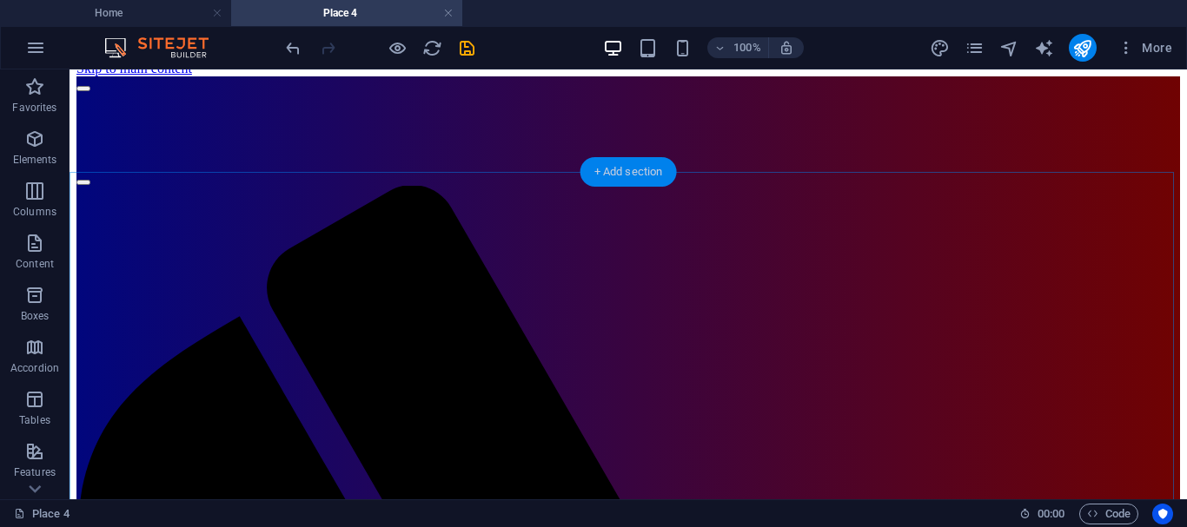
click at [607, 169] on div "+ Add section" at bounding box center [628, 172] width 96 height 30
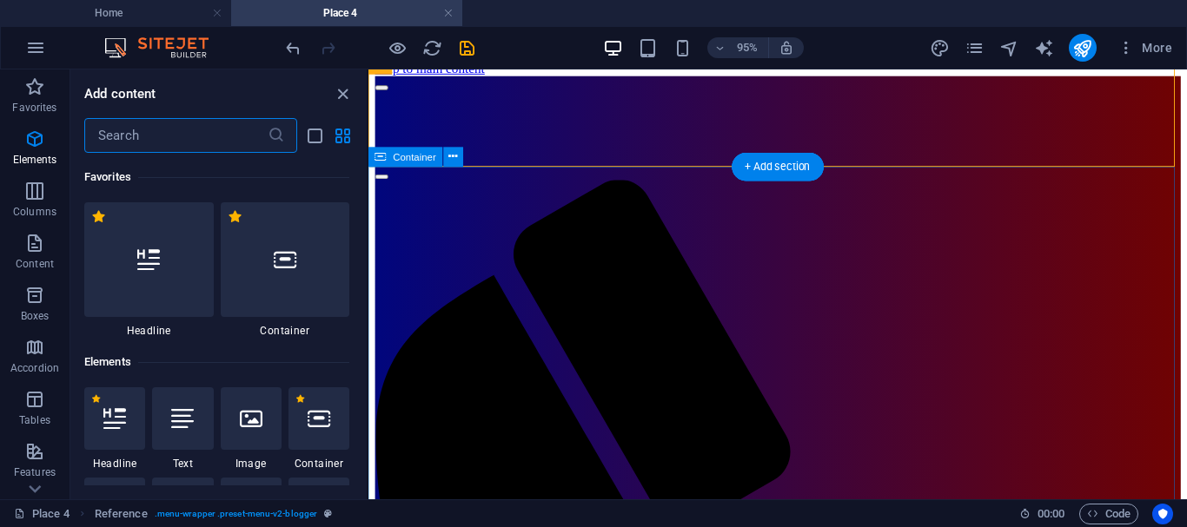
scroll to position [3040, 0]
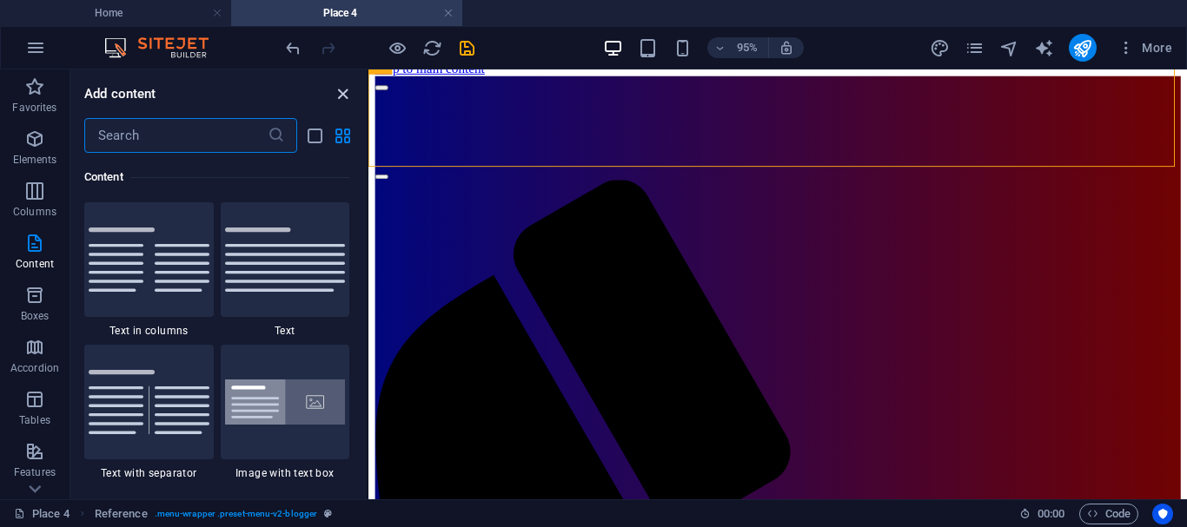
click at [339, 90] on icon "close panel" at bounding box center [343, 94] width 20 height 20
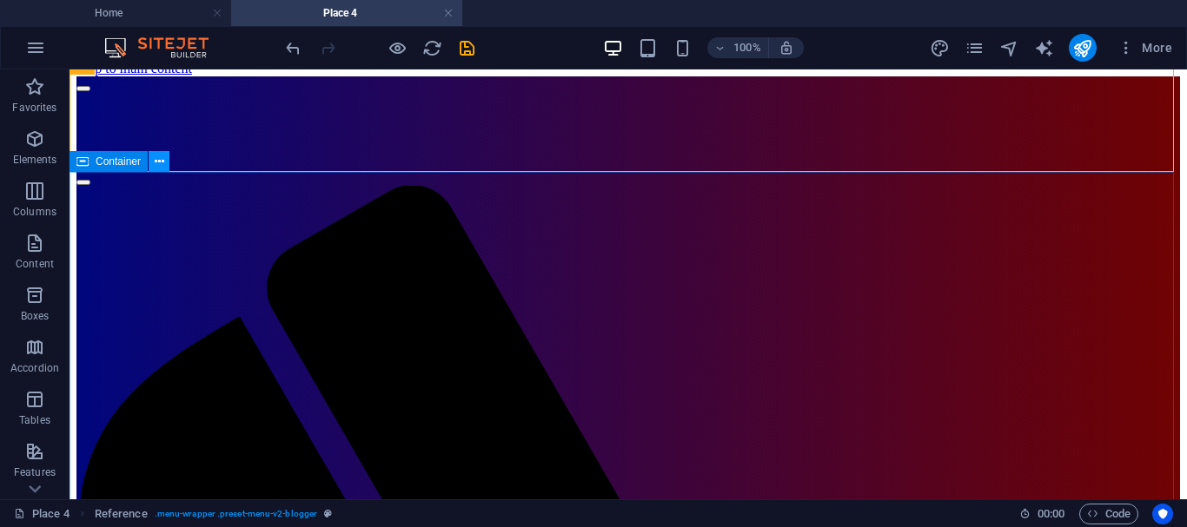
click at [160, 161] on icon at bounding box center [160, 162] width 10 height 18
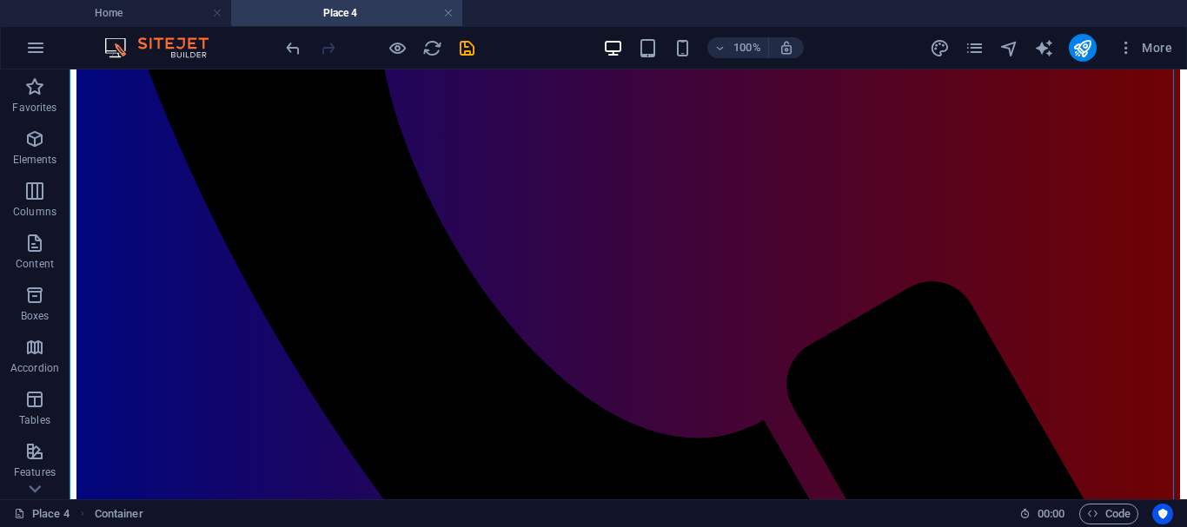
scroll to position [844, 0]
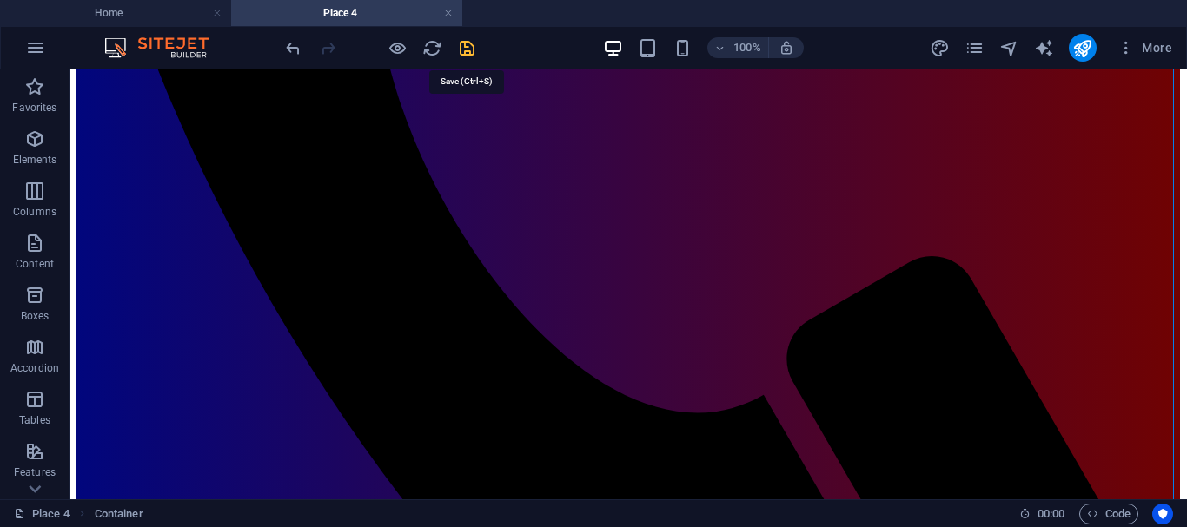
click at [467, 46] on icon "save" at bounding box center [467, 48] width 20 height 20
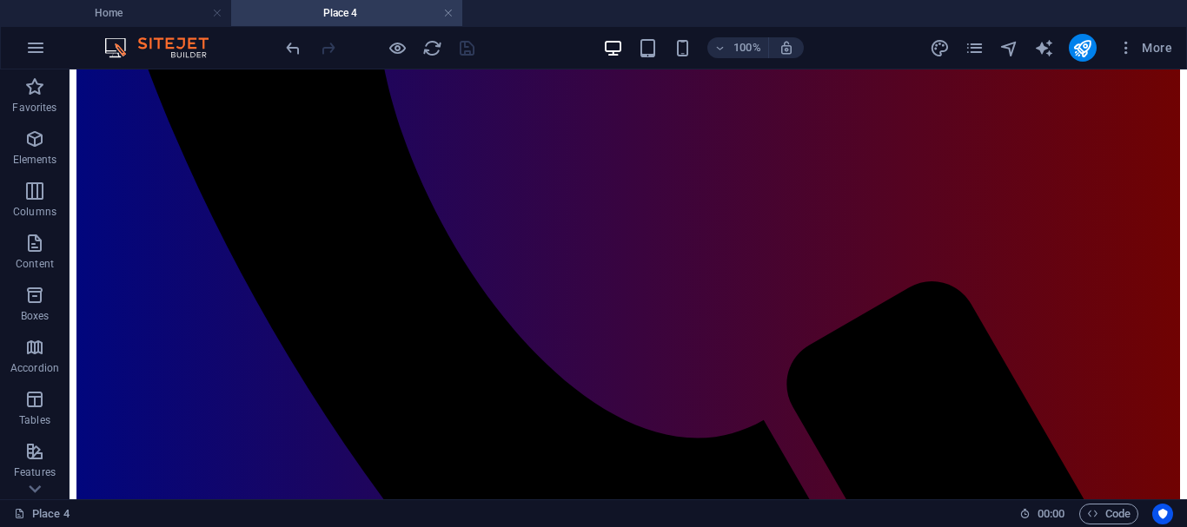
scroll to position [837, 0]
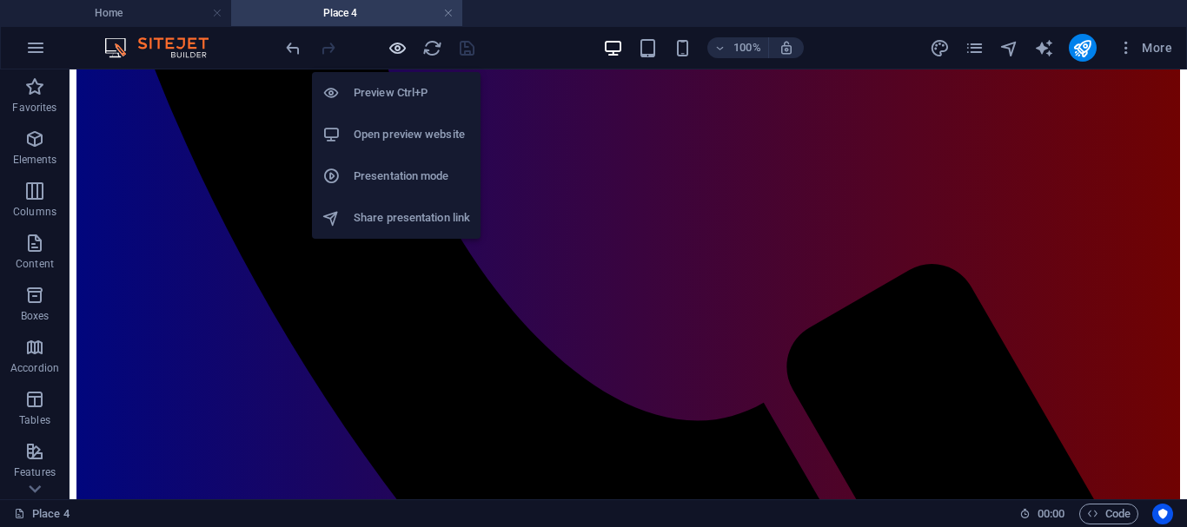
click at [398, 44] on icon "button" at bounding box center [397, 48] width 20 height 20
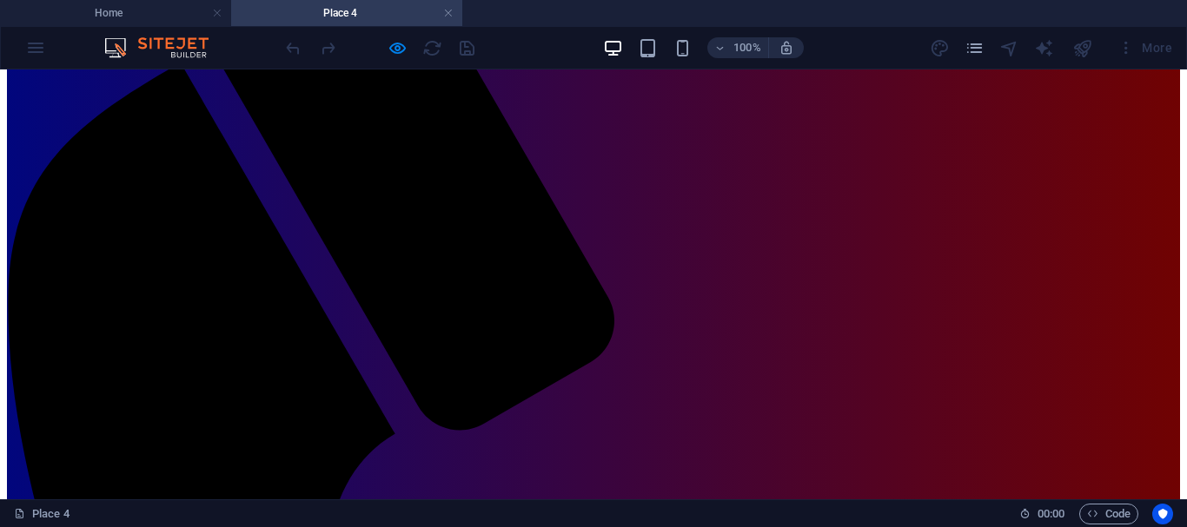
scroll to position [274, 0]
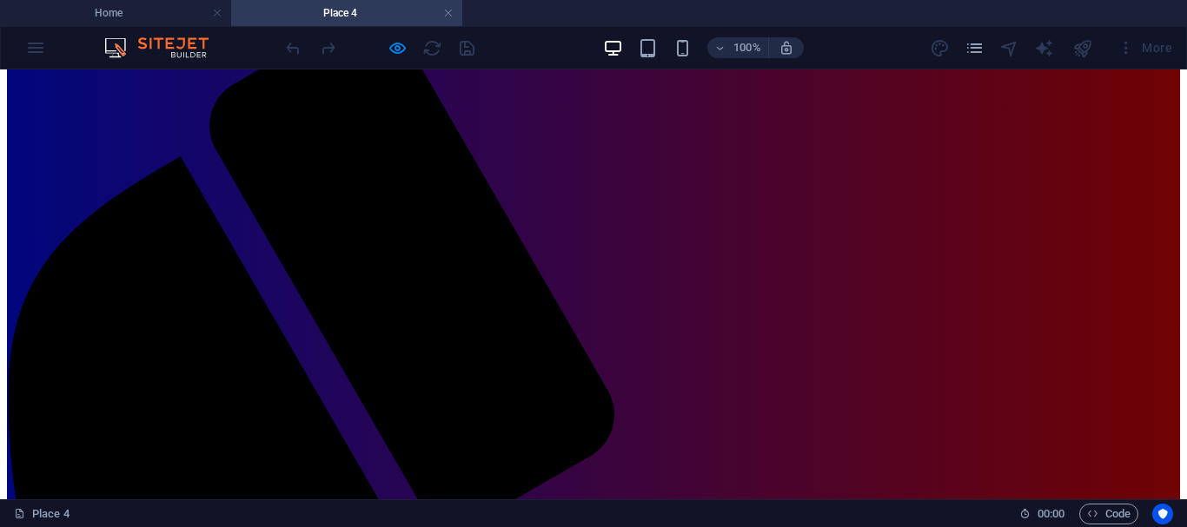
scroll to position [173, 0]
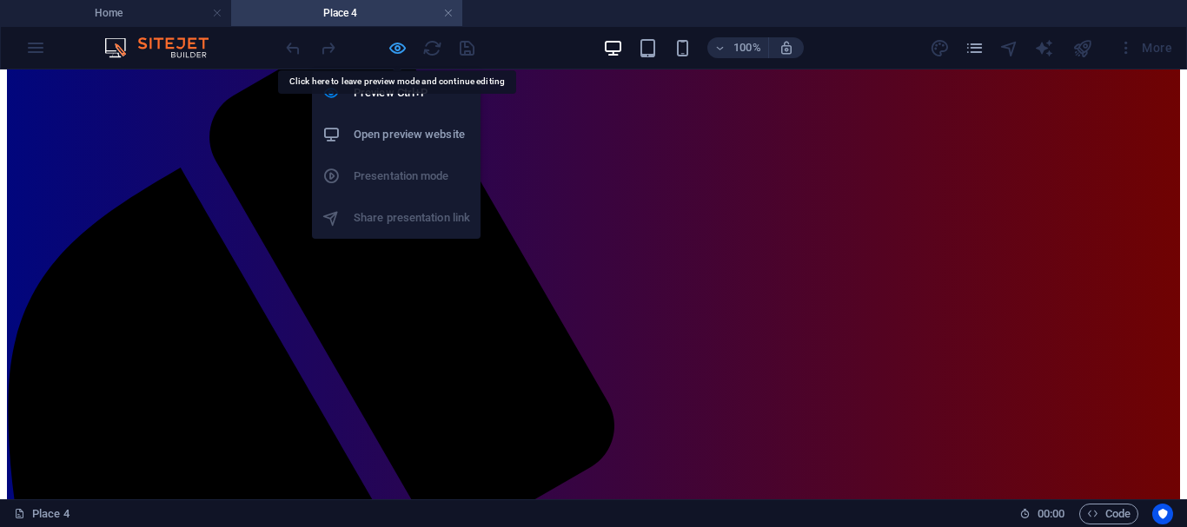
click at [396, 46] on icon "button" at bounding box center [397, 48] width 20 height 20
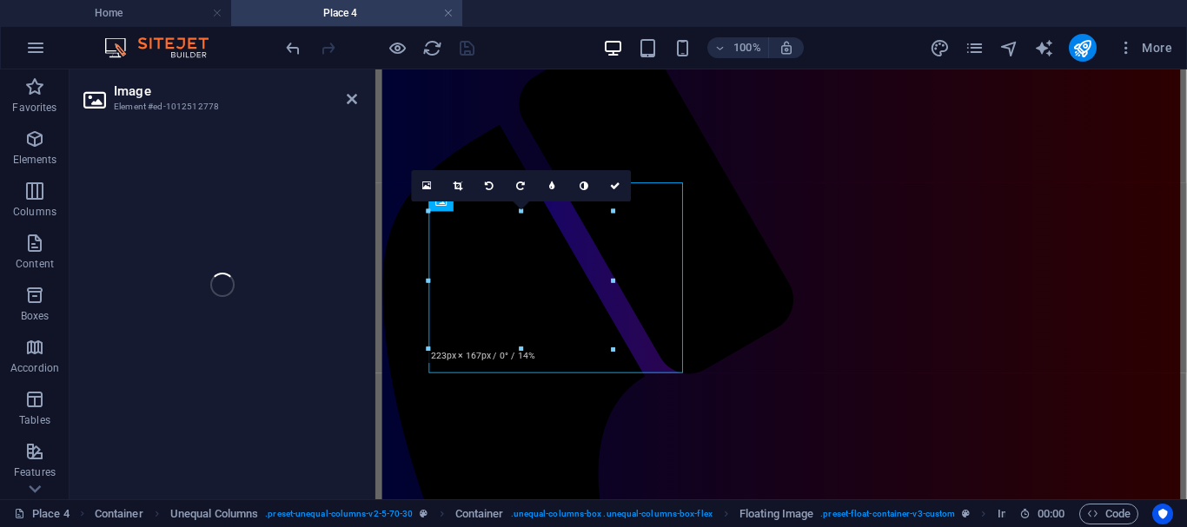
select select "%"
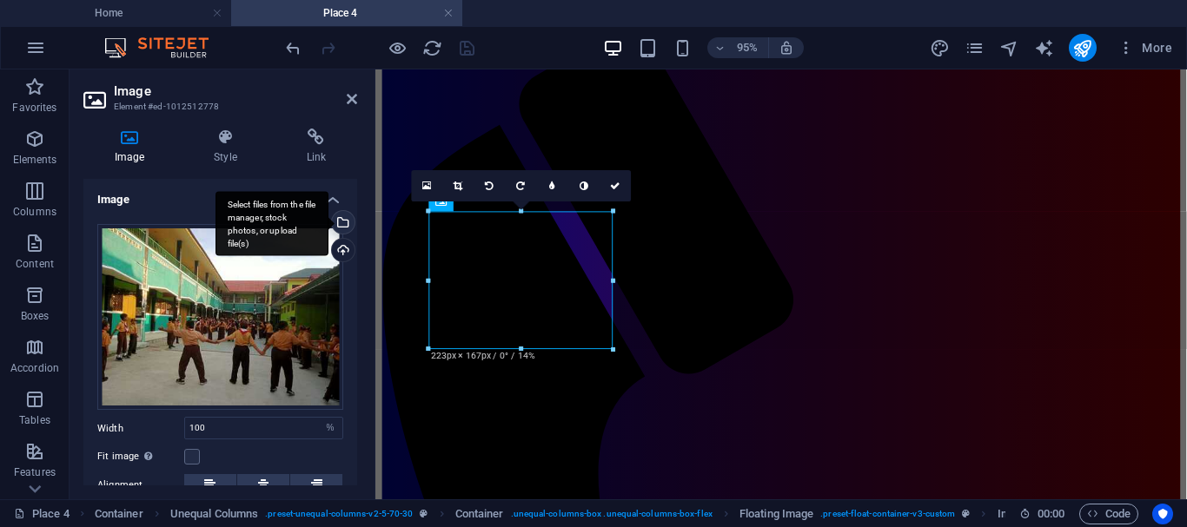
click at [342, 222] on div "Select files from the file manager, stock photos, or upload file(s)" at bounding box center [341, 224] width 26 height 26
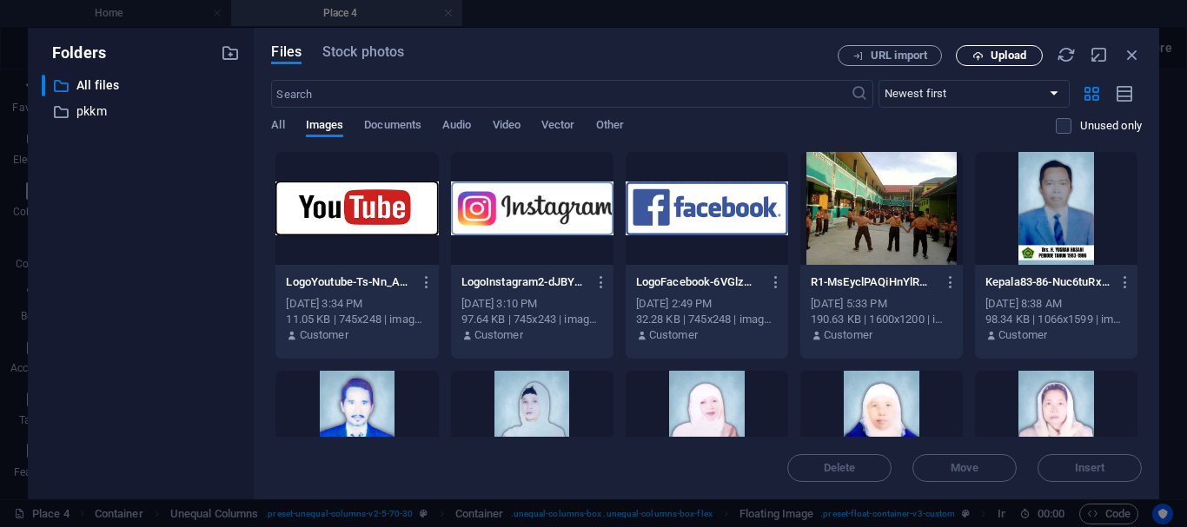
click at [997, 55] on span "Upload" at bounding box center [1008, 55] width 36 height 10
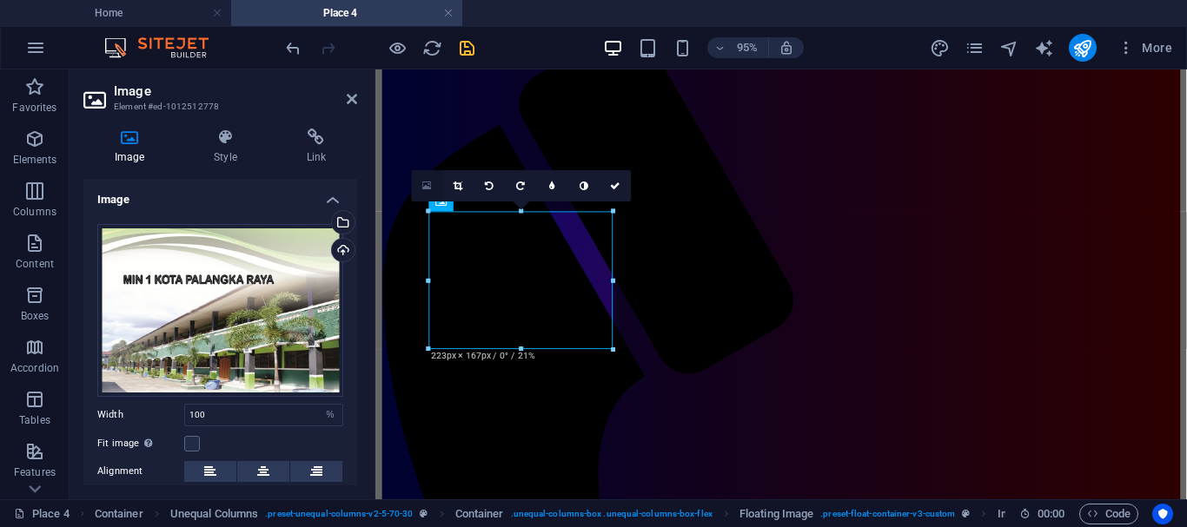
click at [426, 181] on icon at bounding box center [427, 185] width 10 height 11
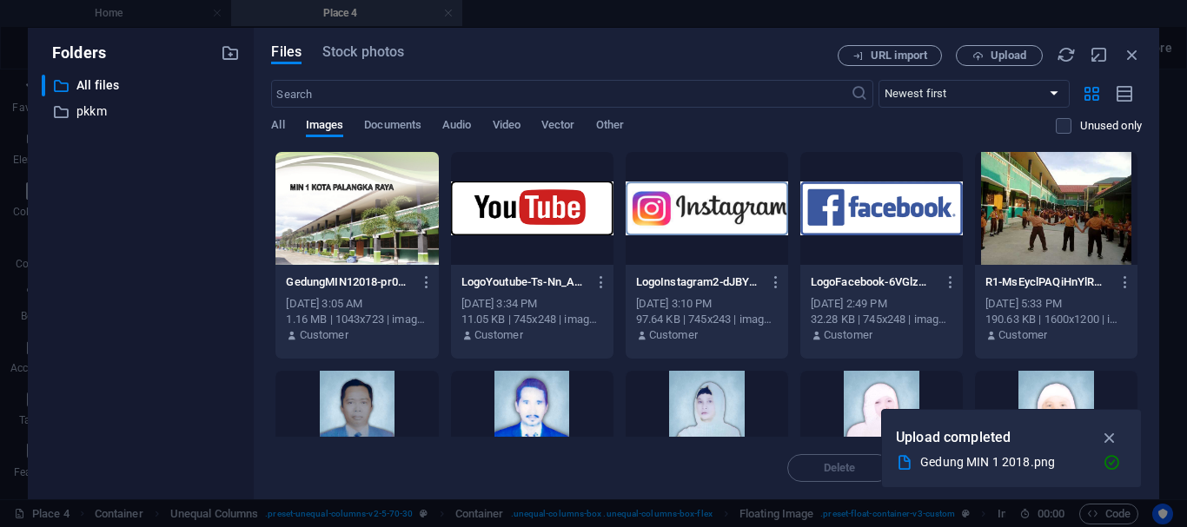
click at [344, 212] on div at bounding box center [356, 208] width 162 height 113
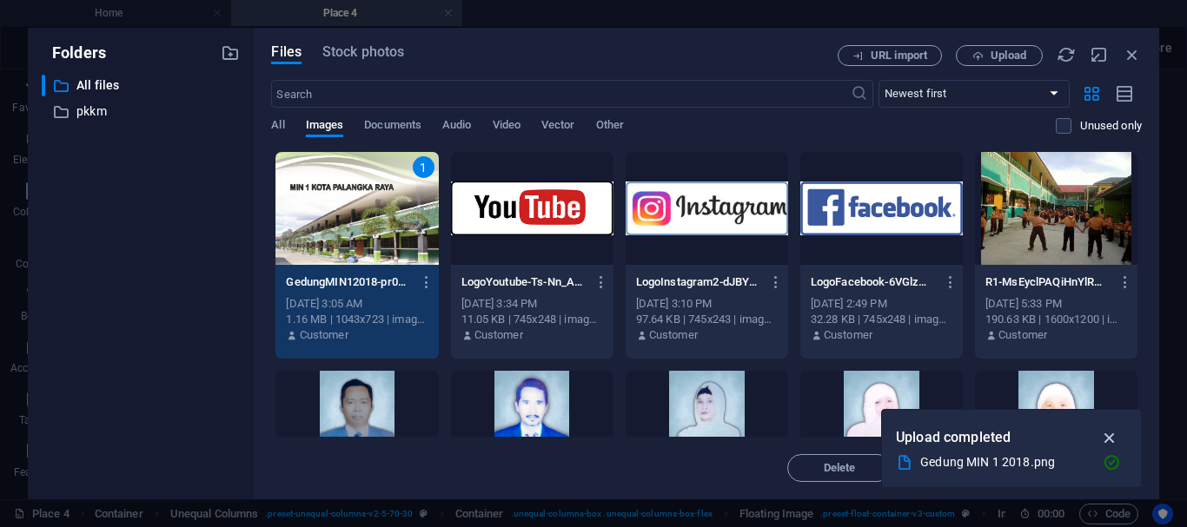
click at [1110, 440] on icon "button" at bounding box center [1110, 437] width 20 height 19
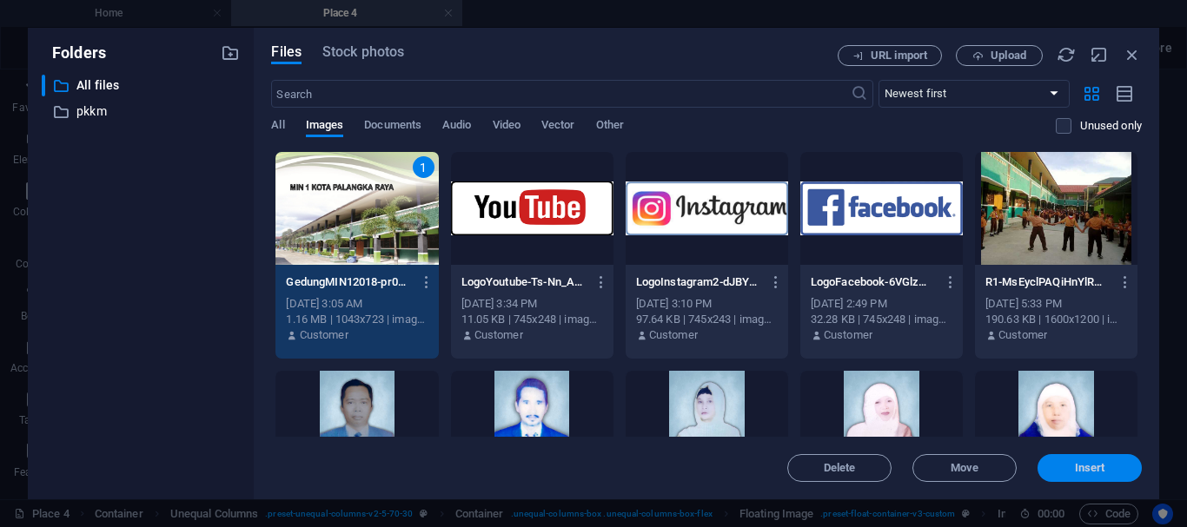
click at [1087, 467] on span "Insert" at bounding box center [1090, 468] width 30 height 10
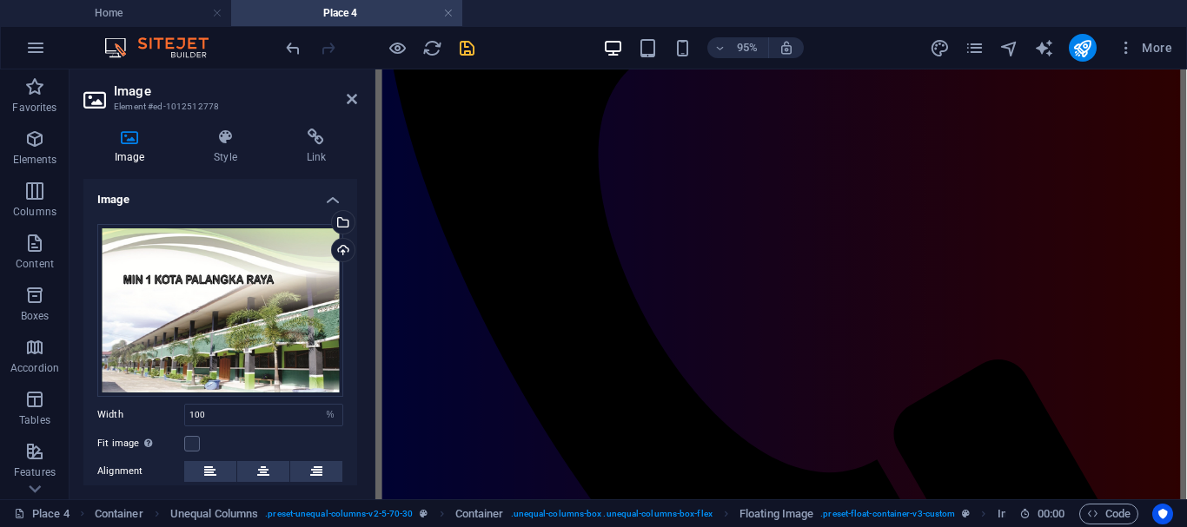
scroll to position [544, 0]
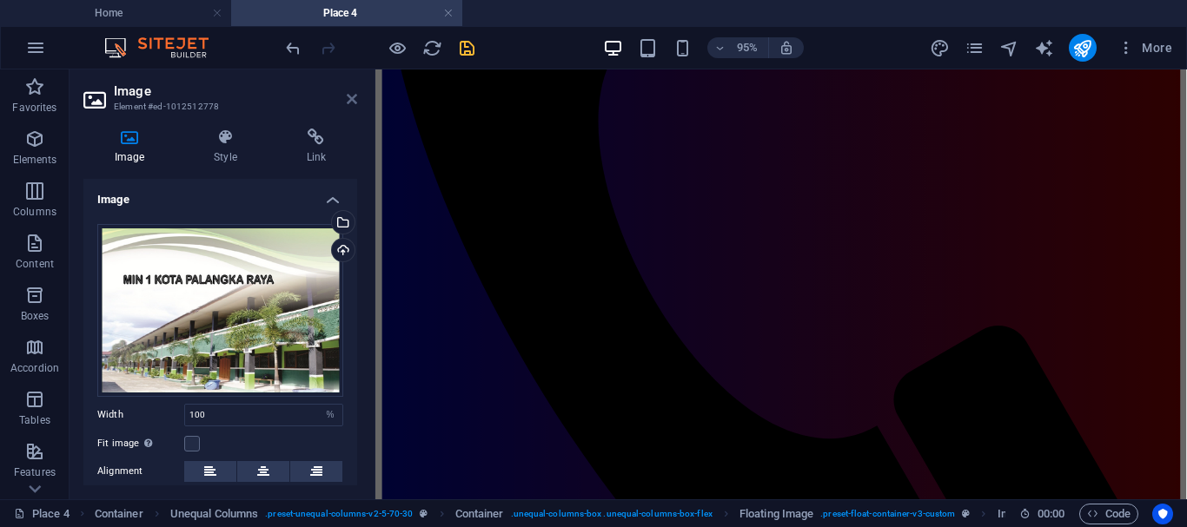
click at [353, 99] on icon at bounding box center [352, 99] width 10 height 14
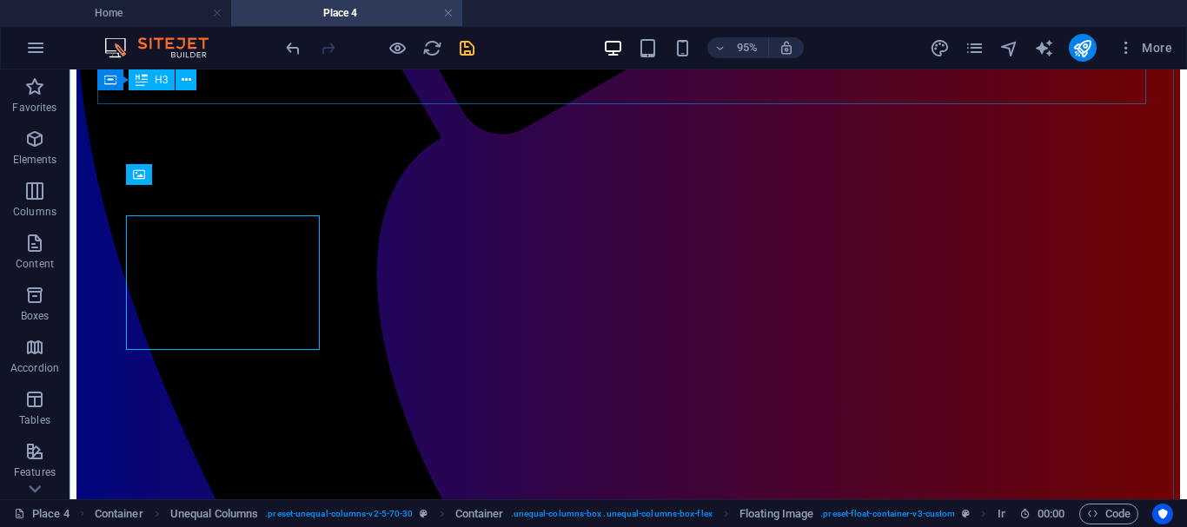
scroll to position [176, 0]
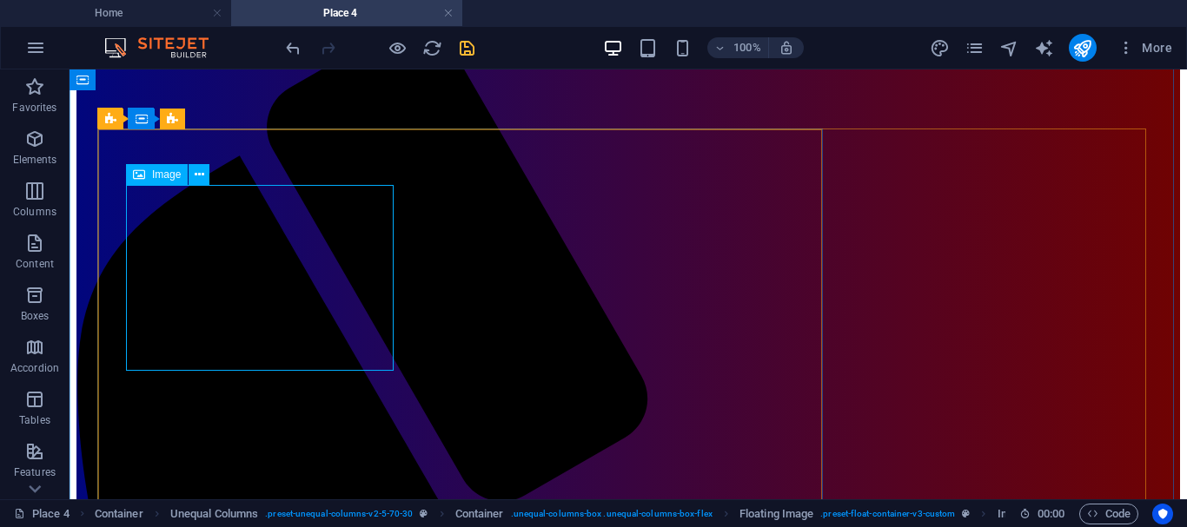
select select "%"
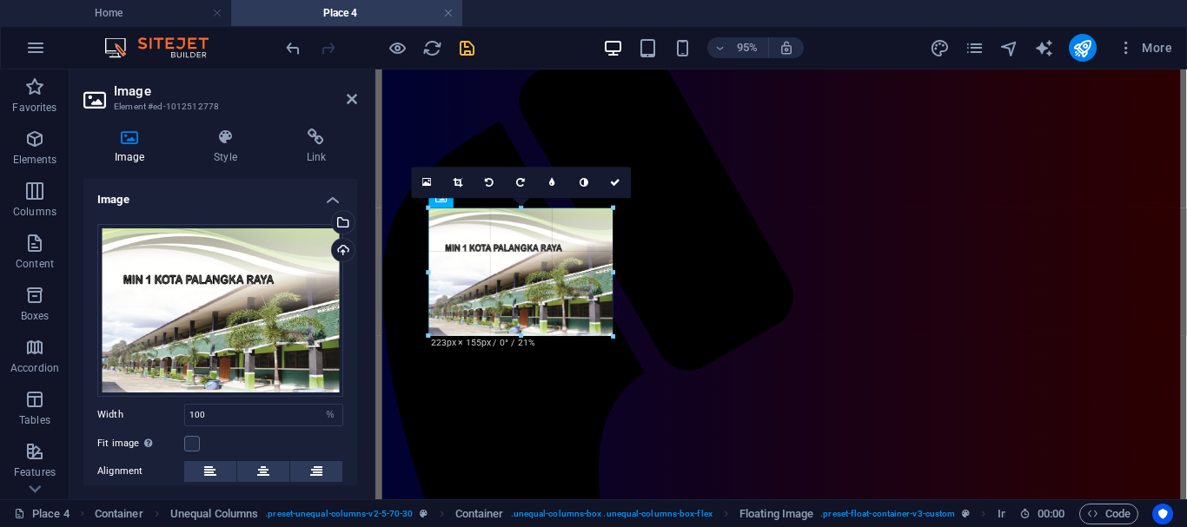
click at [616, 271] on div "H3 Container Text Unequal Columns Unequal Columns Container Unequal Columns Con…" at bounding box center [780, 201] width 811 height 598
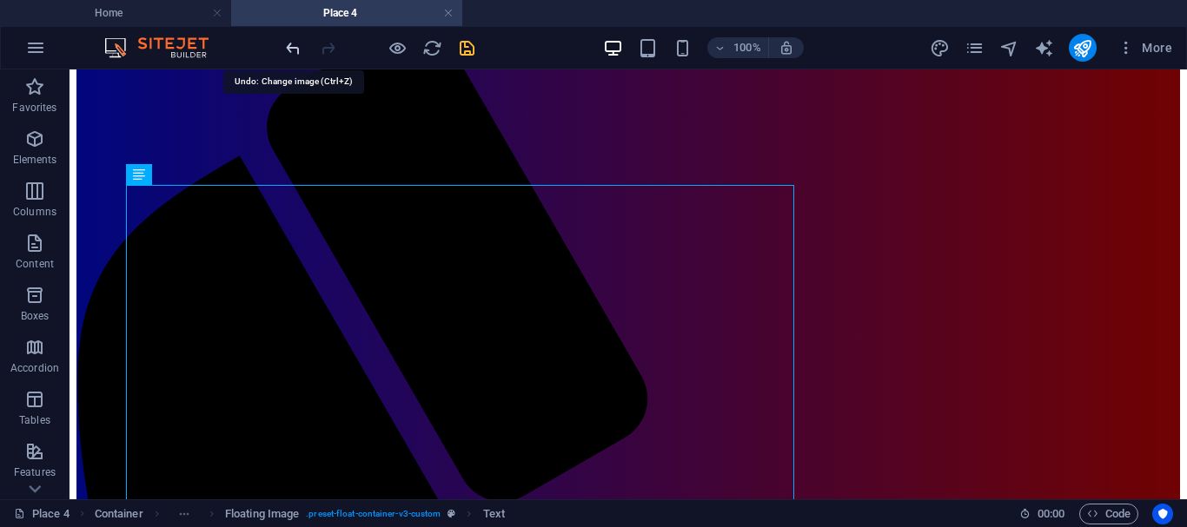
click at [288, 45] on icon "undo" at bounding box center [293, 48] width 20 height 20
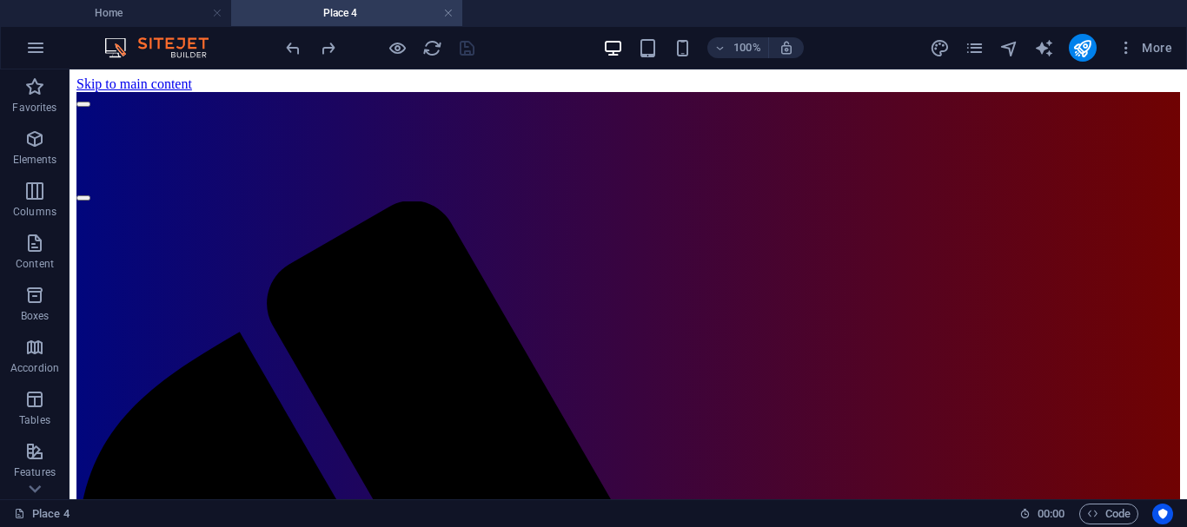
scroll to position [312, 0]
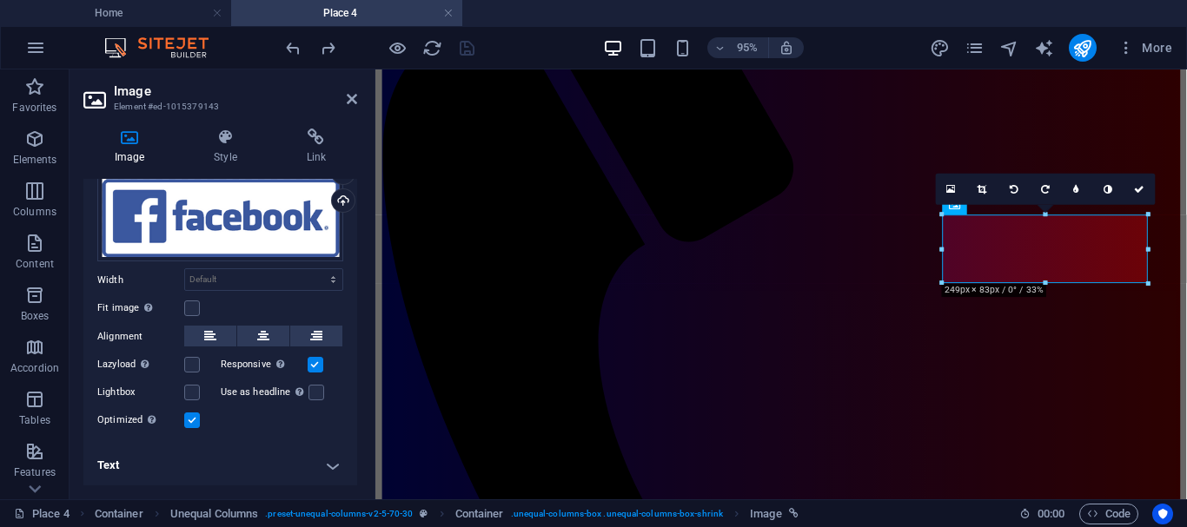
scroll to position [0, 0]
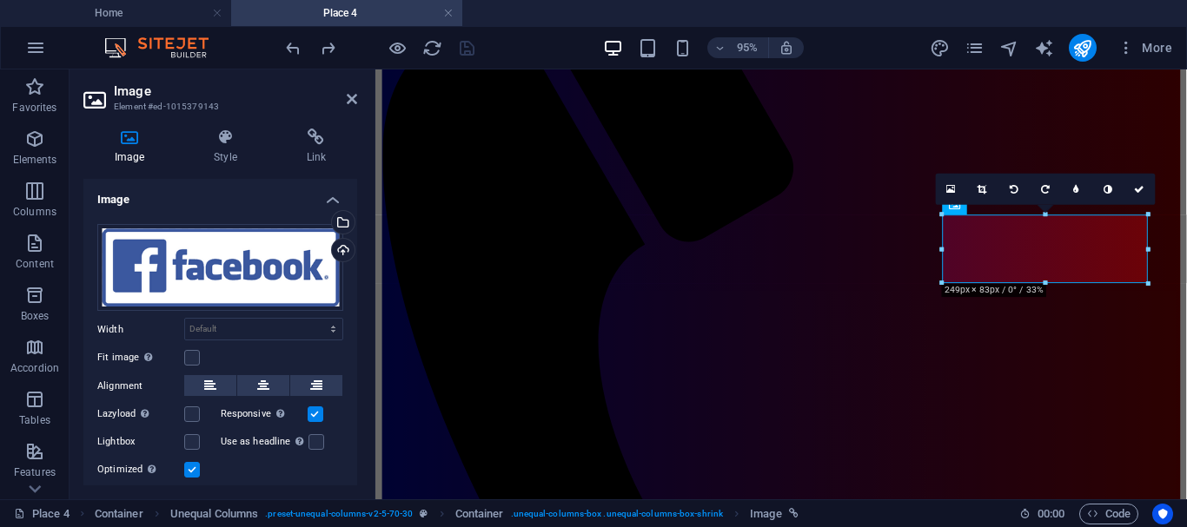
drag, startPoint x: 356, startPoint y: 307, endPoint x: 5, endPoint y: 125, distance: 395.2
click at [318, 144] on icon at bounding box center [316, 137] width 82 height 17
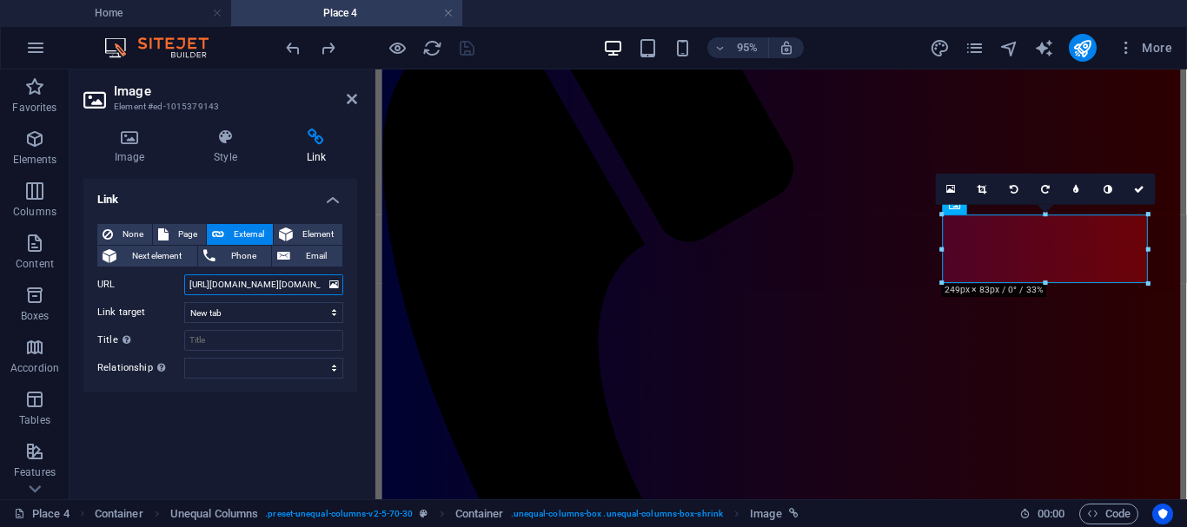
click at [190, 286] on input "[URL][DOMAIN_NAME][DOMAIN_NAME]" at bounding box center [263, 285] width 159 height 21
drag, startPoint x: 190, startPoint y: 286, endPoint x: 352, endPoint y: 292, distance: 161.7
click at [352, 292] on div "None Page External Element Next element Phone Email Page Home About the Author …" at bounding box center [220, 301] width 274 height 182
paste input "[DOMAIN_NAME][URL]"
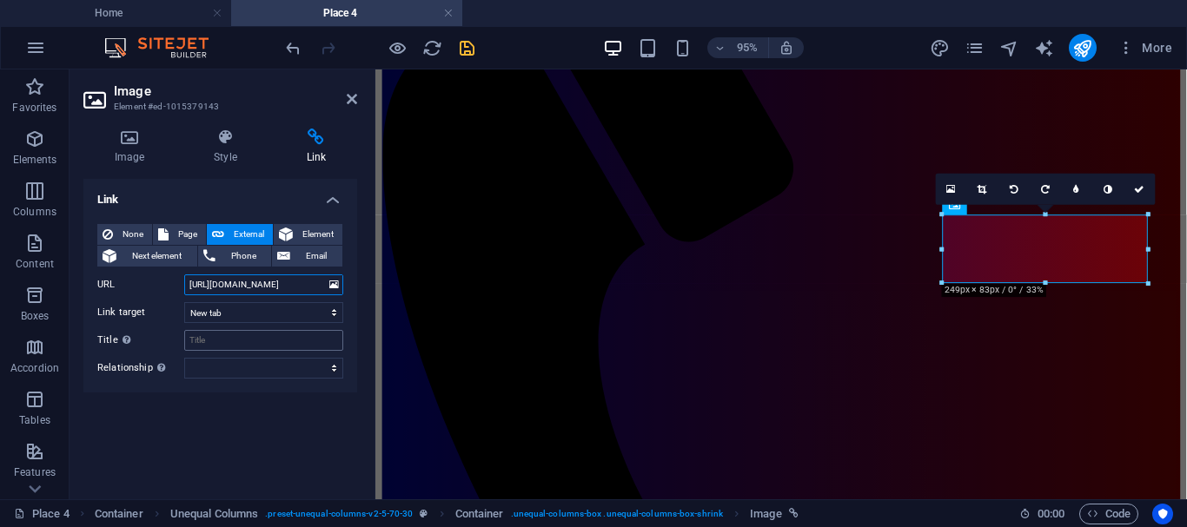
scroll to position [0, 0]
type input "[URL][DOMAIN_NAME]"
click at [351, 100] on icon at bounding box center [352, 99] width 10 height 14
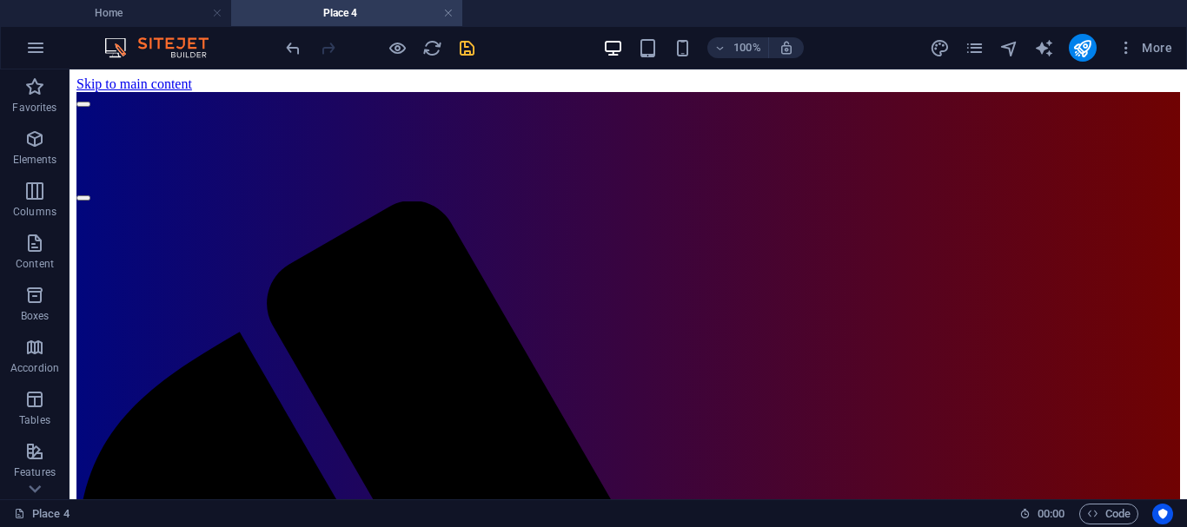
drag, startPoint x: 1181, startPoint y: 194, endPoint x: 1255, endPoint y: 138, distance: 93.1
click at [465, 49] on icon "save" at bounding box center [467, 48] width 20 height 20
